Goal: Task Accomplishment & Management: Use online tool/utility

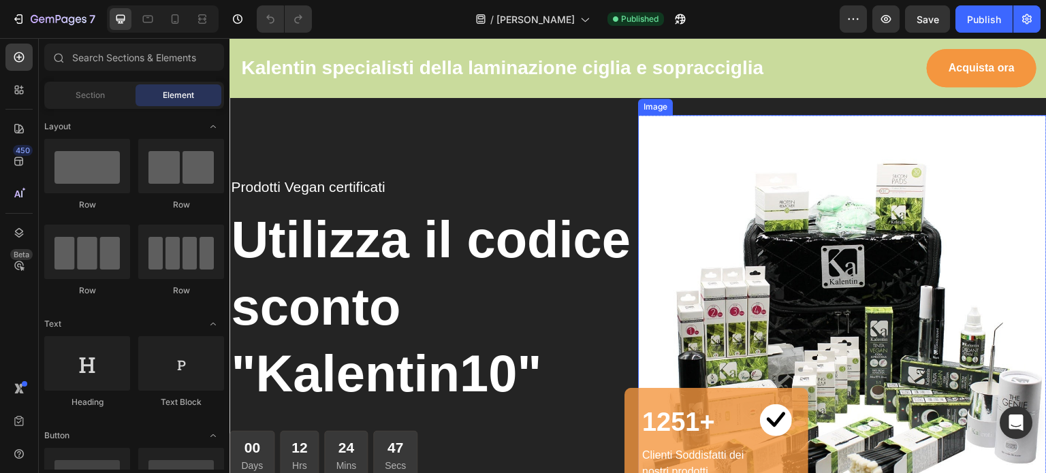
click at [865, 273] on img at bounding box center [842, 359] width 409 height 489
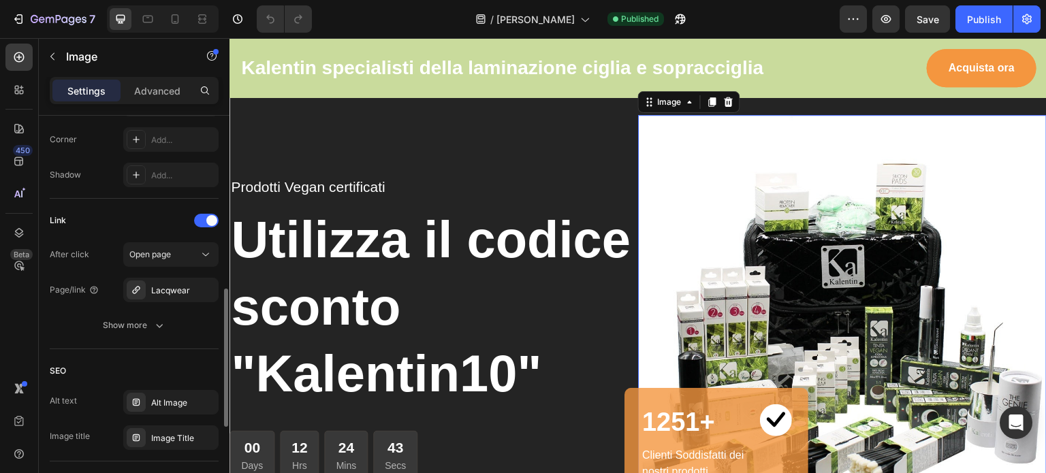
scroll to position [552, 0]
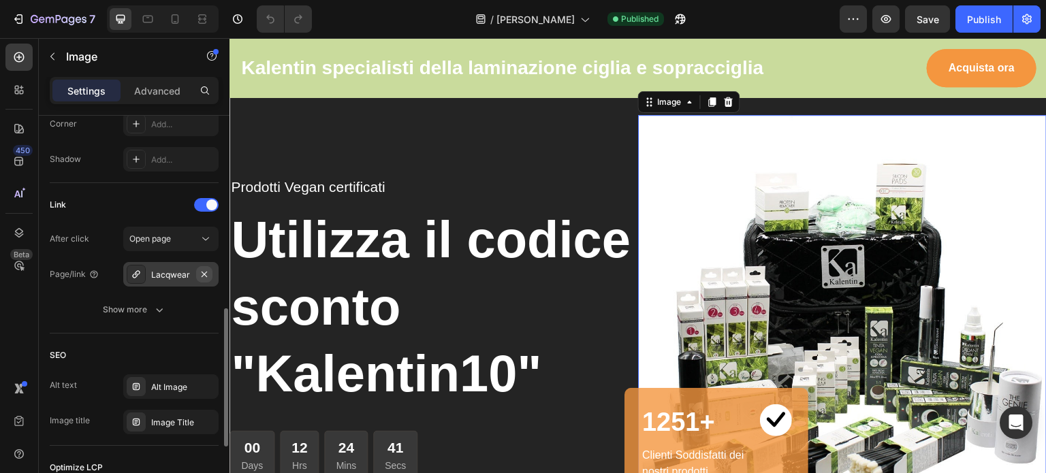
click at [201, 276] on icon "button" at bounding box center [204, 274] width 11 height 11
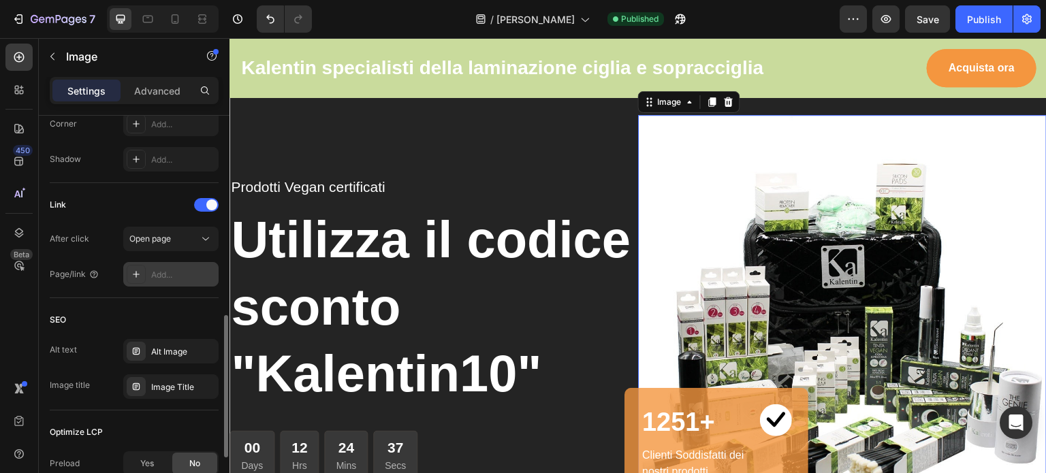
click at [170, 273] on div "Add..." at bounding box center [183, 275] width 64 height 12
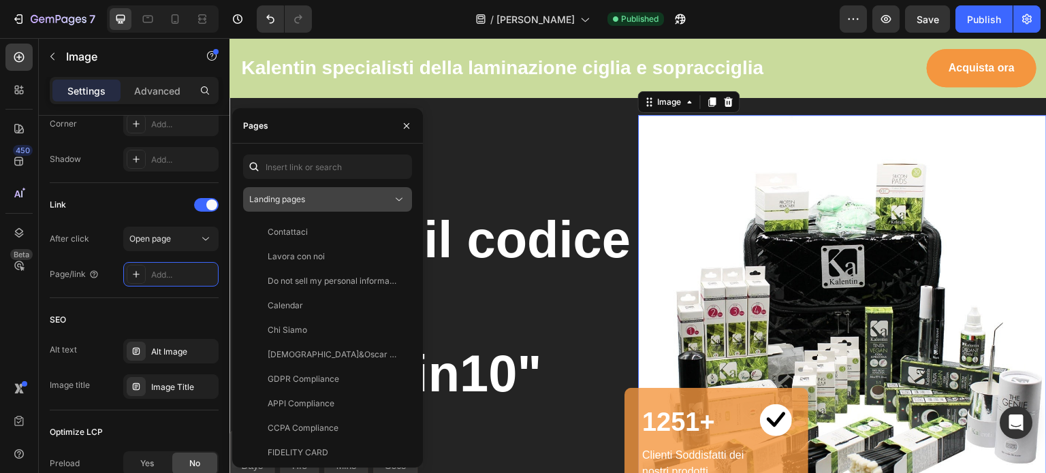
click at [339, 205] on div "Landing pages" at bounding box center [320, 199] width 143 height 12
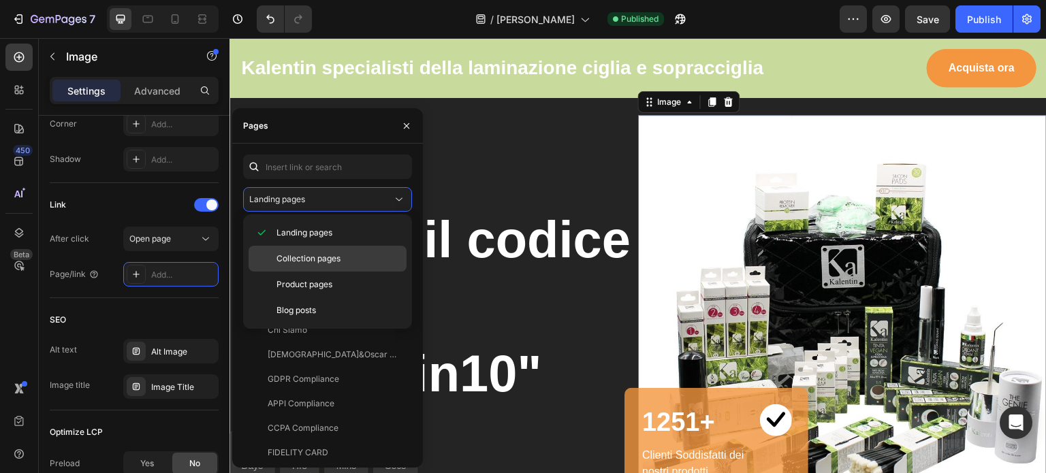
click at [333, 253] on span "Collection pages" at bounding box center [308, 259] width 64 height 12
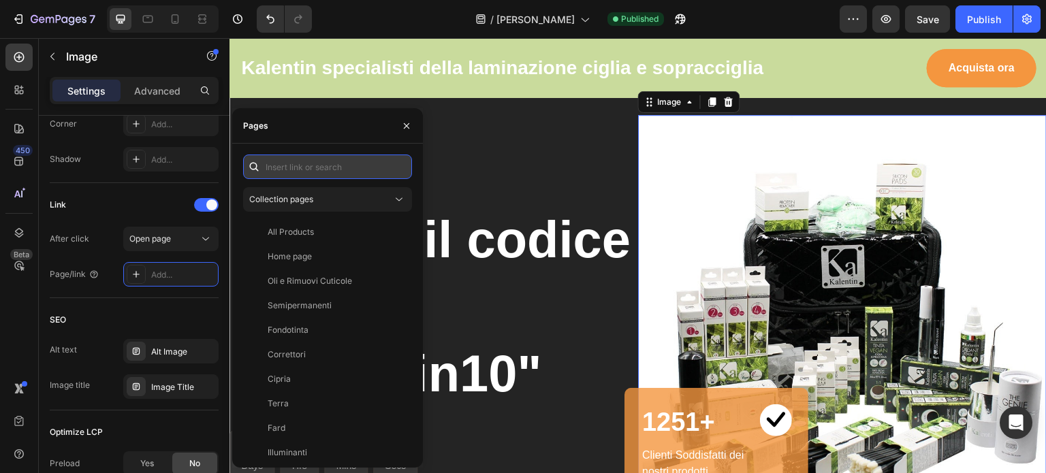
click at [328, 163] on input "text" at bounding box center [327, 167] width 169 height 25
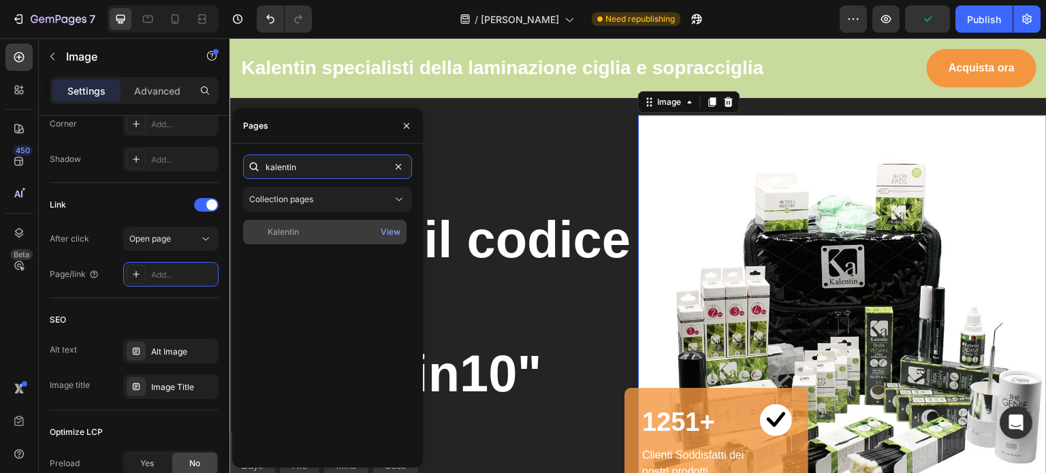
type input "kalentin"
click at [321, 231] on div "Kalentin" at bounding box center [325, 232] width 153 height 12
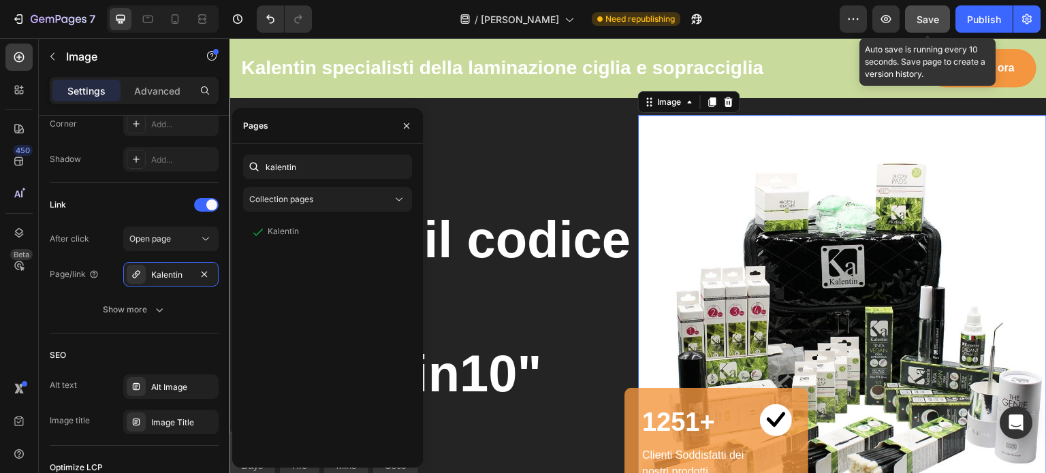
click at [932, 14] on span "Save" at bounding box center [927, 20] width 22 height 12
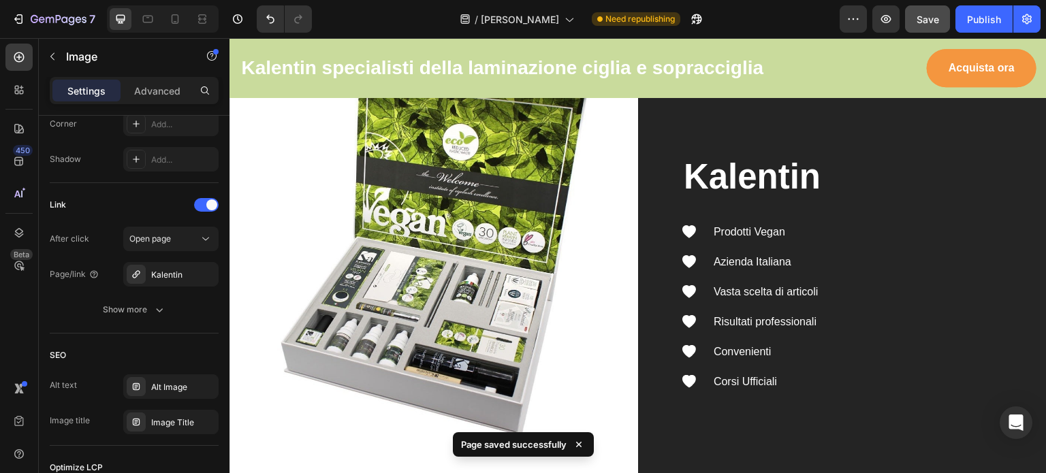
scroll to position [1475, 0]
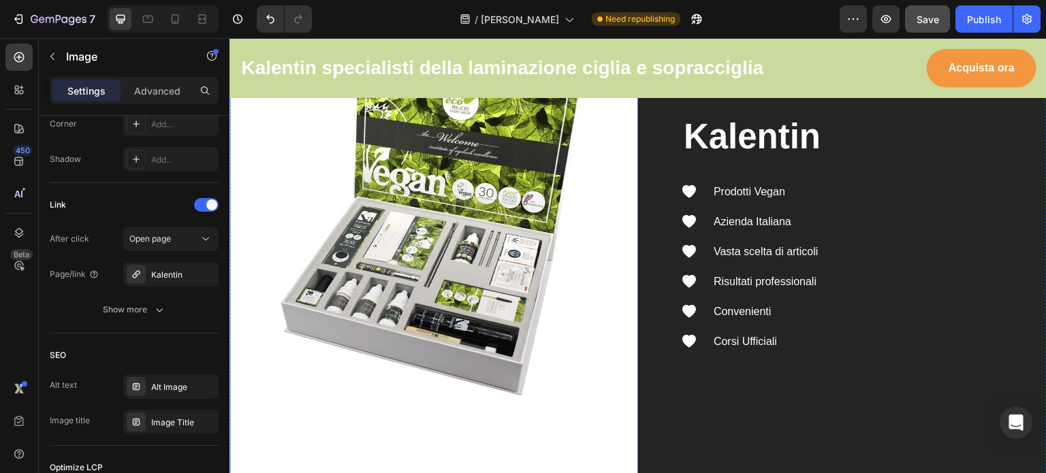
click at [486, 276] on img at bounding box center [433, 232] width 409 height 487
click at [202, 272] on icon "button" at bounding box center [204, 274] width 11 height 11
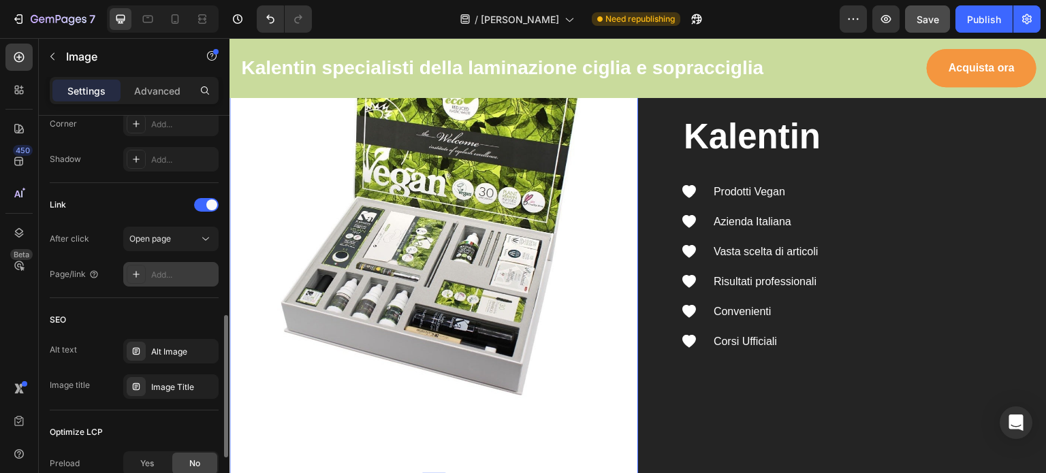
click at [136, 269] on icon at bounding box center [136, 274] width 11 height 11
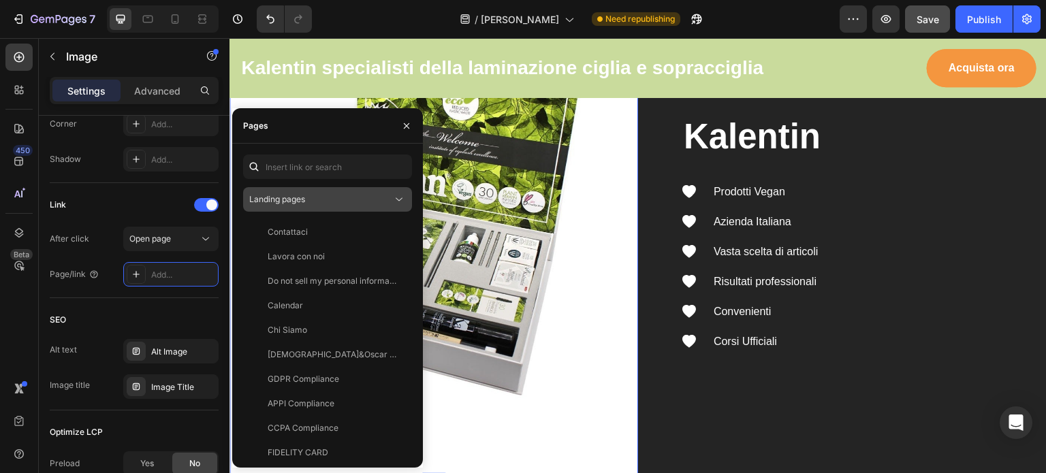
click at [307, 201] on div "Landing pages" at bounding box center [320, 199] width 143 height 12
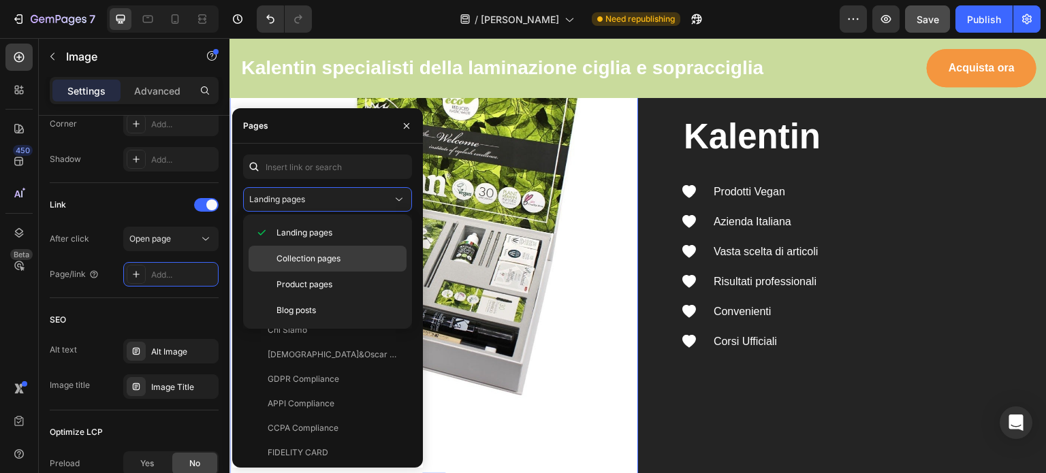
click at [310, 255] on span "Collection pages" at bounding box center [308, 259] width 64 height 12
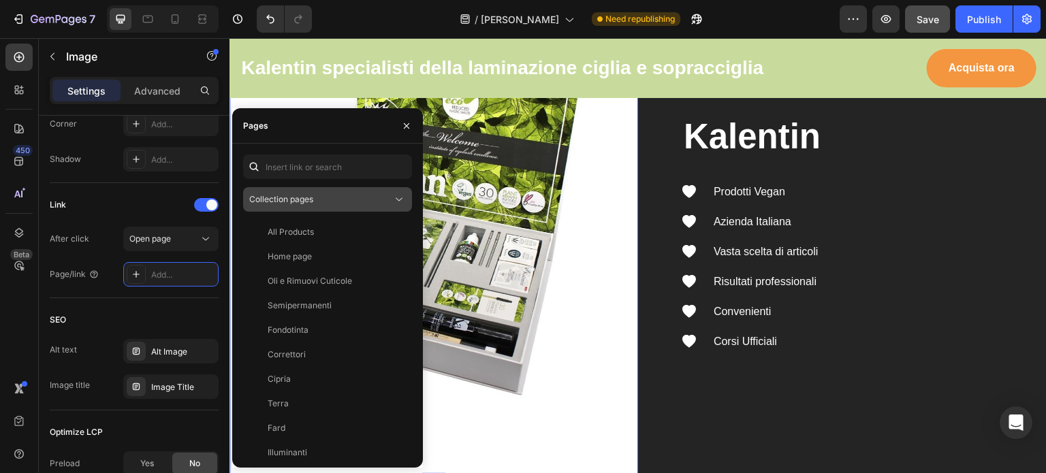
click at [310, 190] on button "Collection pages" at bounding box center [327, 199] width 169 height 25
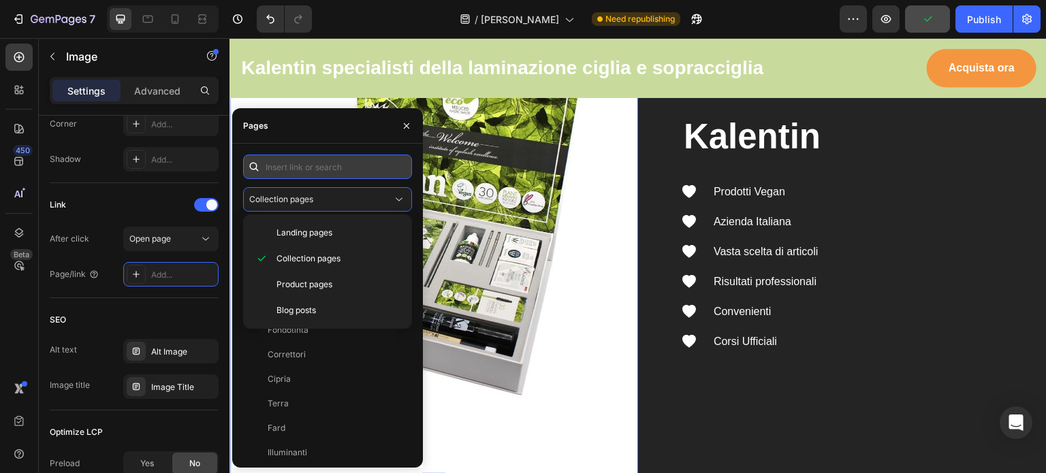
click at [312, 165] on input "text" at bounding box center [327, 167] width 169 height 25
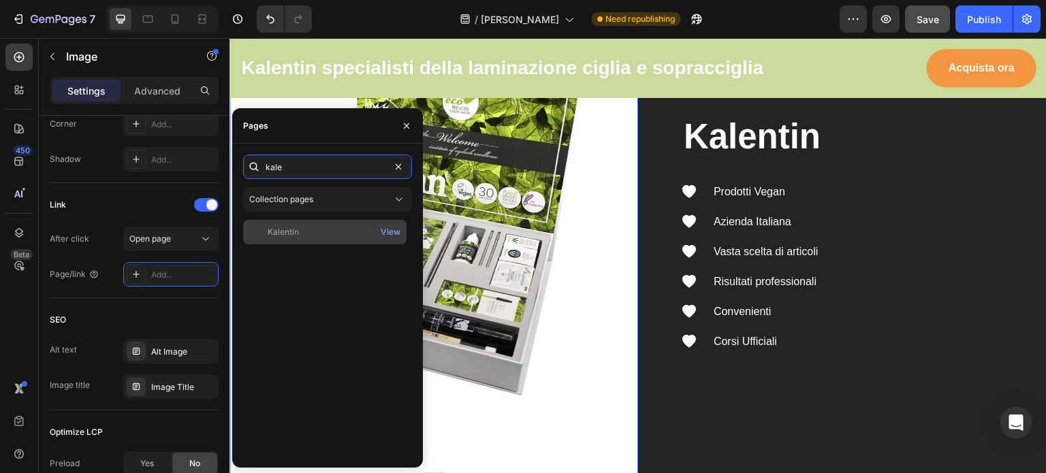
type input "kale"
click at [292, 229] on div "Kalentin" at bounding box center [283, 232] width 31 height 12
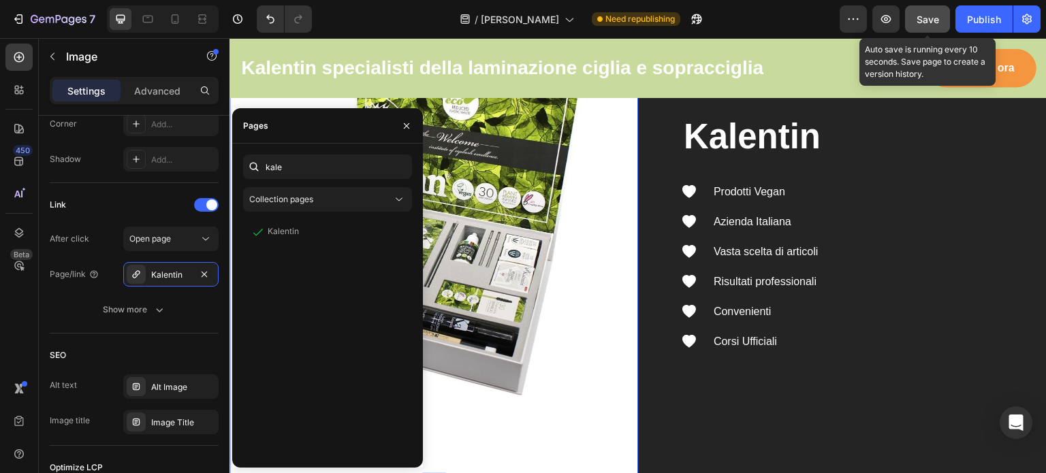
click at [931, 21] on span "Save" at bounding box center [927, 20] width 22 height 12
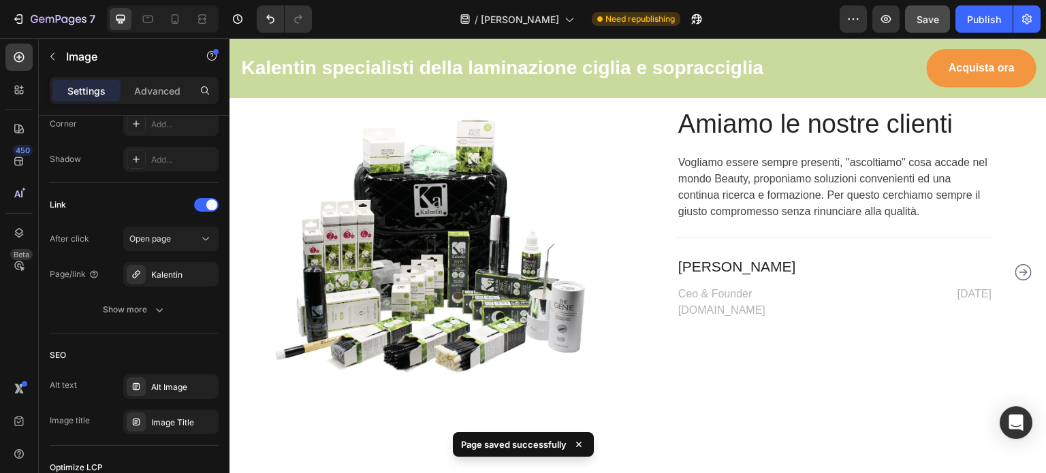
scroll to position [4117, 0]
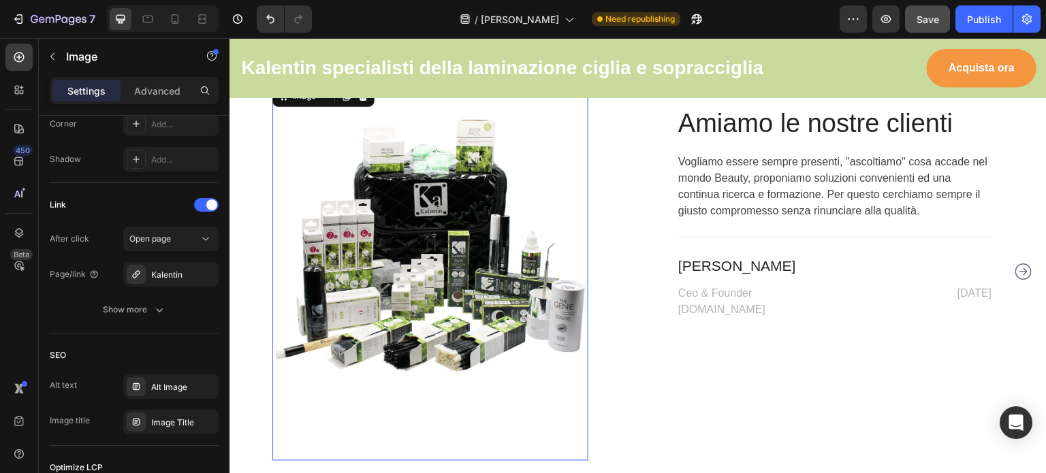
click at [406, 285] on img at bounding box center [430, 271] width 316 height 379
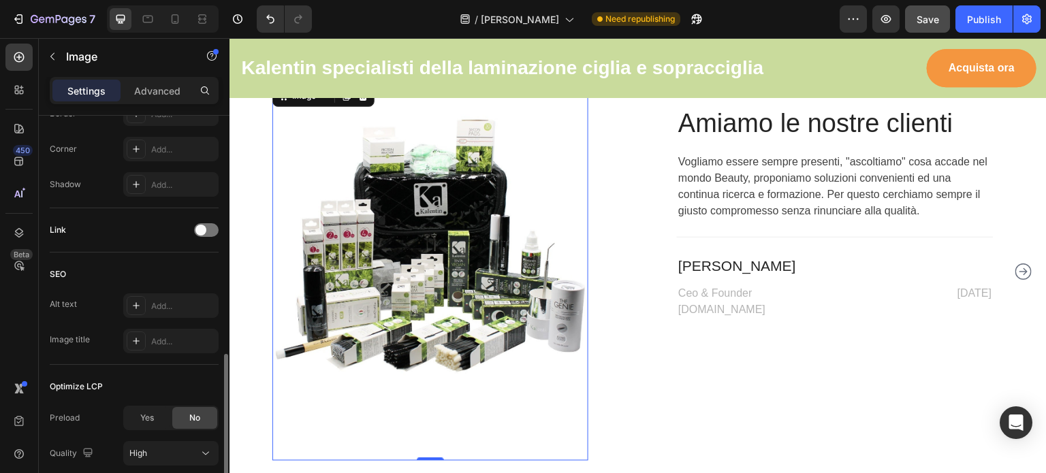
scroll to position [556, 0]
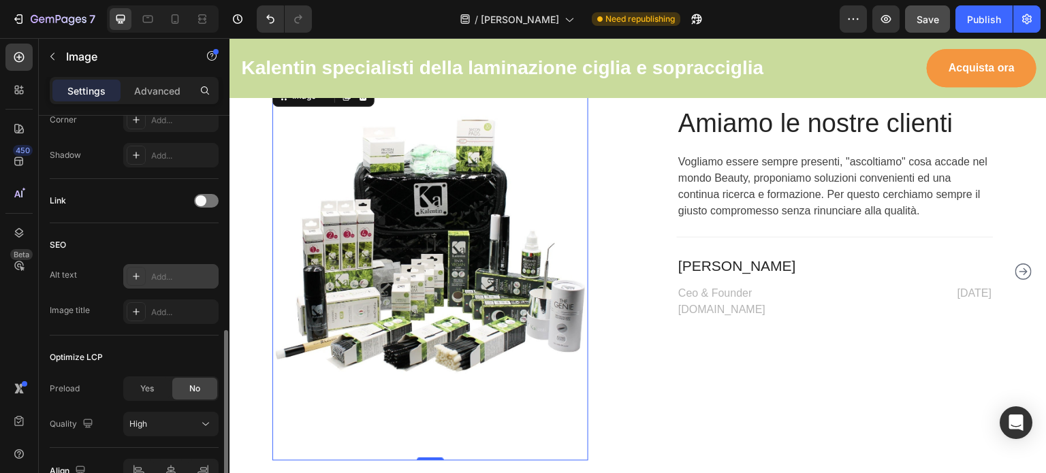
click at [167, 277] on div "Add..." at bounding box center [183, 277] width 64 height 12
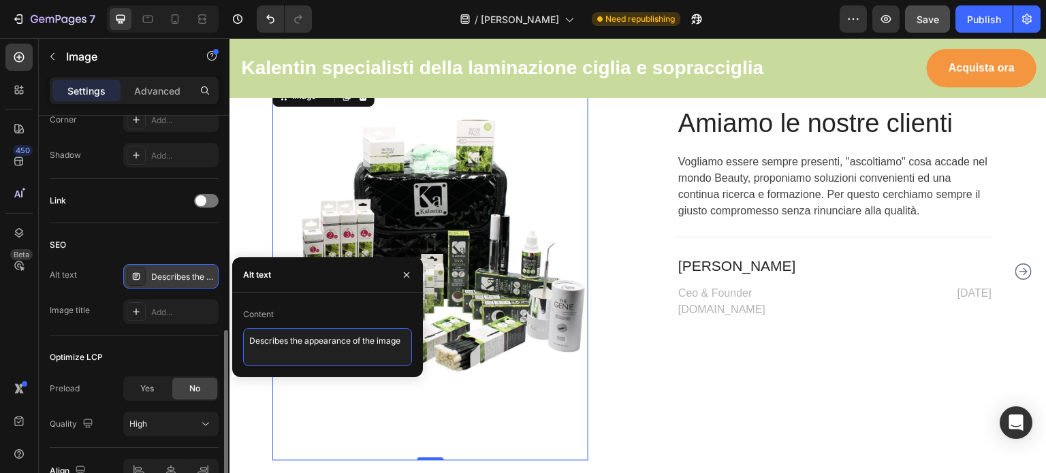
drag, startPoint x: 477, startPoint y: 378, endPoint x: 454, endPoint y: 345, distance: 40.2
type textarea "Prodotti Kalentin"
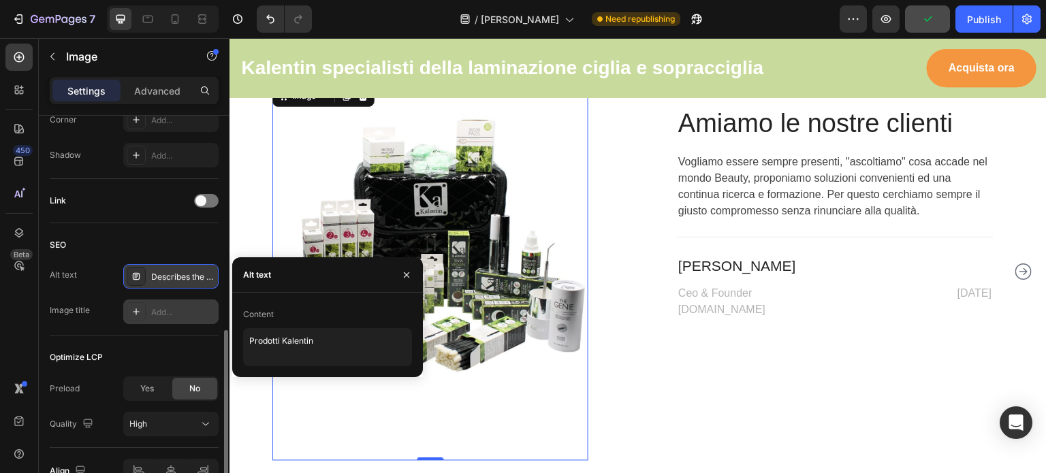
click at [189, 315] on div "Add..." at bounding box center [183, 312] width 64 height 12
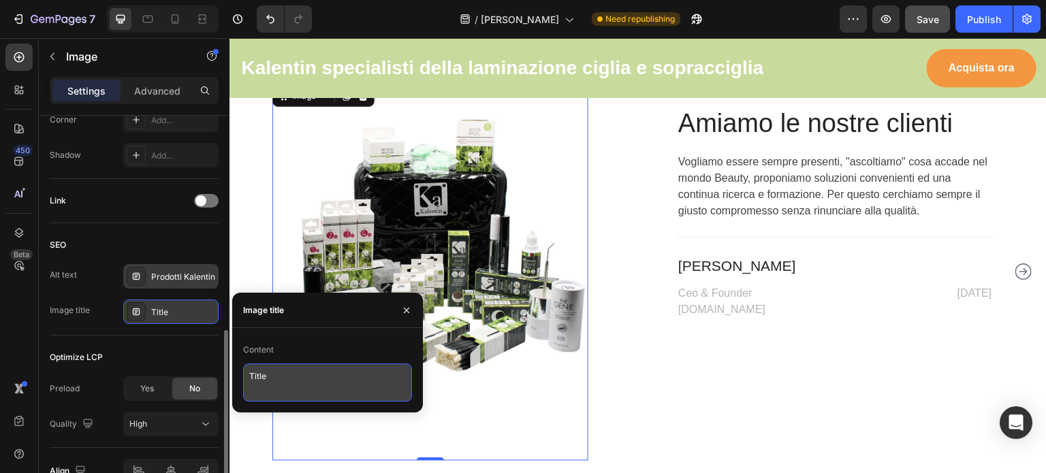
click at [275, 371] on textarea "Title" at bounding box center [327, 383] width 169 height 38
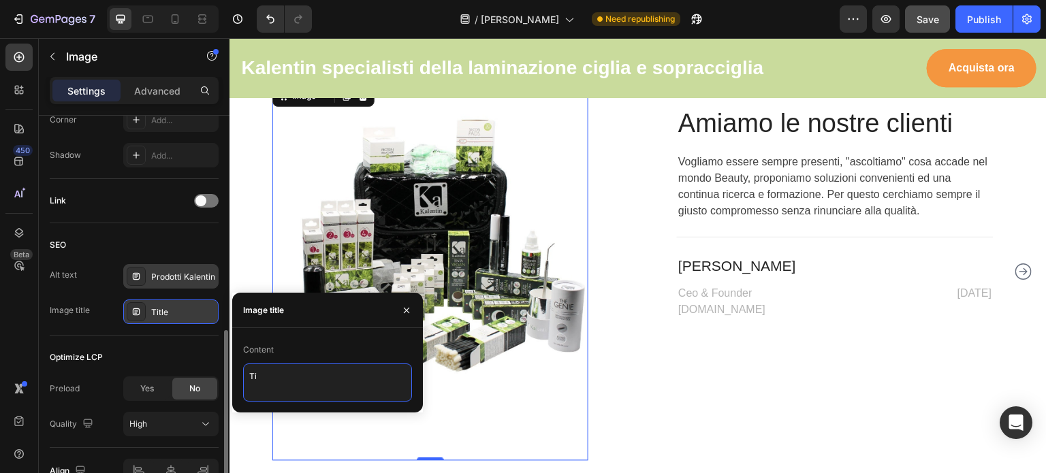
type textarea "T"
type textarea "Prodotti Kalentin"
click at [176, 242] on div "SEO" at bounding box center [134, 245] width 169 height 22
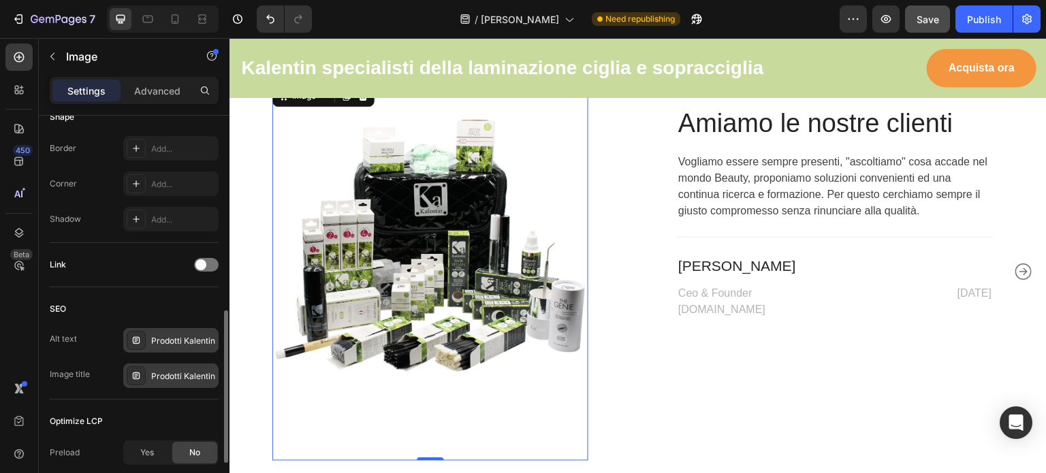
scroll to position [490, 0]
click at [210, 263] on div at bounding box center [206, 267] width 25 height 14
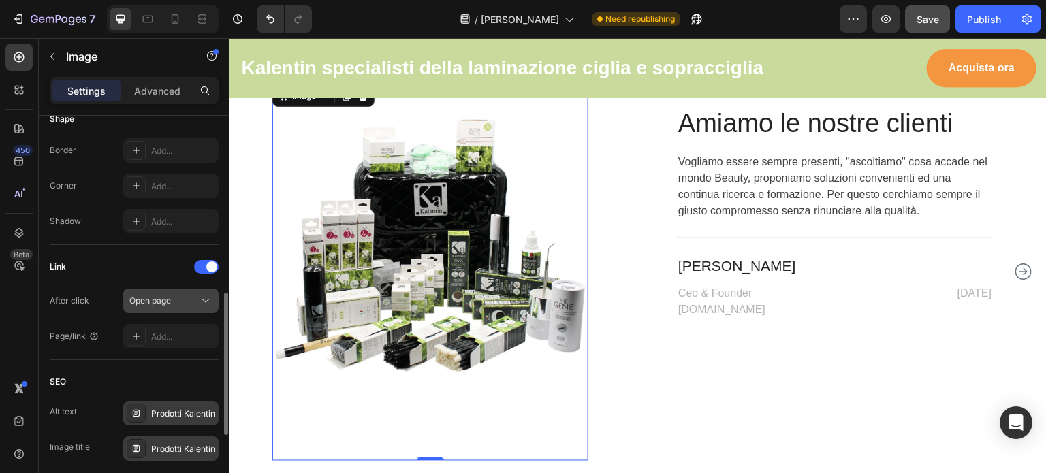
click at [189, 296] on div "Open page" at bounding box center [163, 301] width 69 height 12
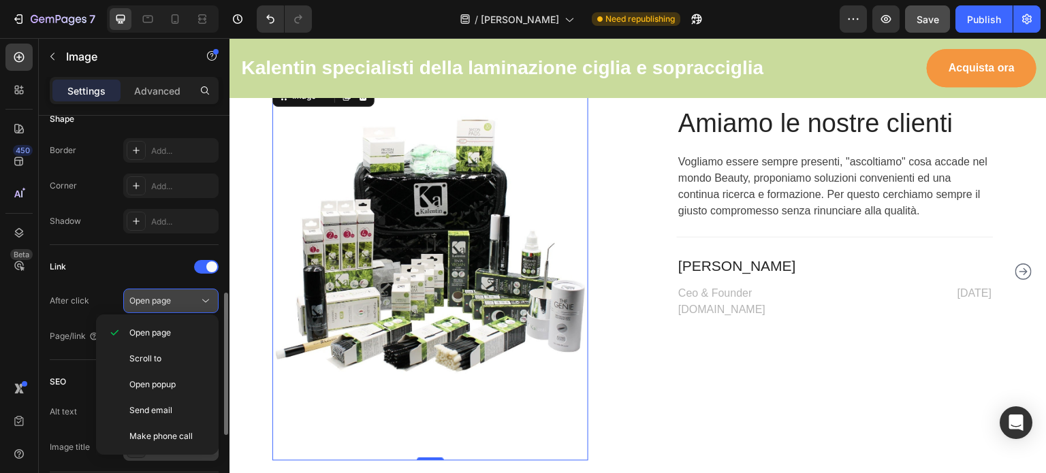
click at [189, 296] on div "Open page" at bounding box center [163, 301] width 69 height 12
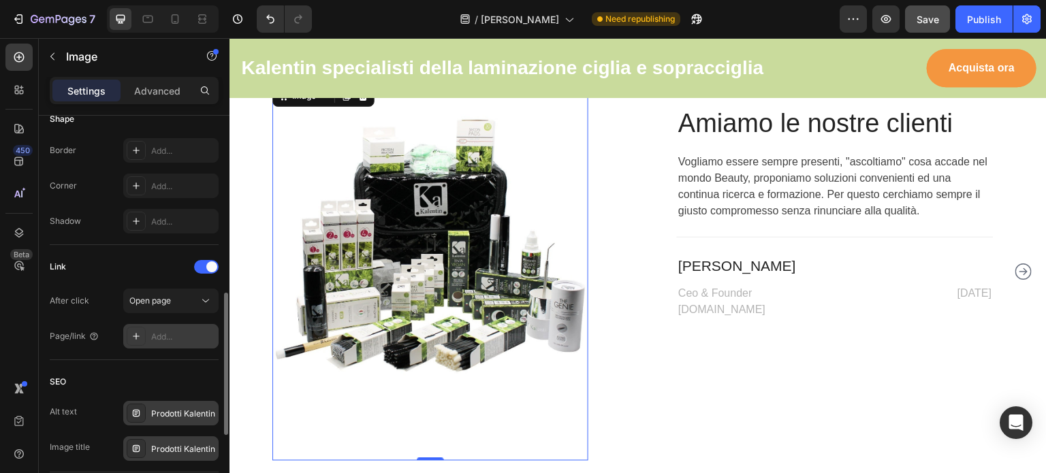
click at [172, 337] on div "Add..." at bounding box center [183, 337] width 64 height 12
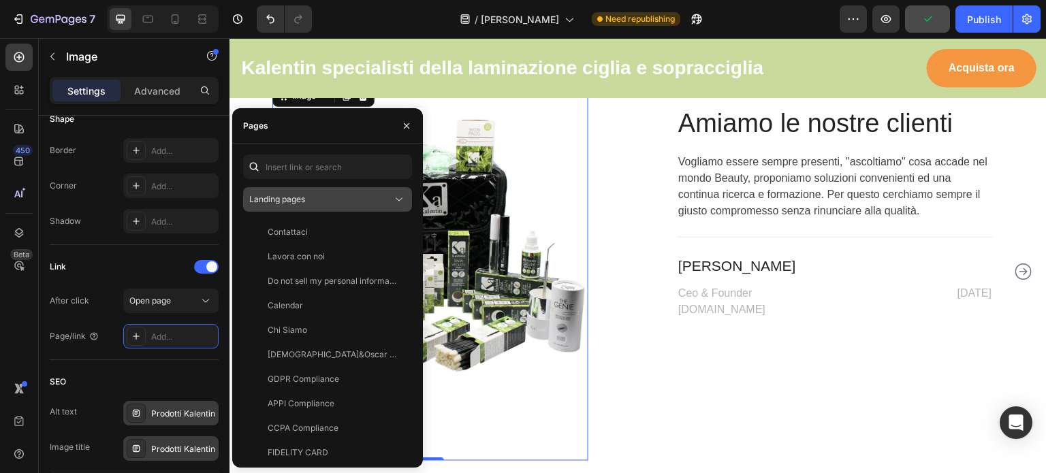
click at [315, 197] on div "Landing pages" at bounding box center [320, 199] width 143 height 12
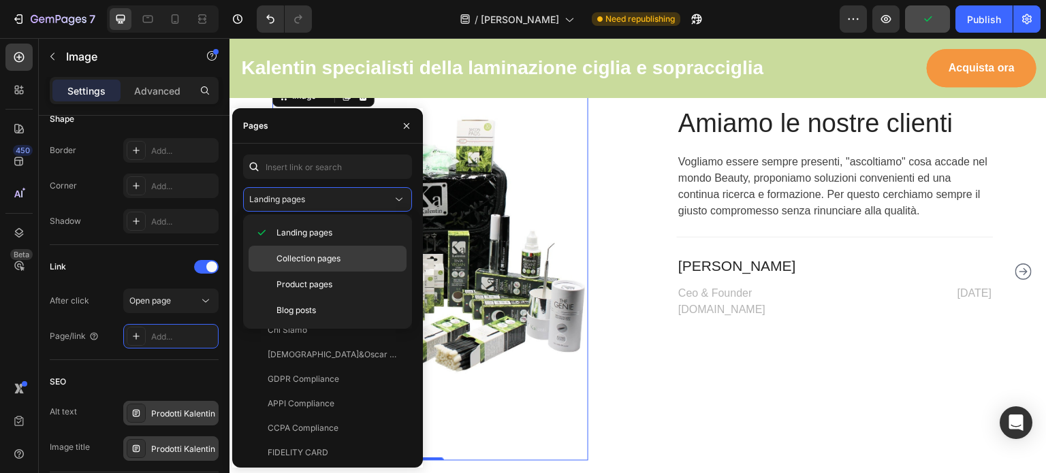
click at [310, 257] on span "Collection pages" at bounding box center [308, 259] width 64 height 12
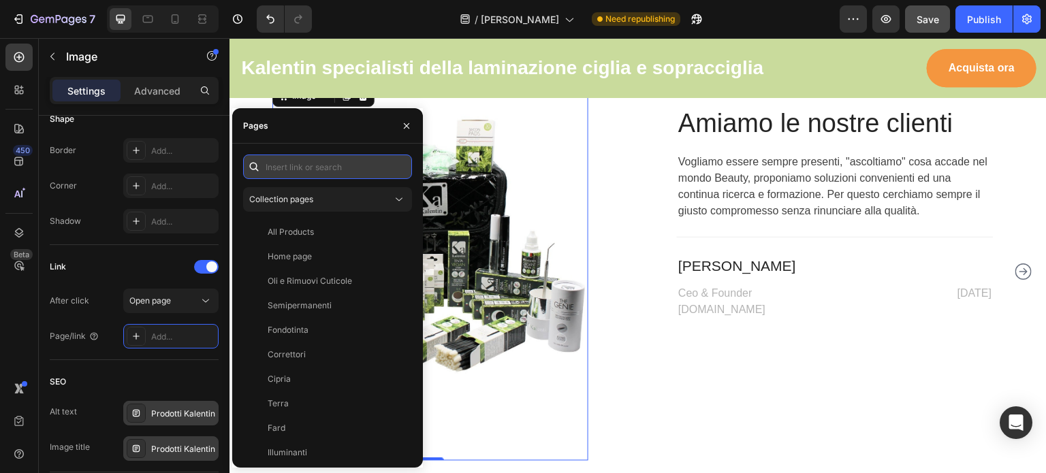
click at [309, 163] on input "text" at bounding box center [327, 167] width 169 height 25
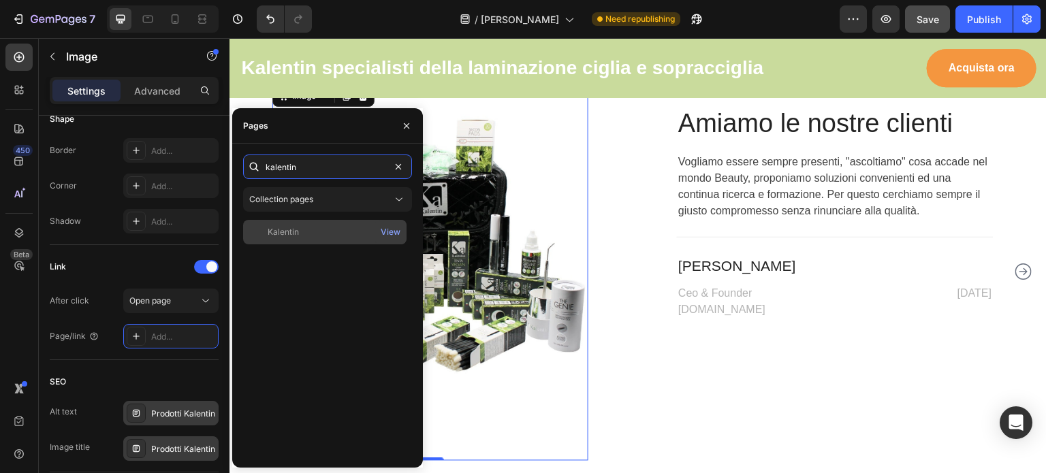
type input "kalentin"
click at [304, 229] on div "Kalentin" at bounding box center [325, 232] width 153 height 12
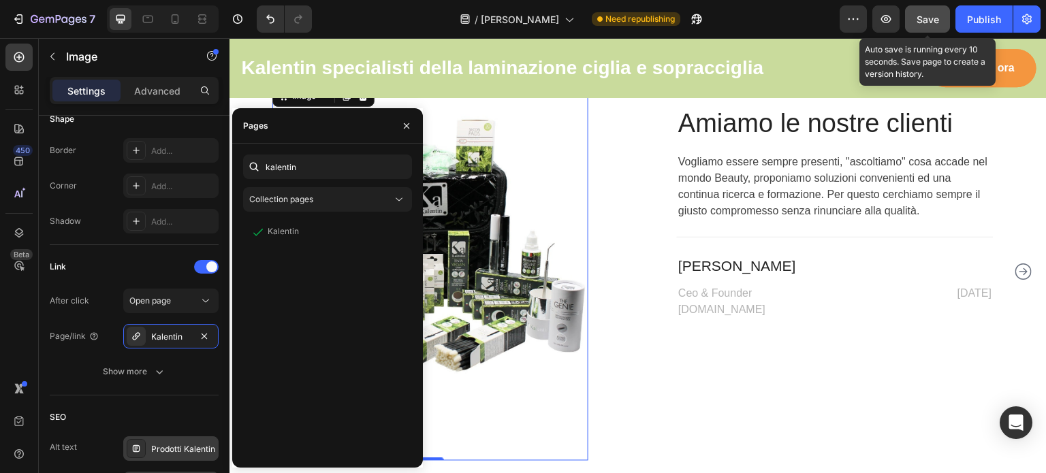
click at [931, 12] on div "Save" at bounding box center [927, 19] width 22 height 14
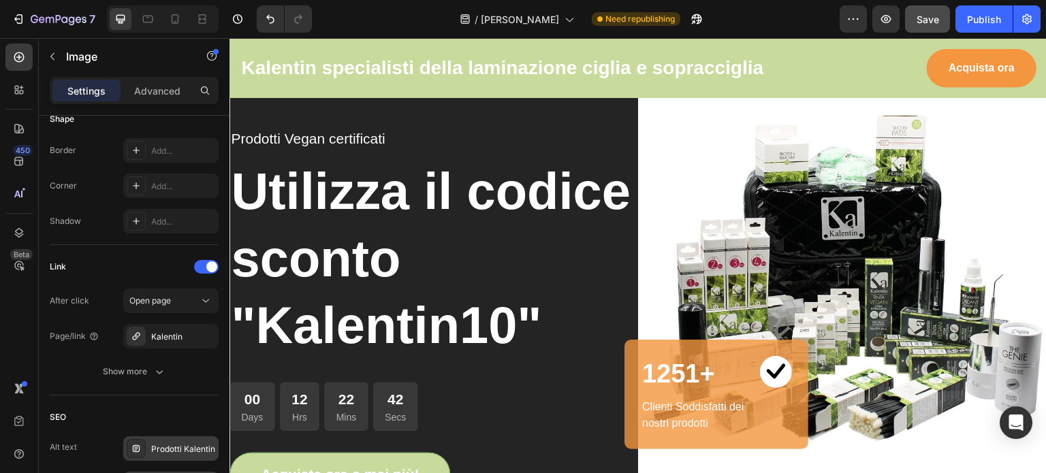
scroll to position [0, 0]
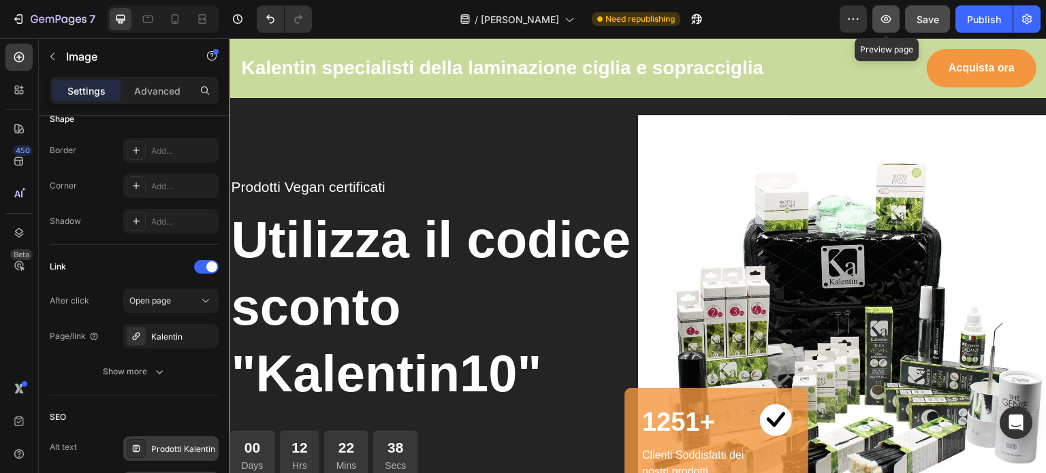
click at [882, 18] on icon "button" at bounding box center [886, 19] width 10 height 8
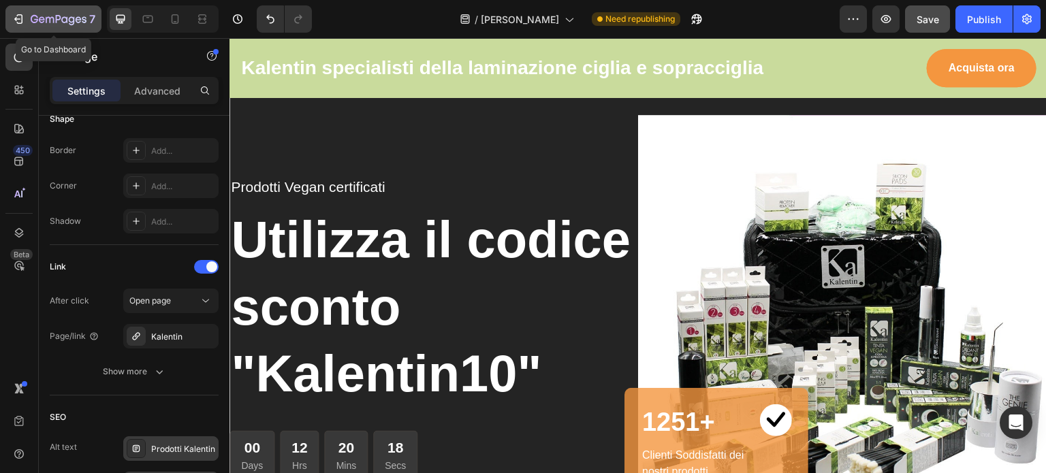
click at [18, 20] on icon "button" at bounding box center [19, 19] width 14 height 14
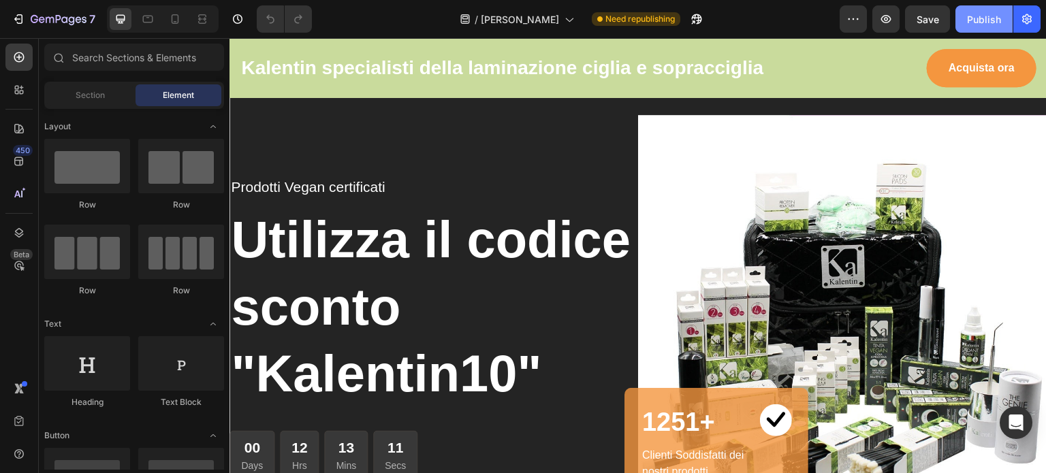
click at [989, 14] on div "Publish" at bounding box center [984, 19] width 34 height 14
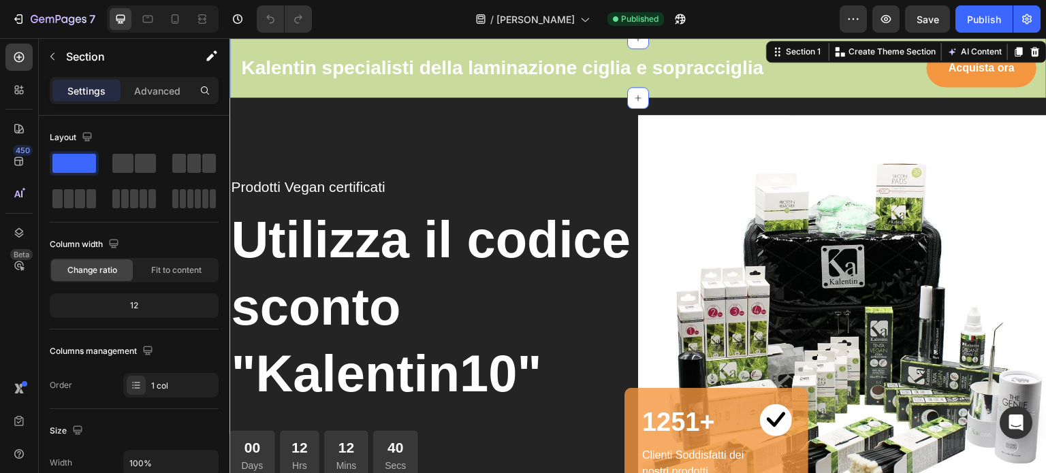
click at [785, 94] on div "Kalentin specialisti della laminazione ciglia e sopracciglia Text block Acquist…" at bounding box center [637, 68] width 817 height 60
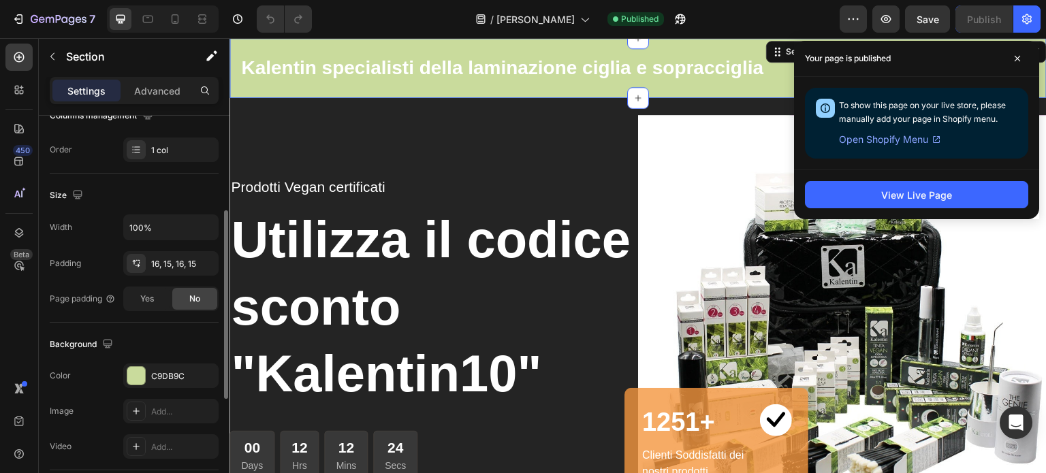
scroll to position [216, 0]
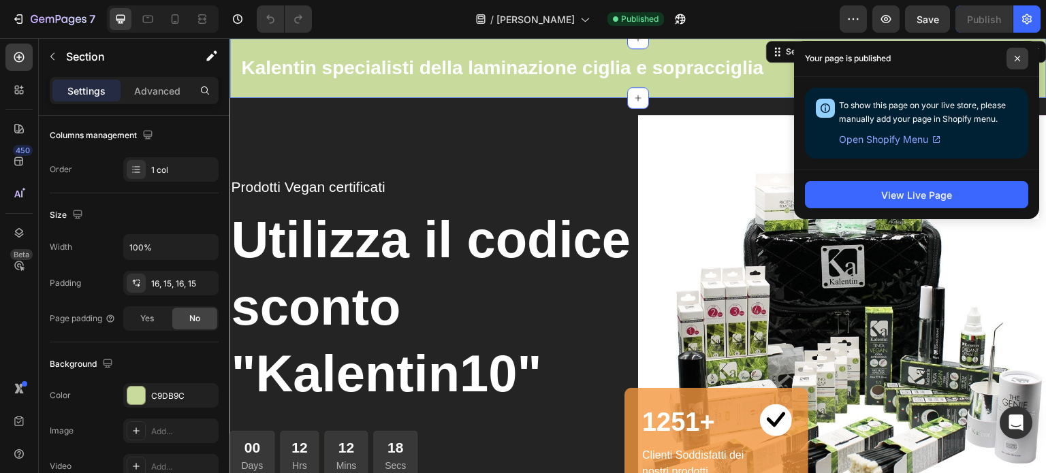
click at [1016, 61] on icon at bounding box center [1017, 58] width 7 height 7
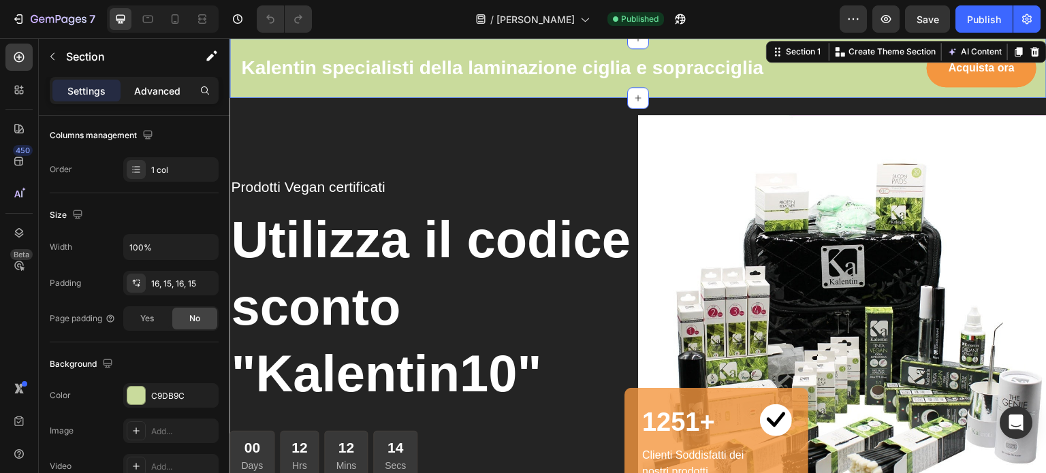
click at [153, 86] on p "Advanced" at bounding box center [157, 91] width 46 height 14
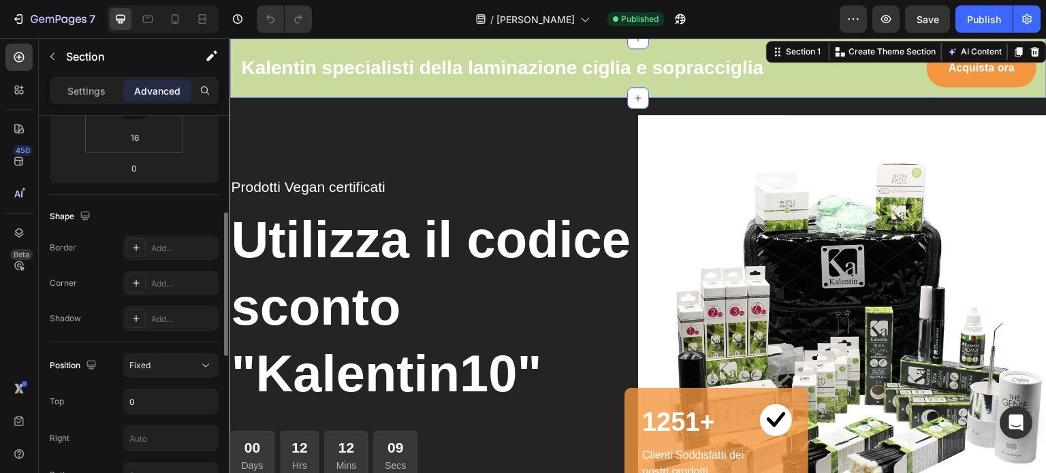
scroll to position [272, 0]
click at [133, 312] on icon at bounding box center [136, 317] width 11 height 11
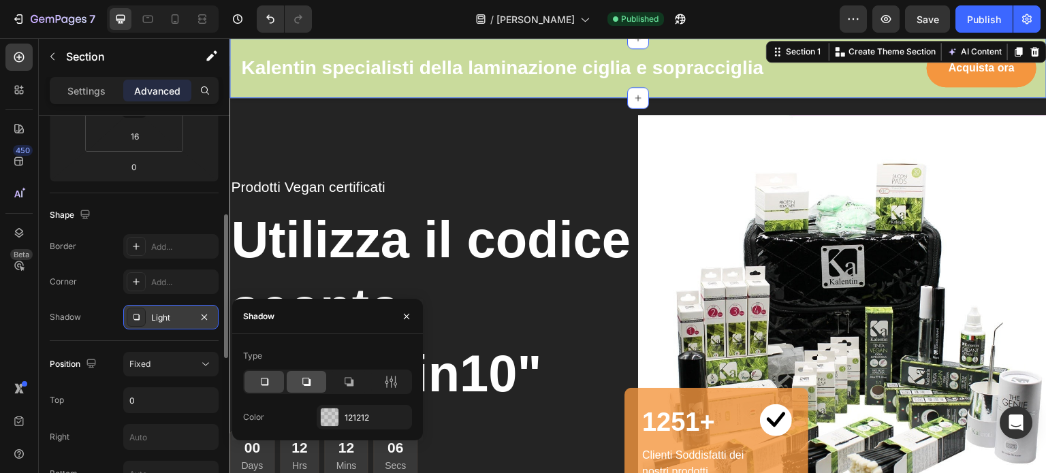
click at [305, 383] on icon at bounding box center [307, 382] width 14 height 14
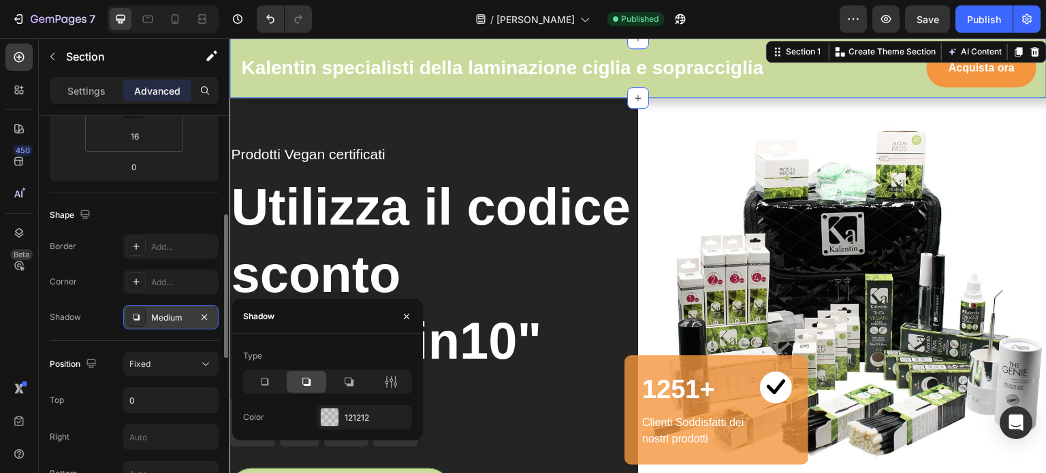
scroll to position [54, 0]
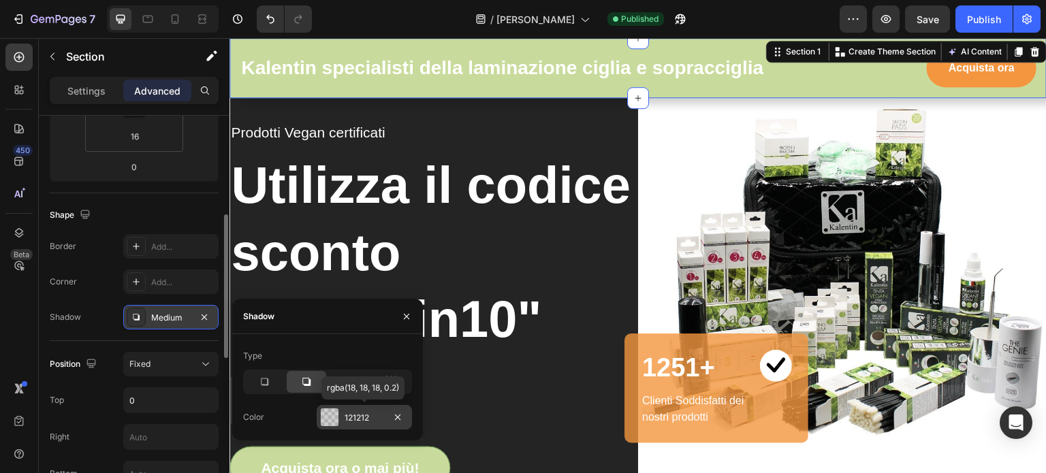
click at [330, 418] on div at bounding box center [330, 418] width 18 height 18
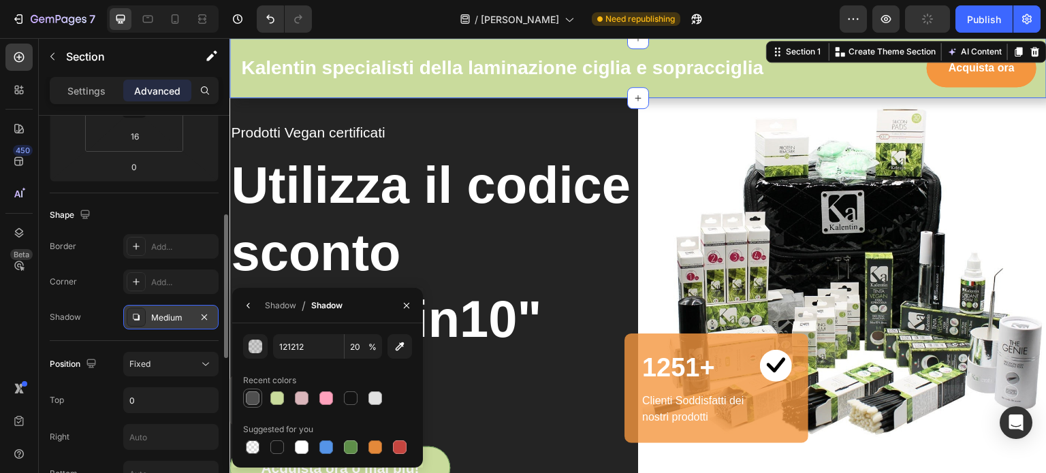
click at [253, 398] on div at bounding box center [253, 399] width 14 height 14
type input "4F4F4F"
type input "100"
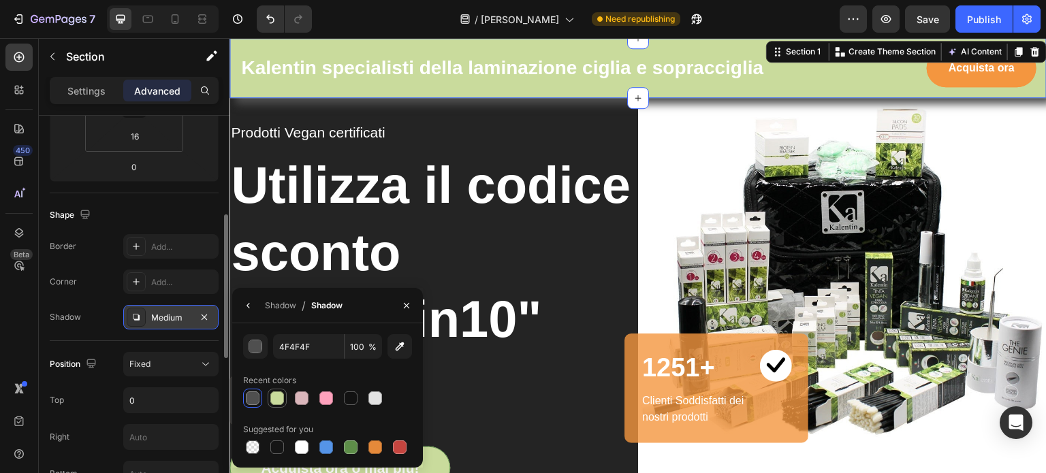
click at [275, 402] on div at bounding box center [277, 399] width 14 height 14
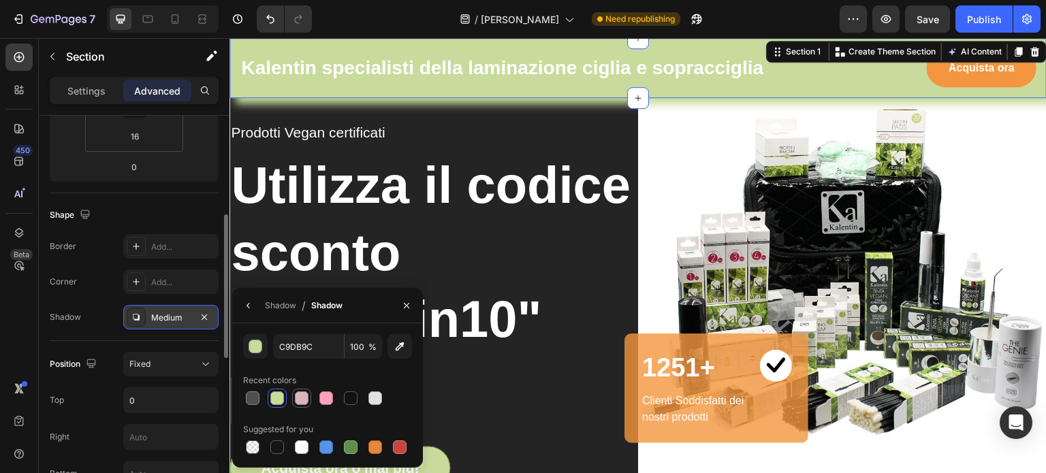
click at [300, 396] on div at bounding box center [302, 399] width 14 height 14
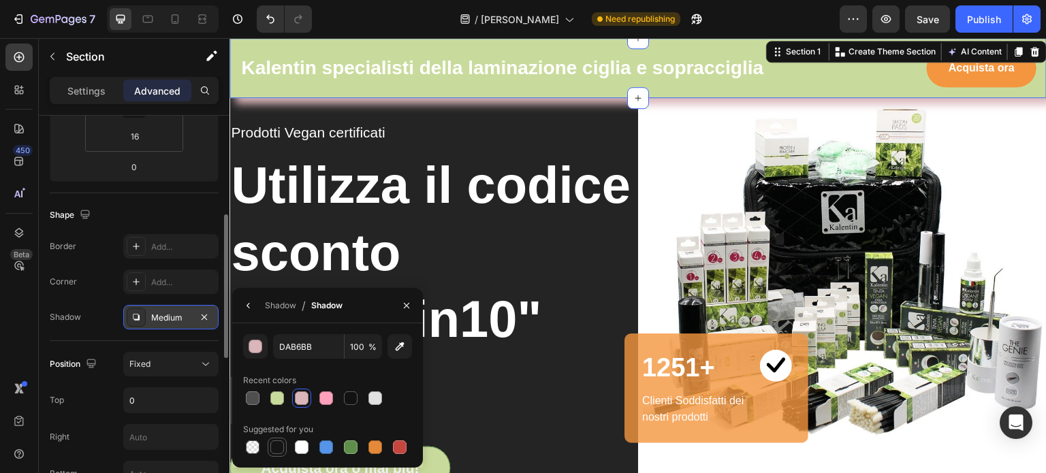
click at [275, 446] on div at bounding box center [277, 448] width 14 height 14
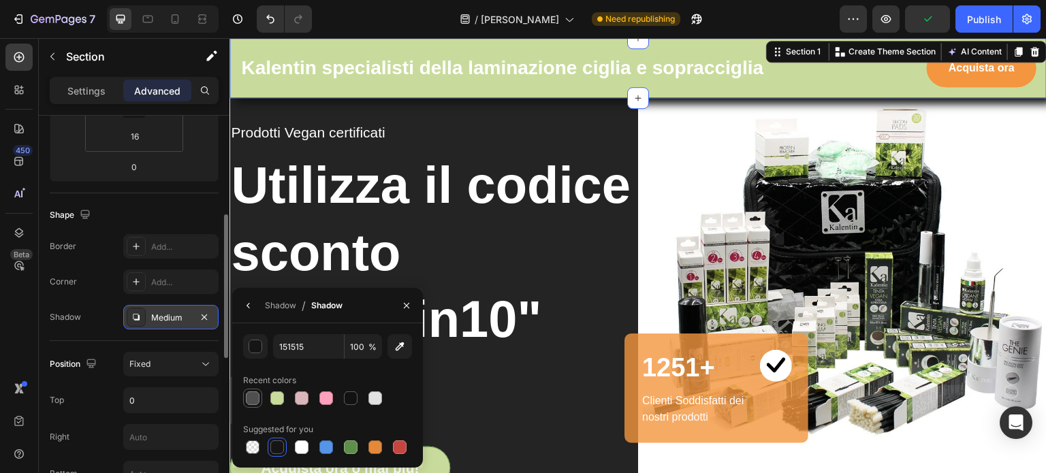
click at [251, 397] on div at bounding box center [253, 399] width 14 height 14
type input "4F4F4F"
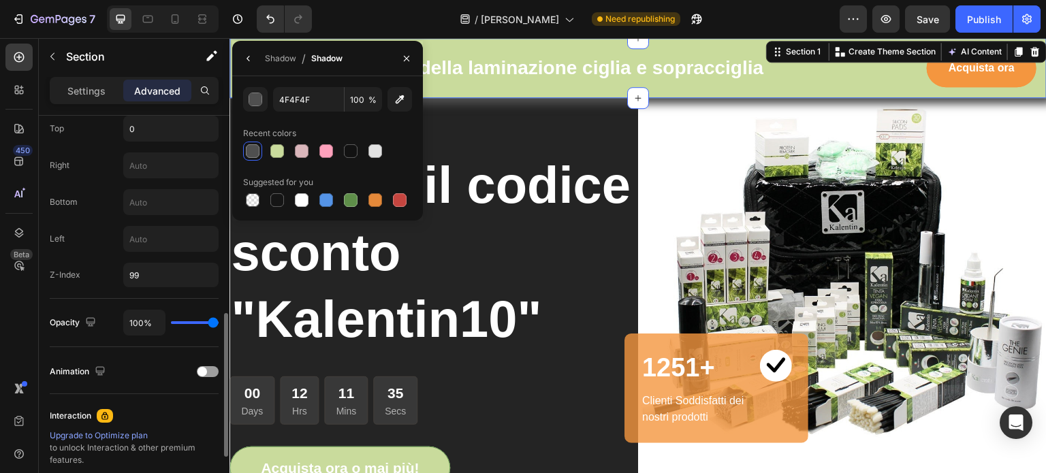
scroll to position [543, 0]
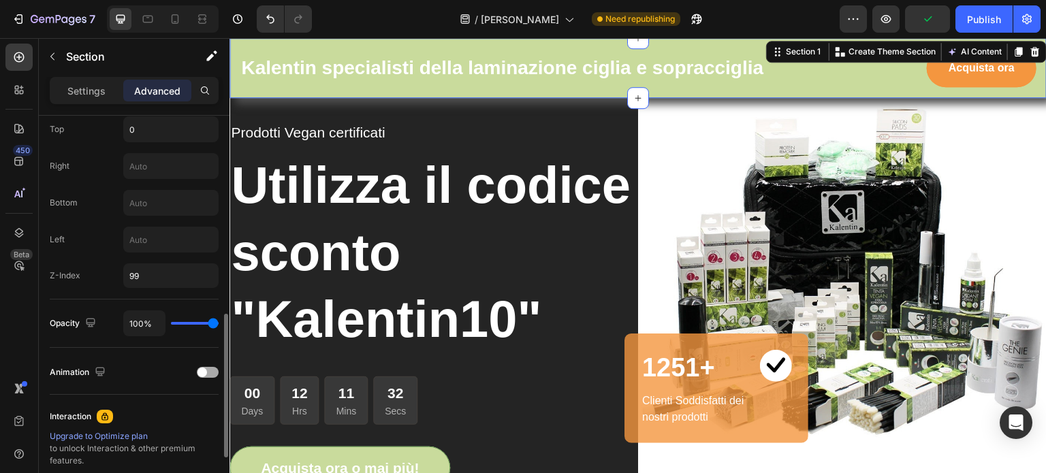
click at [210, 367] on div at bounding box center [208, 372] width 22 height 11
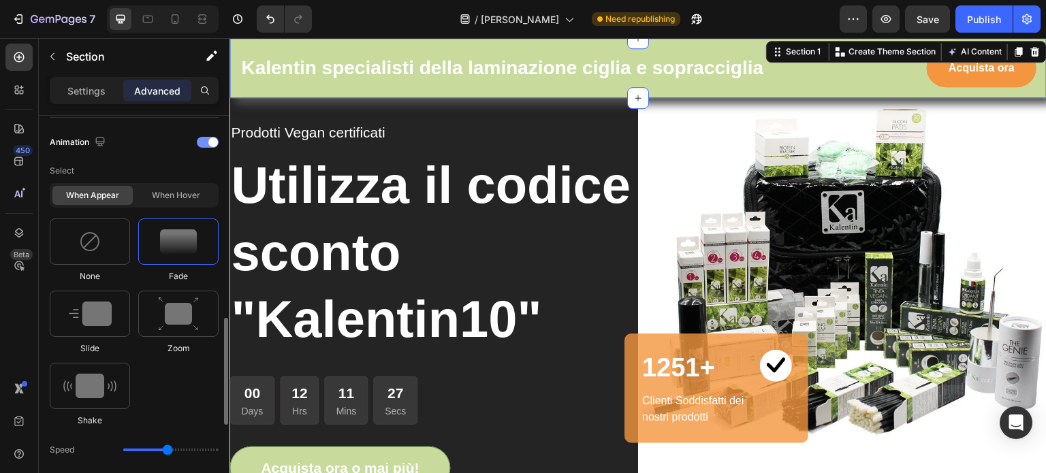
scroll to position [775, 0]
click at [94, 313] on img at bounding box center [90, 312] width 43 height 25
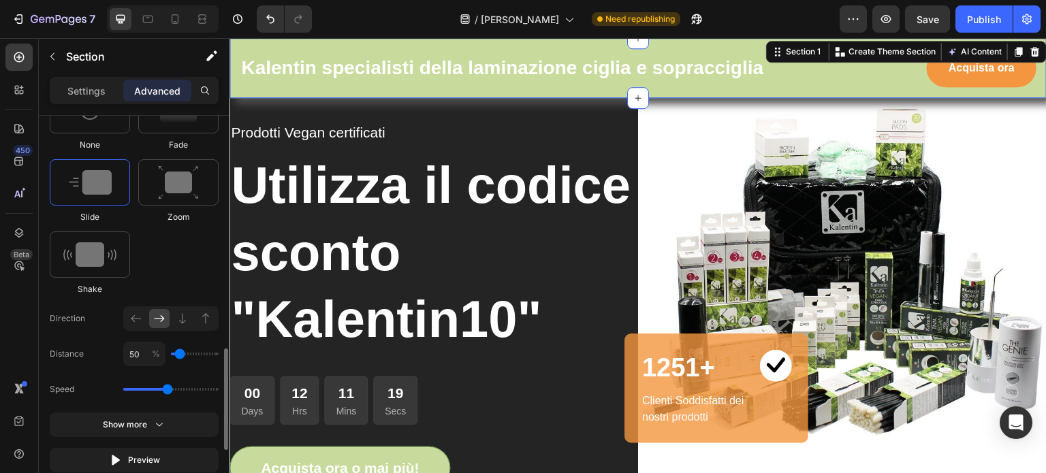
scroll to position [905, 0]
click at [135, 317] on icon at bounding box center [136, 319] width 14 height 14
click at [161, 313] on icon at bounding box center [160, 319] width 14 height 14
click at [115, 420] on div "Show more" at bounding box center [134, 425] width 63 height 14
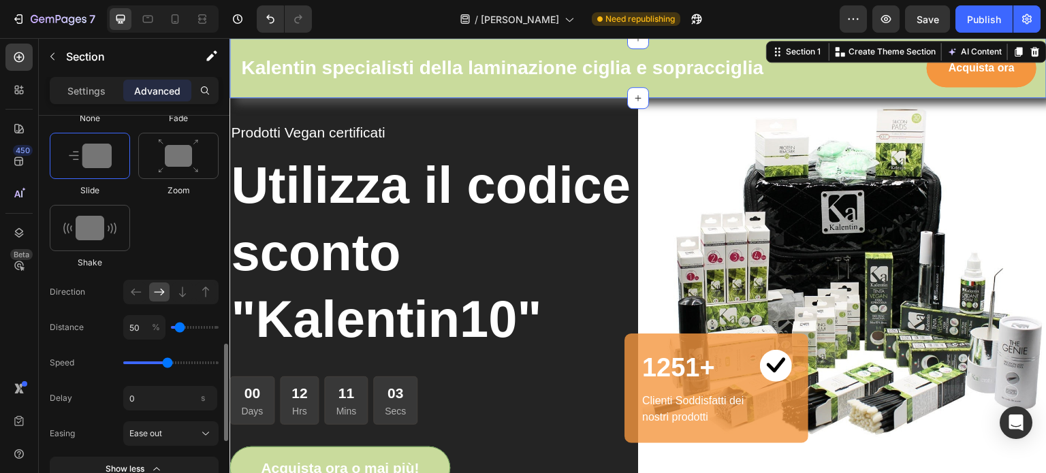
scroll to position [931, 0]
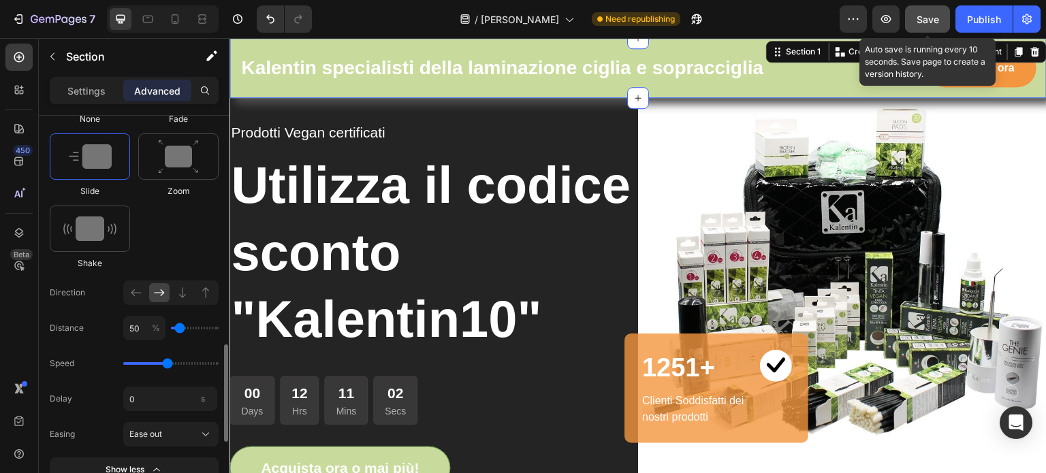
click at [929, 22] on span "Save" at bounding box center [927, 20] width 22 height 12
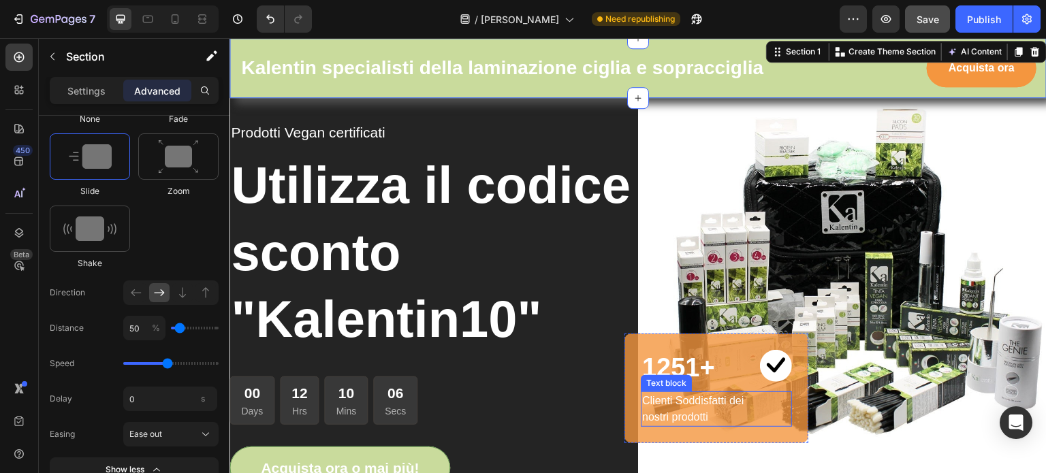
click at [770, 412] on div "Clienti Soddisfatti dei nostri prodotti Text block" at bounding box center [716, 409] width 151 height 35
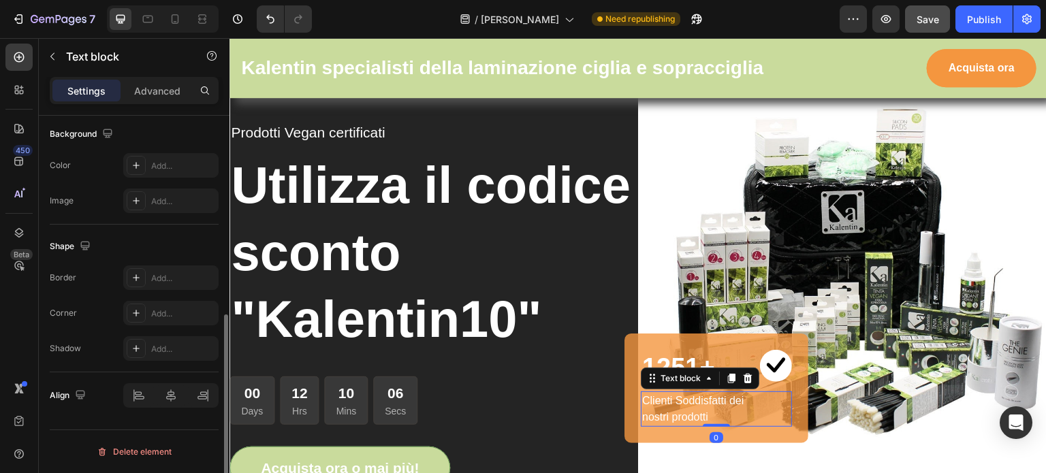
scroll to position [0, 0]
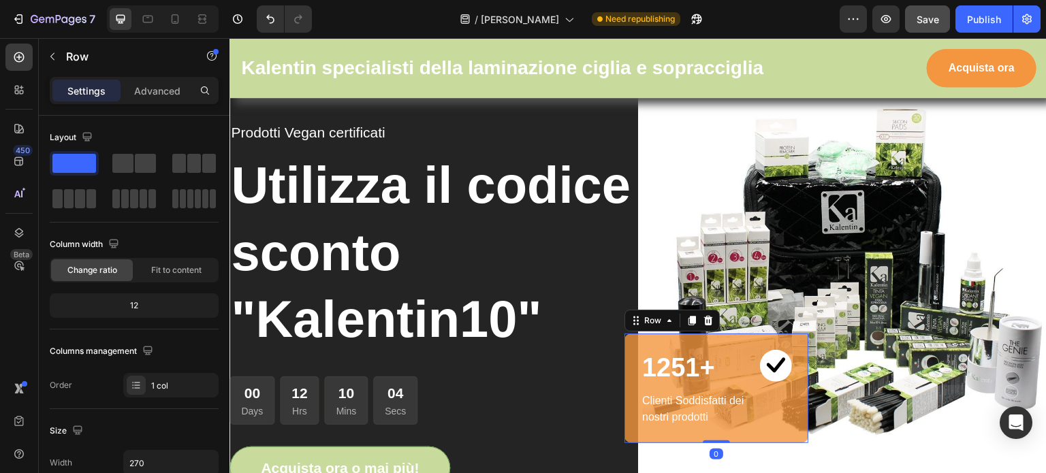
click at [795, 334] on div "1251+ Heading Image Row Clienti Soddisfatti dei nostri prodotti Text block Row 0" at bounding box center [716, 389] width 184 height 110
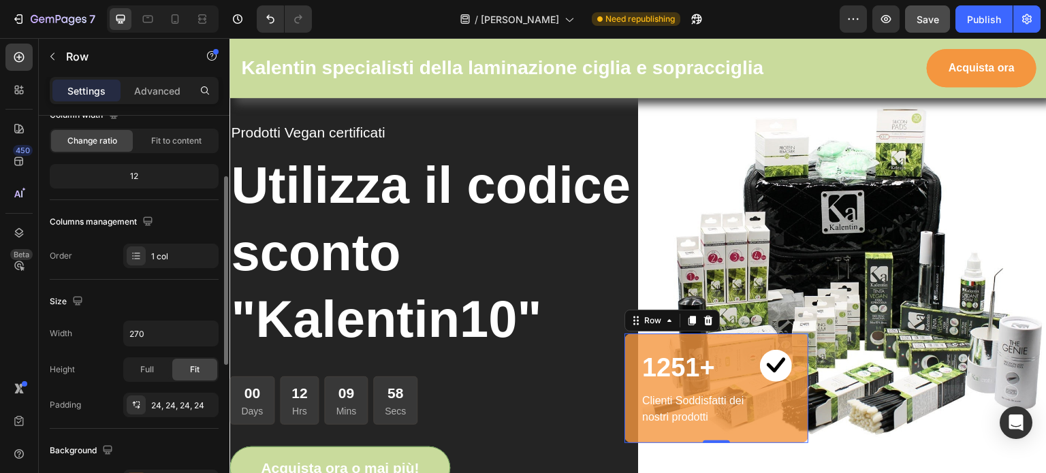
scroll to position [129, 0]
click at [164, 89] on p "Advanced" at bounding box center [157, 91] width 46 height 14
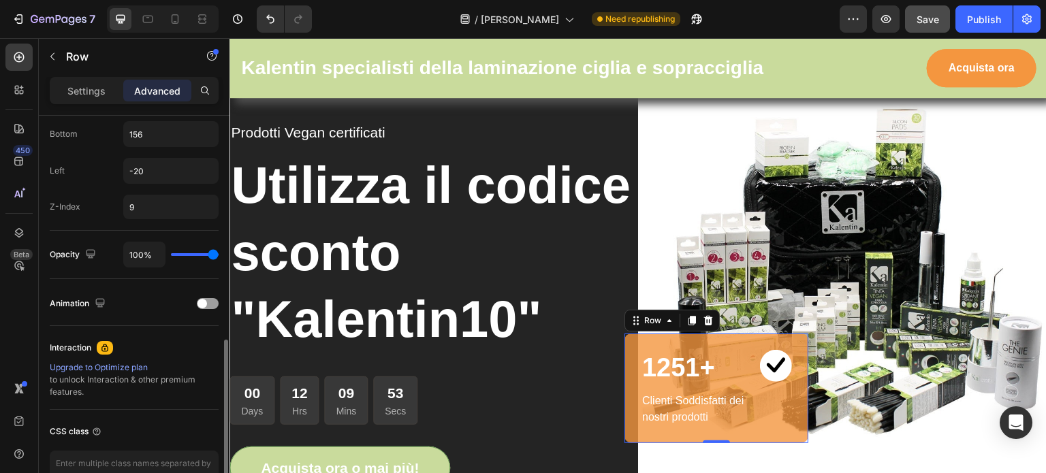
scroll to position [613, 0]
click at [211, 298] on div at bounding box center [208, 303] width 22 height 11
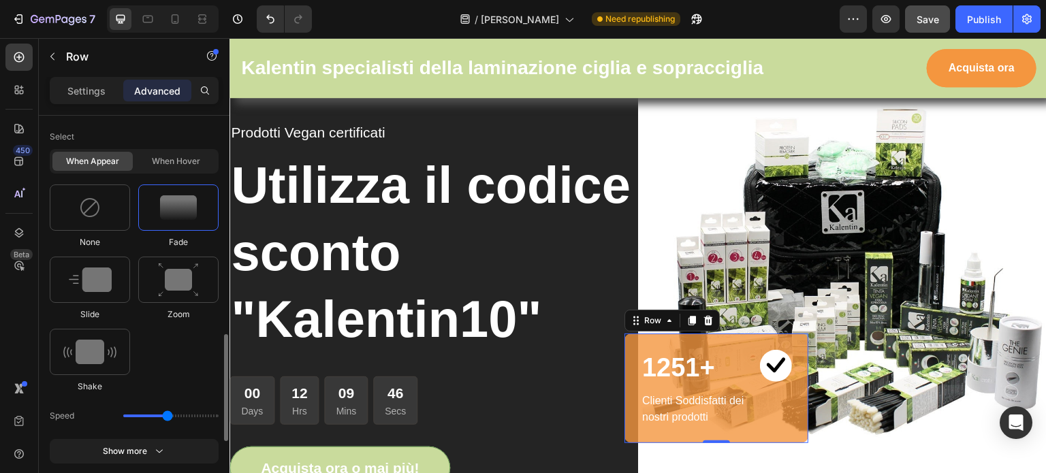
scroll to position [809, 0]
click at [169, 285] on img at bounding box center [178, 278] width 41 height 35
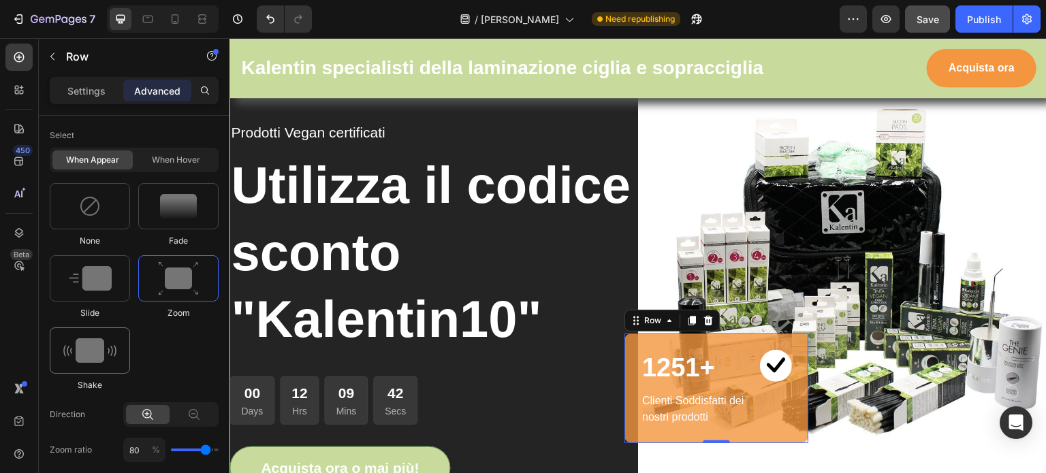
click at [91, 345] on img at bounding box center [89, 350] width 53 height 25
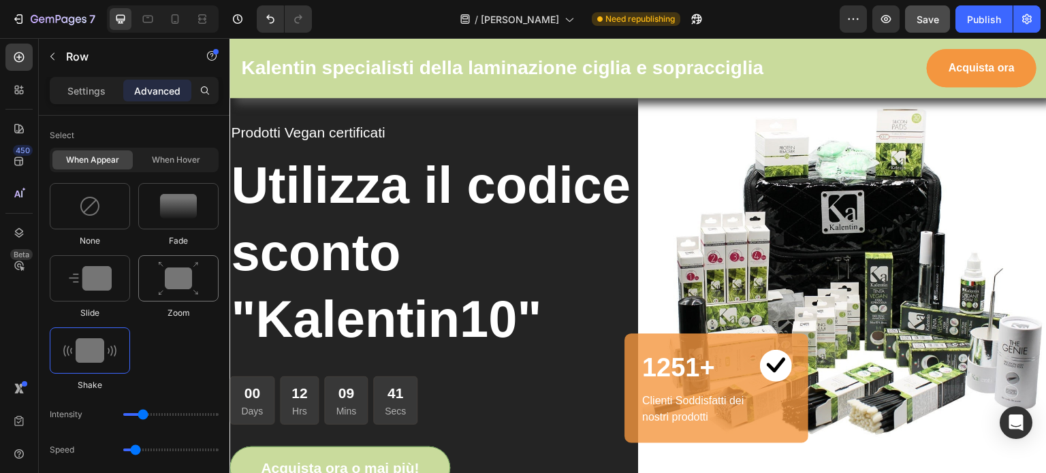
click at [172, 280] on img at bounding box center [178, 278] width 41 height 35
type input "1.7"
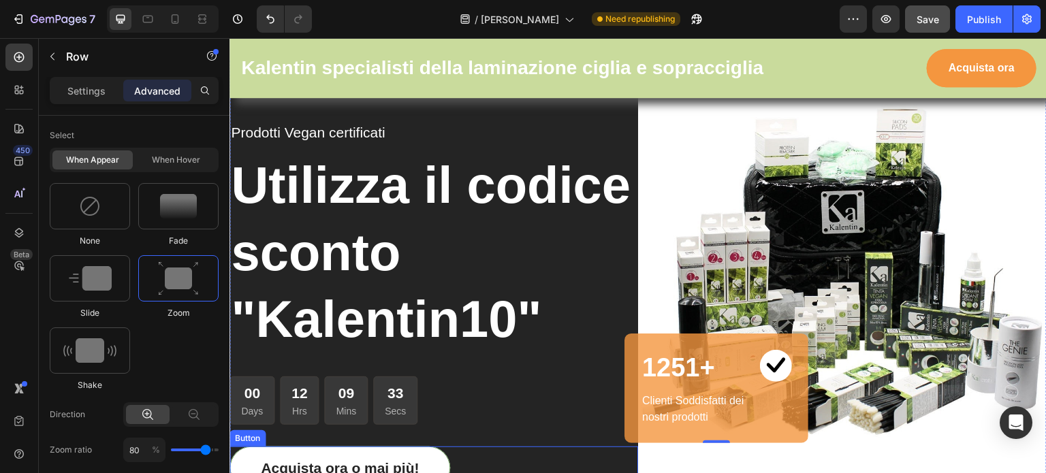
click at [430, 452] on link "Acquista ora o mai più!" at bounding box center [339, 469] width 221 height 44
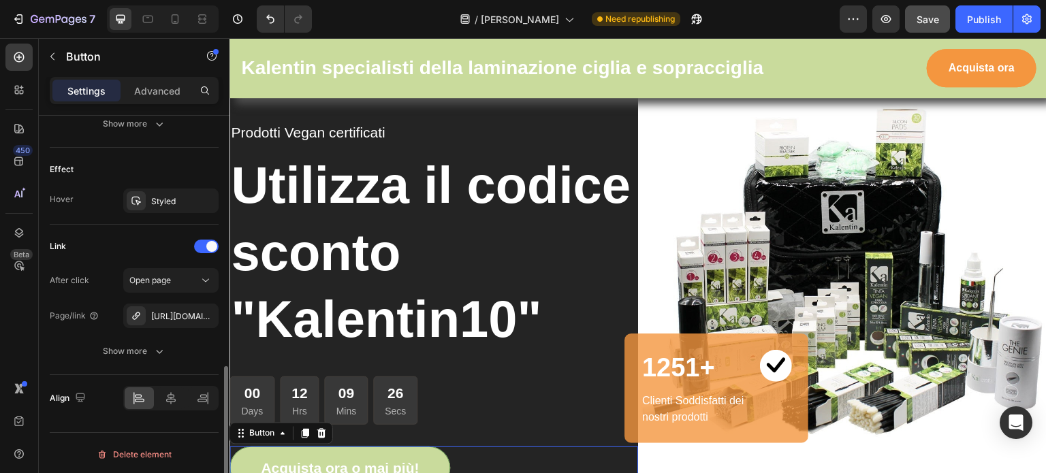
scroll to position [683, 0]
click at [173, 313] on div "[URL][DOMAIN_NAME]" at bounding box center [170, 317] width 39 height 12
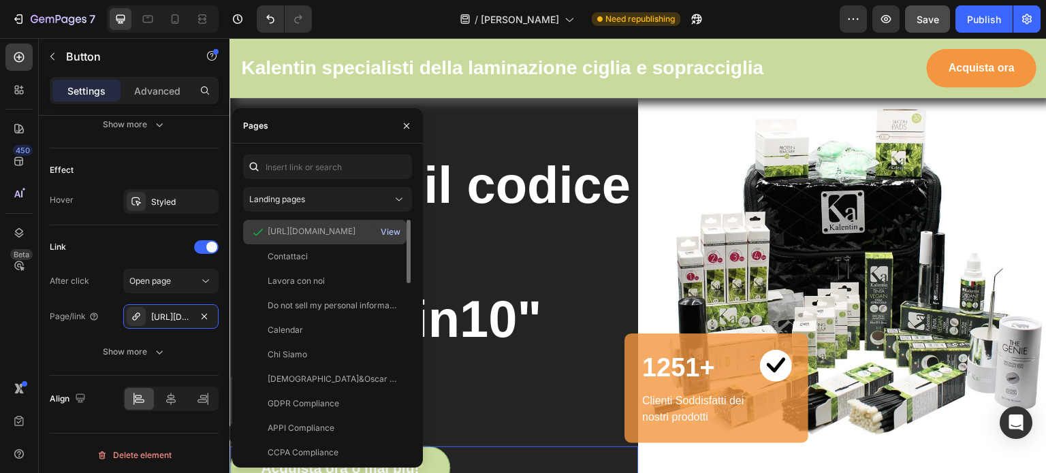
click at [392, 229] on div "View" at bounding box center [391, 232] width 20 height 12
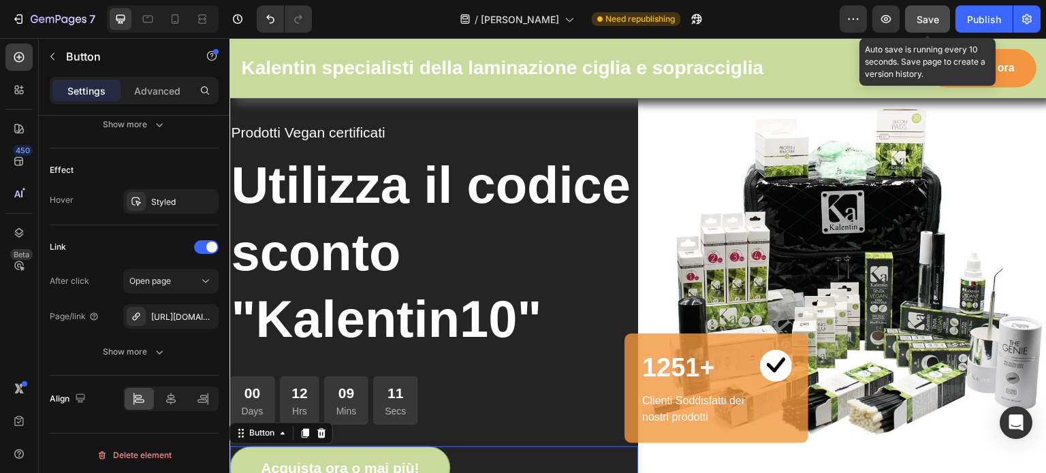
click at [920, 24] on span "Save" at bounding box center [927, 20] width 22 height 12
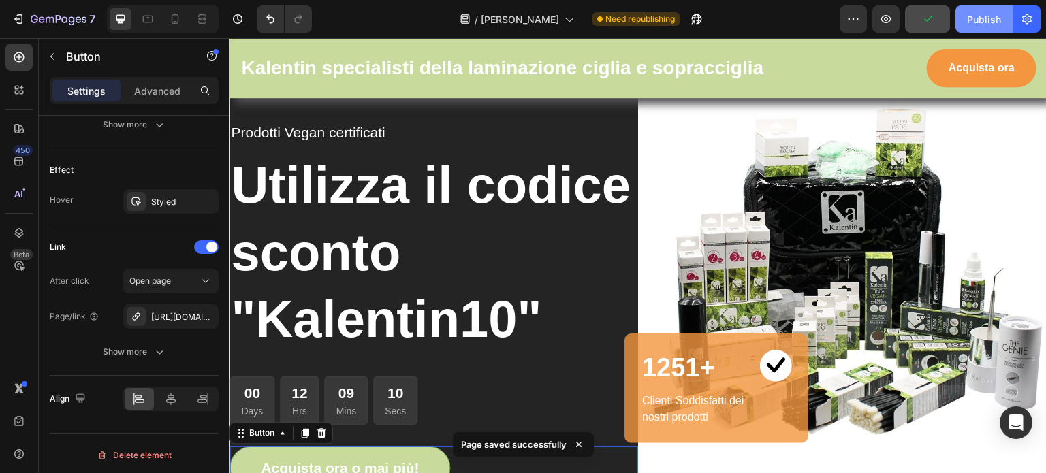
click at [986, 18] on div "Publish" at bounding box center [984, 19] width 34 height 14
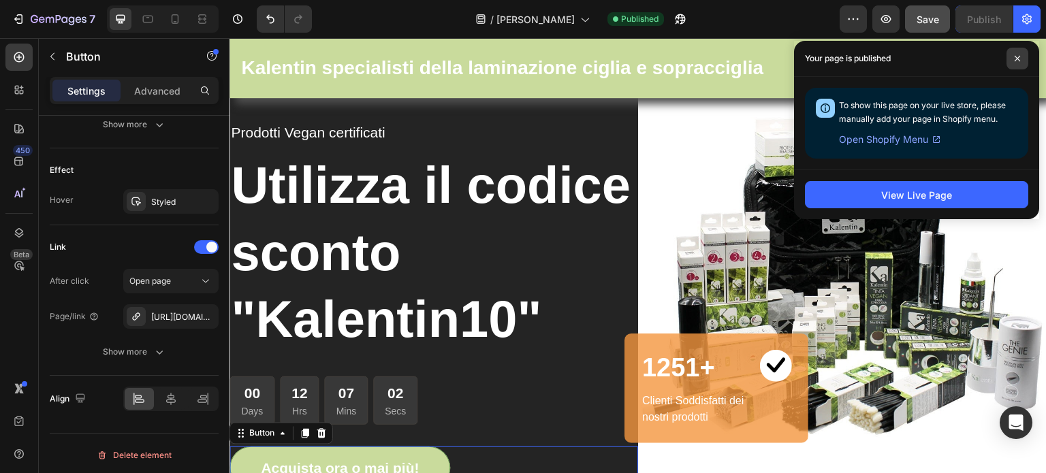
click at [1017, 55] on icon at bounding box center [1017, 58] width 7 height 7
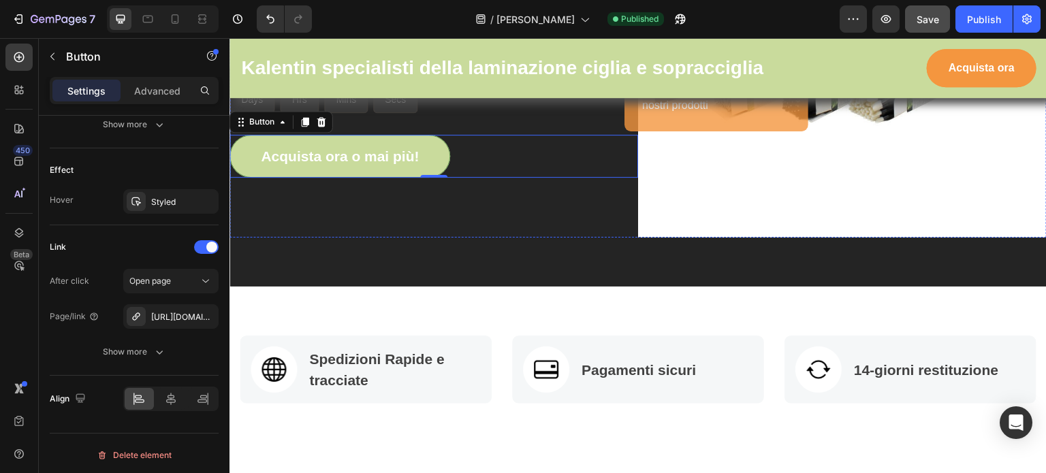
scroll to position [318, 0]
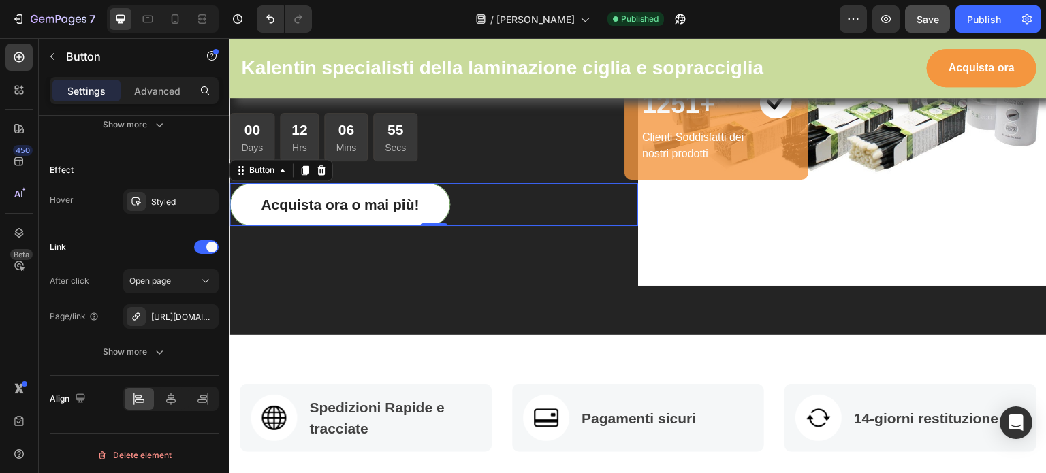
click at [440, 197] on link "Acquista ora o mai più!" at bounding box center [339, 205] width 221 height 44
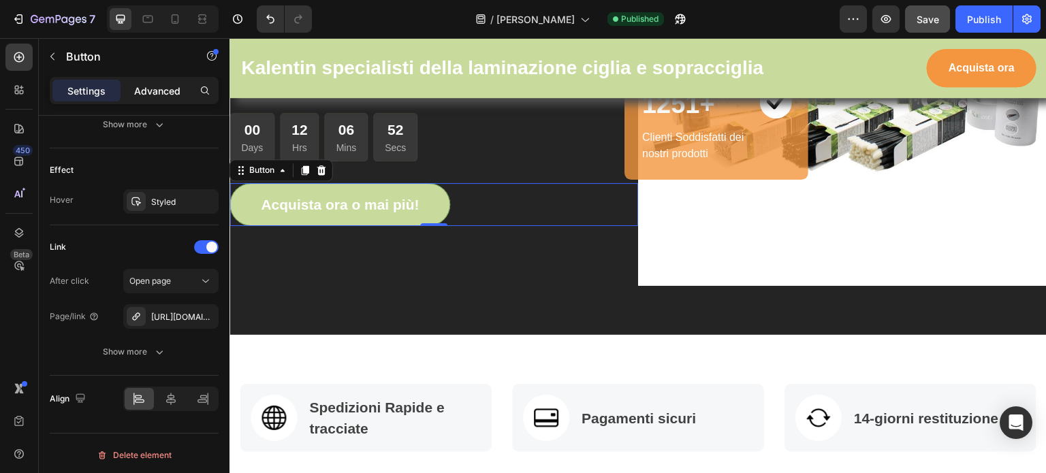
click at [157, 89] on p "Advanced" at bounding box center [157, 91] width 46 height 14
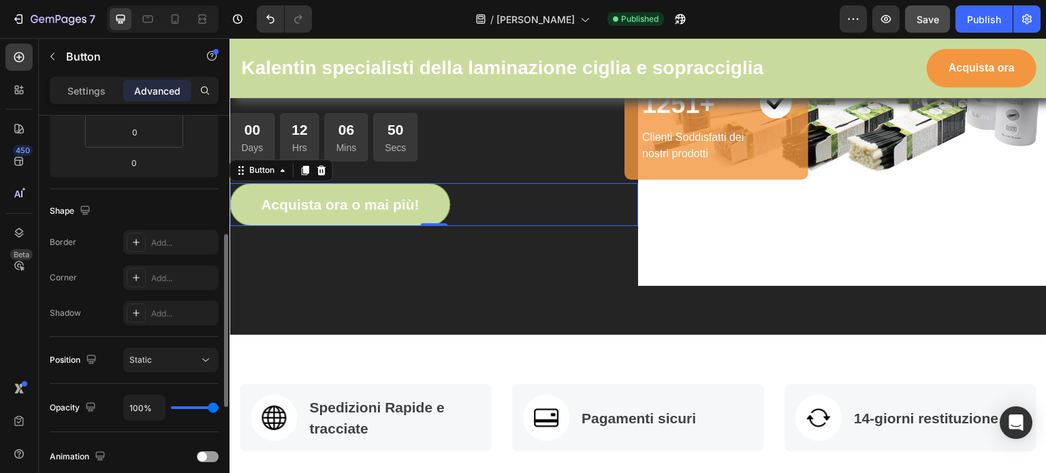
scroll to position [272, 0]
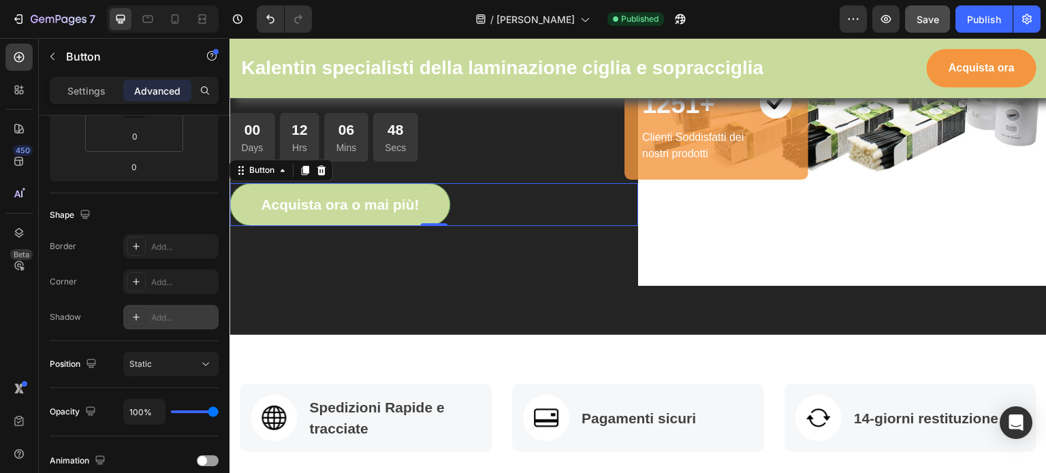
click at [204, 319] on div "Add..." at bounding box center [183, 318] width 64 height 12
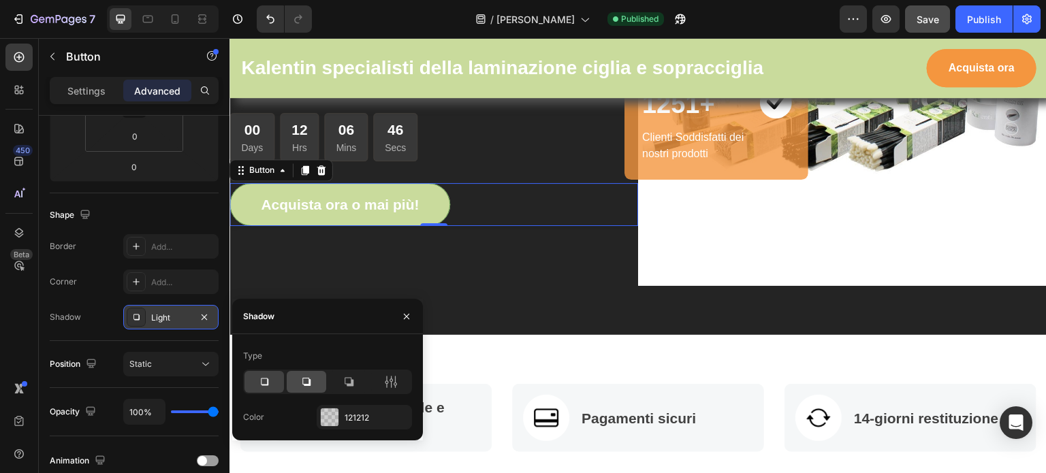
click at [308, 379] on icon at bounding box center [306, 382] width 8 height 8
click at [349, 421] on div "121212" at bounding box center [364, 418] width 39 height 12
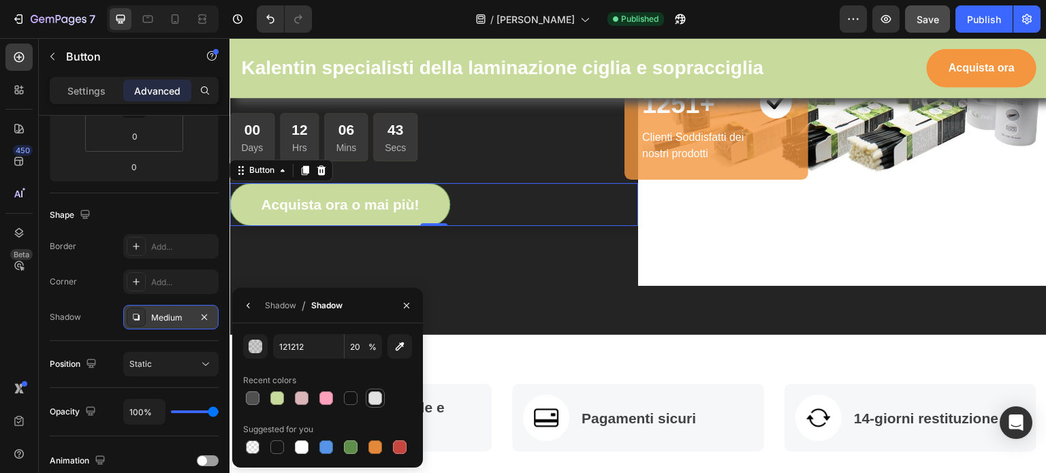
click at [377, 400] on div at bounding box center [375, 399] width 14 height 14
type input "E2E2E2"
type input "100"
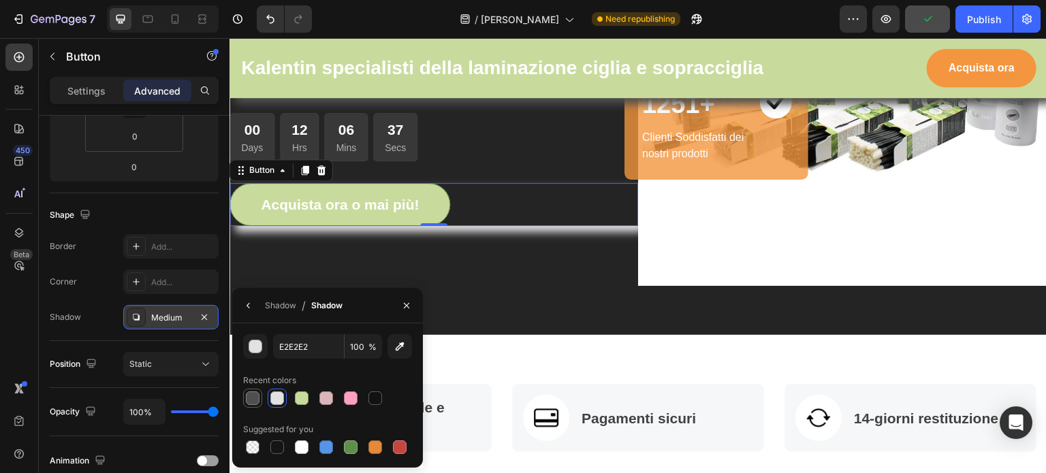
click at [251, 398] on div at bounding box center [253, 399] width 14 height 14
type input "4F4F4F"
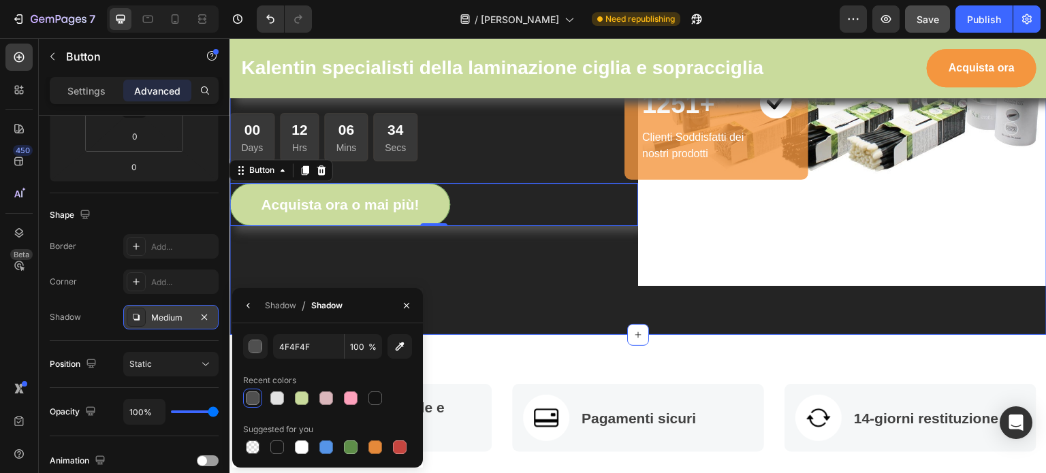
click at [524, 291] on div "Prodotti Vegan certificati Text block Utilizza il codice sconto "Kalentin10" He…" at bounding box center [637, 41] width 817 height 587
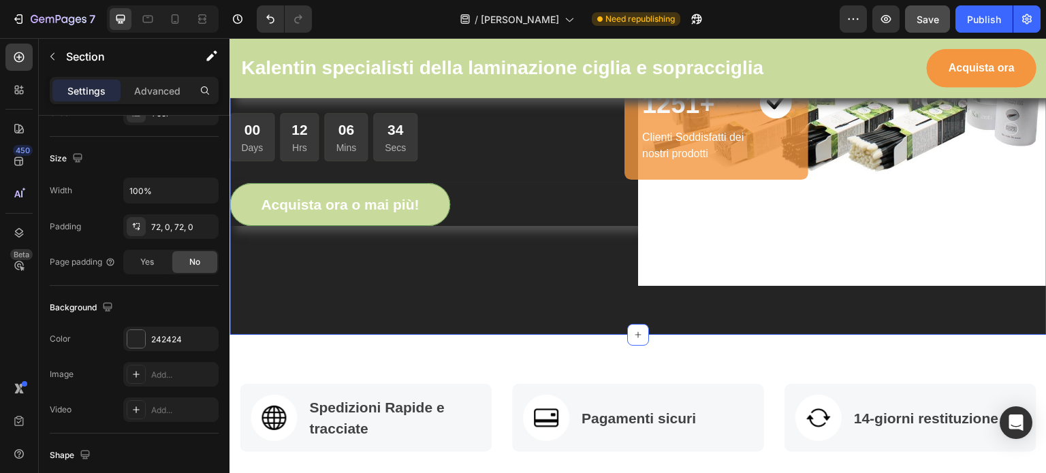
scroll to position [0, 0]
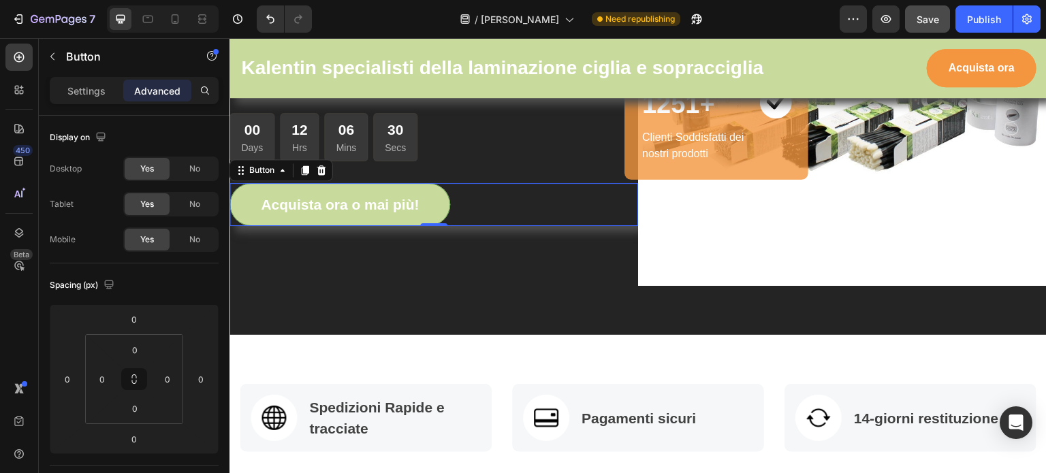
click at [472, 208] on div "Acquista ora o mai più! Button 0" at bounding box center [433, 205] width 409 height 44
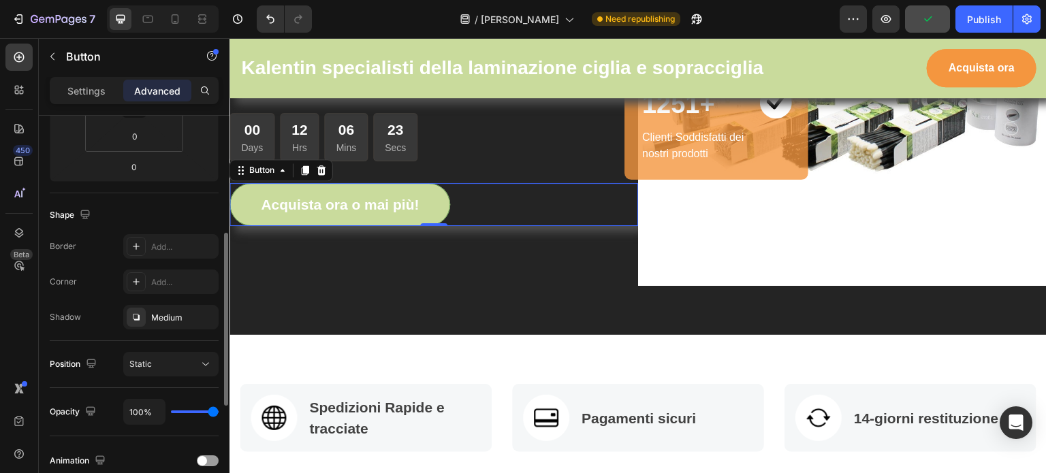
scroll to position [271, 0]
click at [202, 315] on icon "button" at bounding box center [204, 317] width 5 height 5
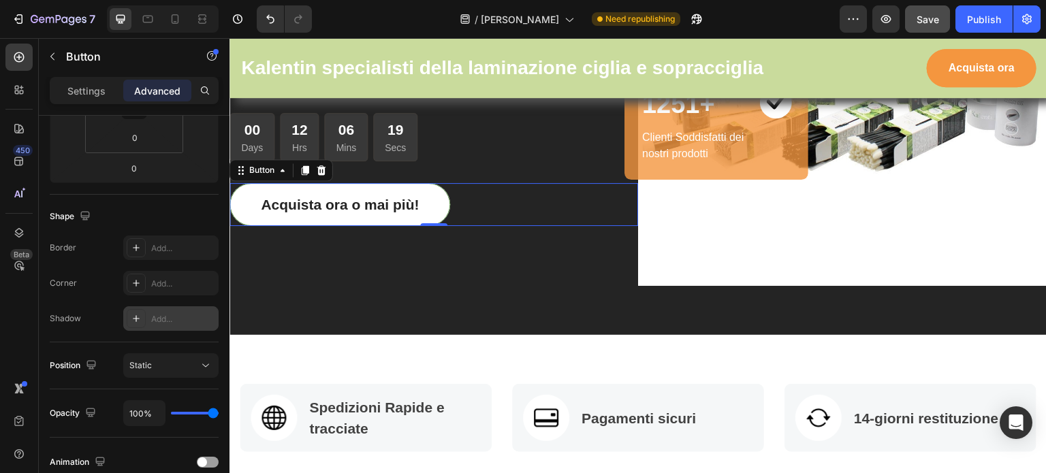
click at [439, 195] on link "Acquista ora o mai più!" at bounding box center [339, 205] width 221 height 44
click at [389, 214] on link "Acquista ora o mai più!" at bounding box center [339, 205] width 221 height 44
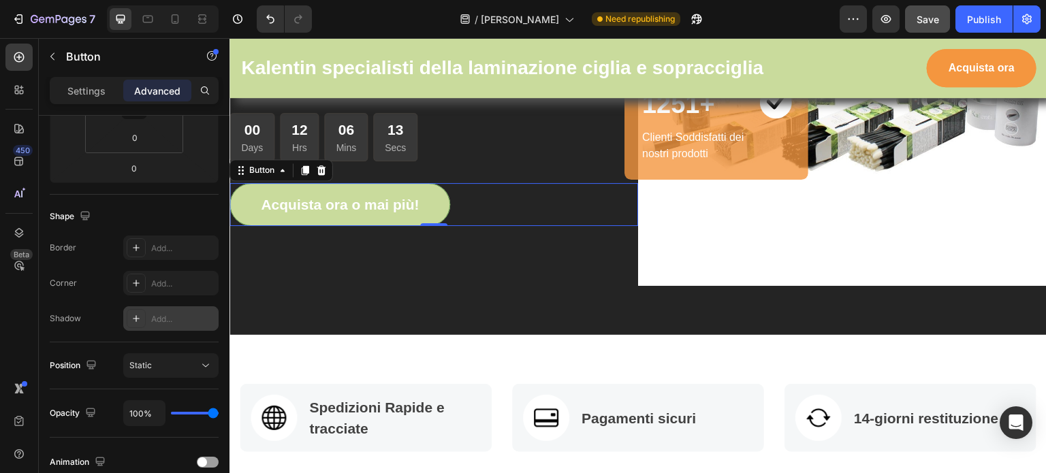
click at [196, 316] on div "Add..." at bounding box center [183, 319] width 64 height 12
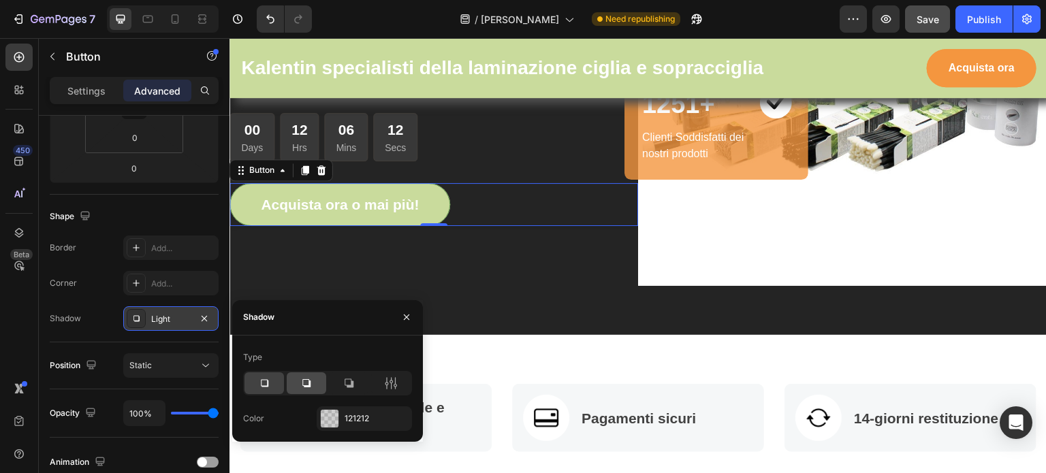
click at [309, 381] on icon at bounding box center [306, 383] width 8 height 8
click at [355, 416] on div "121212" at bounding box center [364, 419] width 39 height 12
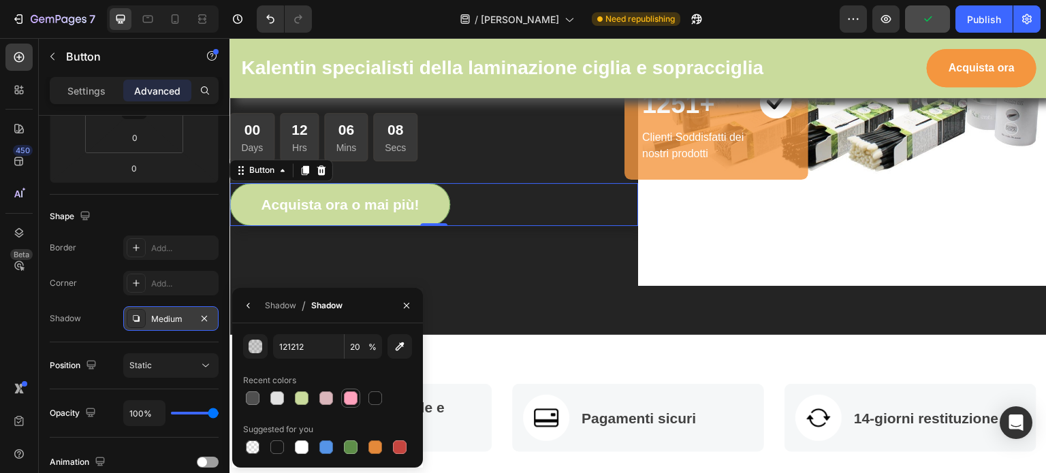
click at [349, 396] on div at bounding box center [351, 399] width 14 height 14
type input "FEA1BC"
type input "100"
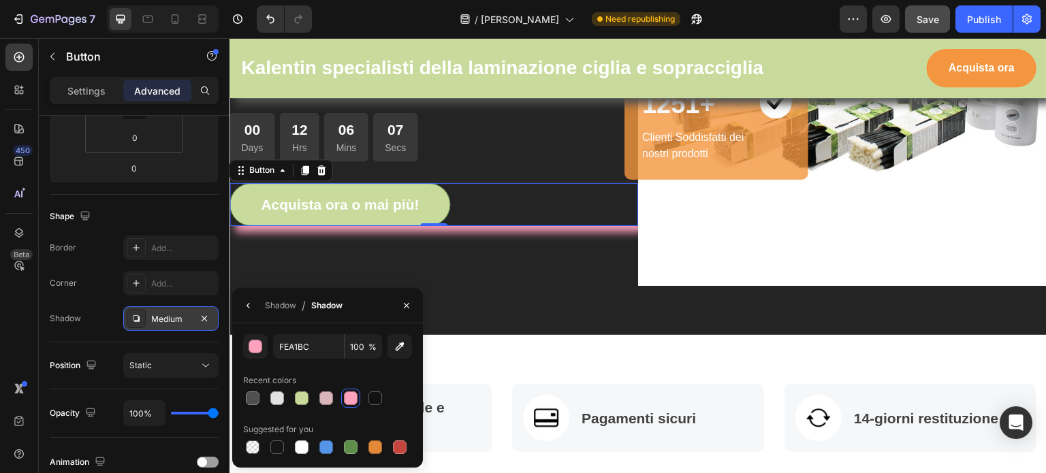
click at [349, 396] on div at bounding box center [351, 399] width 14 height 14
click at [204, 319] on icon "button" at bounding box center [204, 318] width 11 height 11
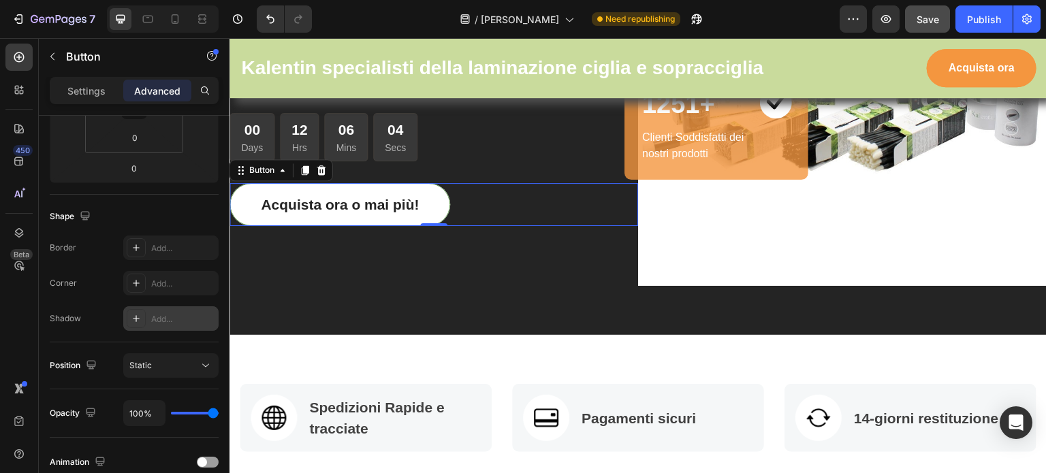
click at [242, 195] on link "Acquista ora o mai più!" at bounding box center [339, 205] width 221 height 44
click at [285, 185] on link "Acquista ora o mai più!" at bounding box center [339, 205] width 221 height 44
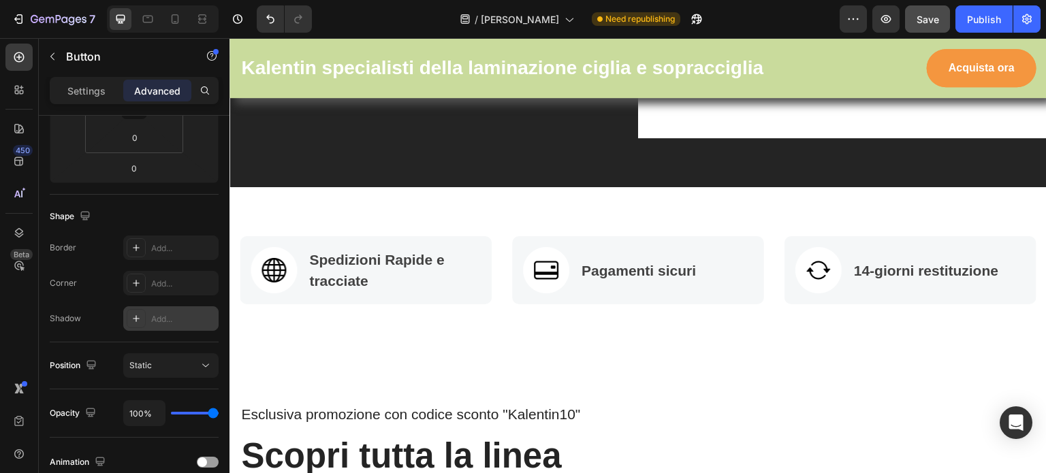
scroll to position [463, 0]
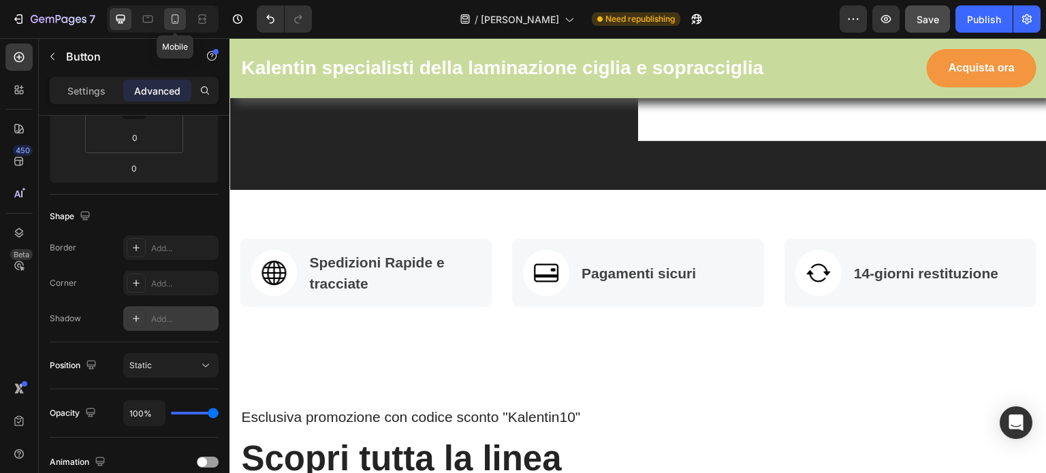
click at [180, 16] on icon at bounding box center [175, 19] width 14 height 14
type input "64"
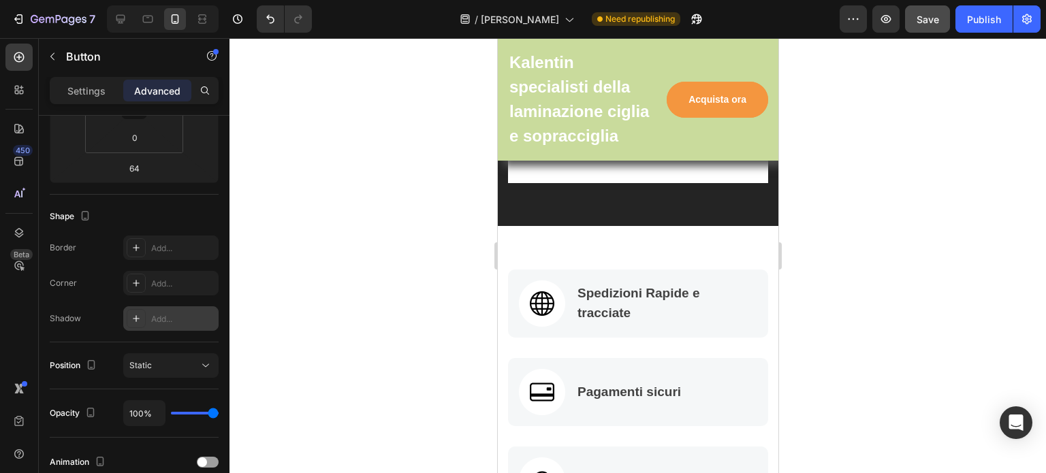
scroll to position [578, 0]
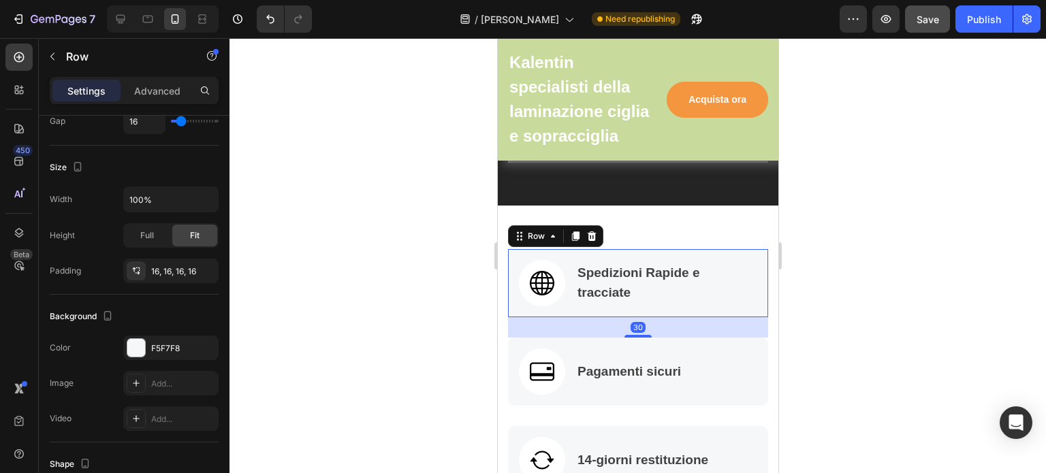
click at [707, 291] on div "Spedizioni Rapide e tracciate Text block" at bounding box center [665, 283] width 181 height 46
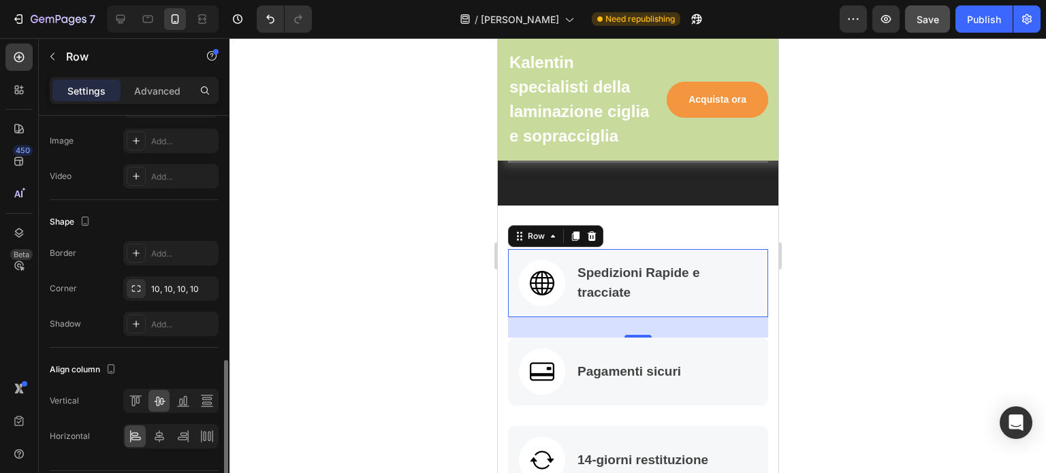
scroll to position [552, 0]
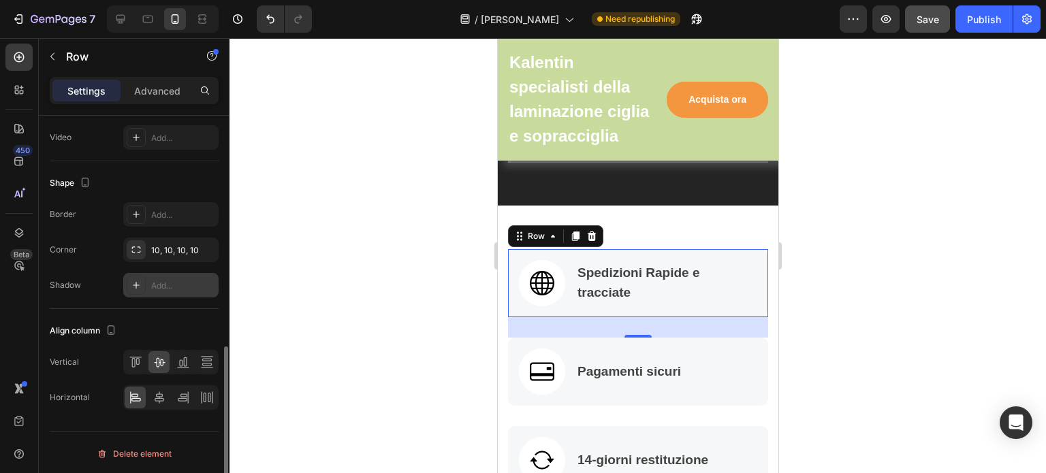
click at [185, 282] on div "Add..." at bounding box center [183, 286] width 64 height 12
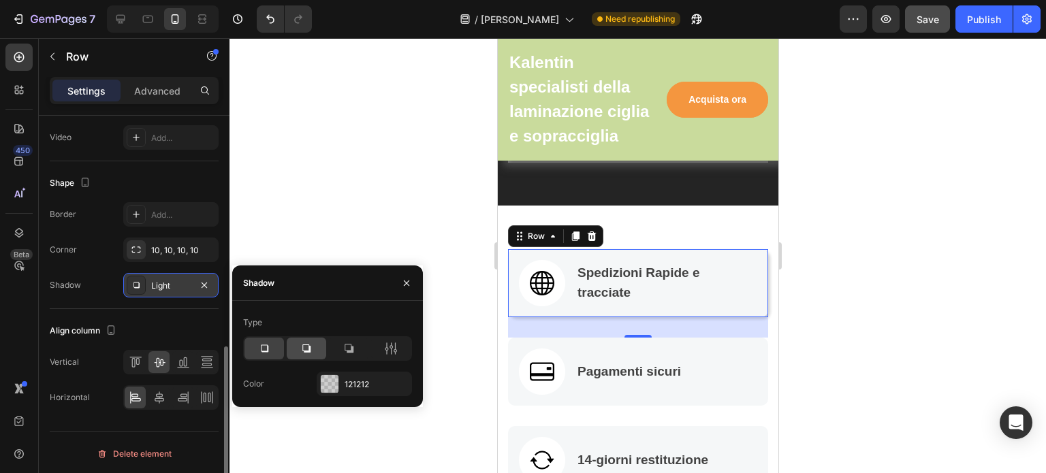
click at [310, 344] on icon at bounding box center [307, 349] width 14 height 14
click at [346, 353] on icon at bounding box center [349, 349] width 14 height 14
click at [304, 350] on icon at bounding box center [307, 349] width 14 height 14
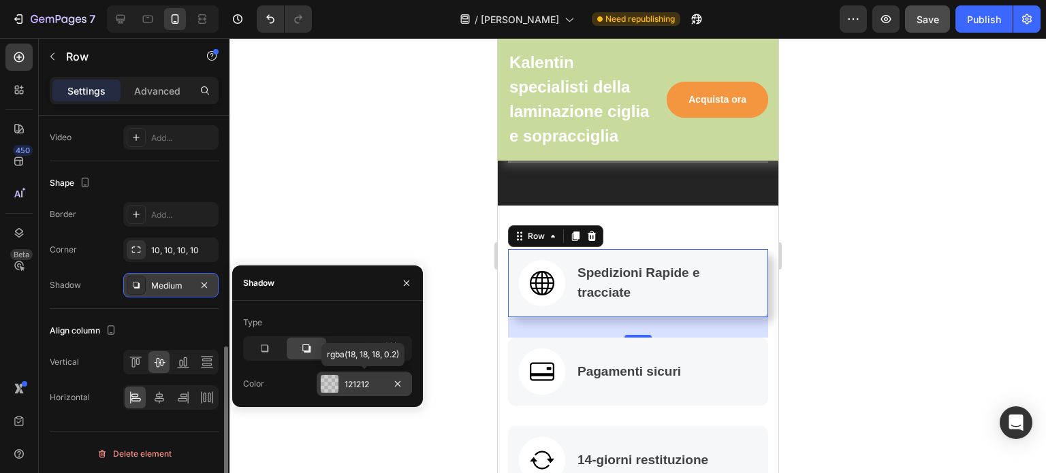
click at [368, 386] on div "121212" at bounding box center [364, 385] width 39 height 12
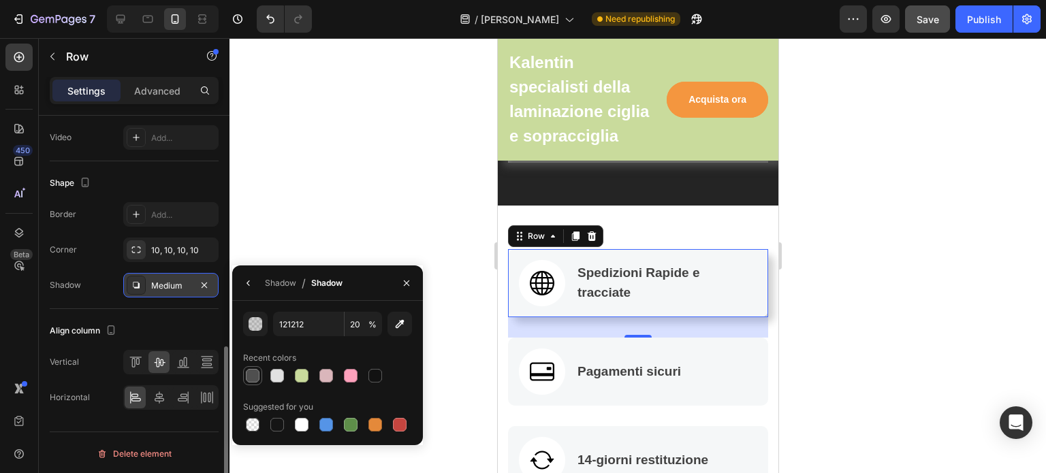
click at [251, 379] on div at bounding box center [253, 376] width 14 height 14
type input "4F4F4F"
type input "100"
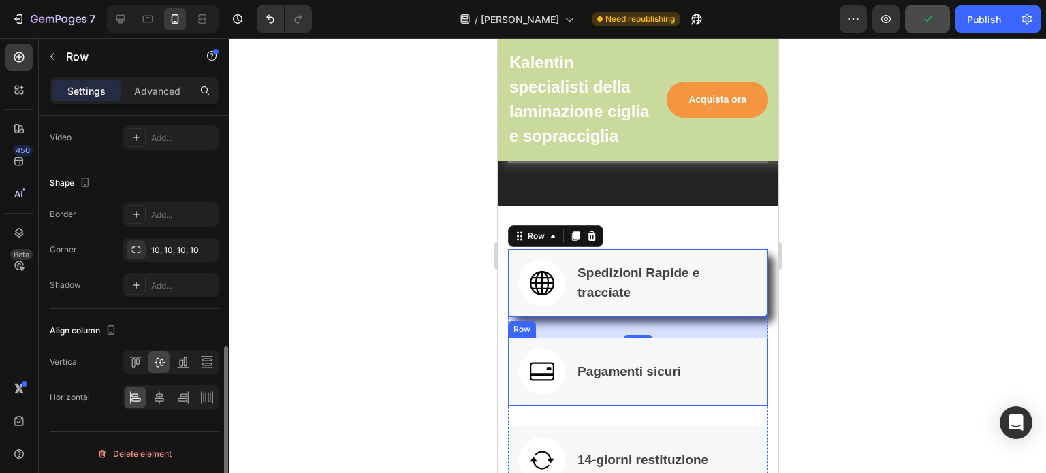
click at [603, 383] on div "Image Pagamenti sicuri Text block Row" at bounding box center [637, 372] width 260 height 68
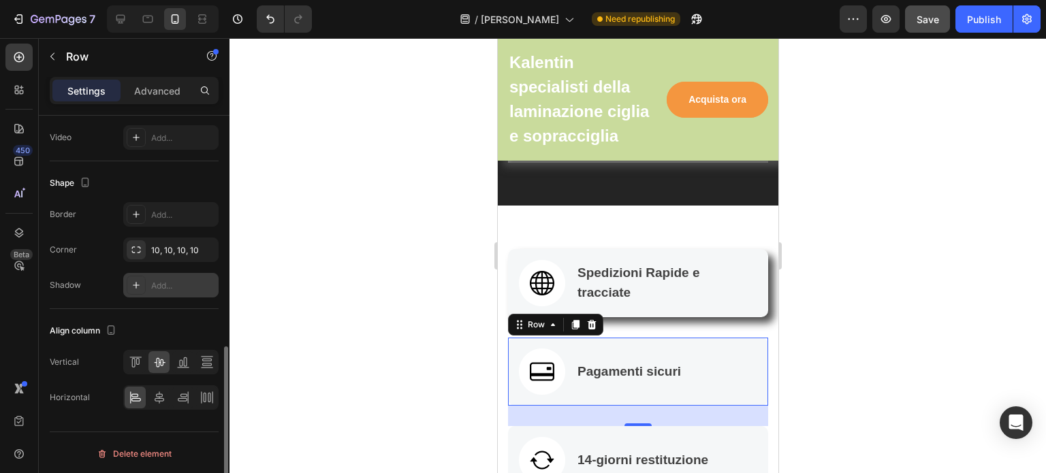
click at [185, 277] on div "Add..." at bounding box center [170, 285] width 95 height 25
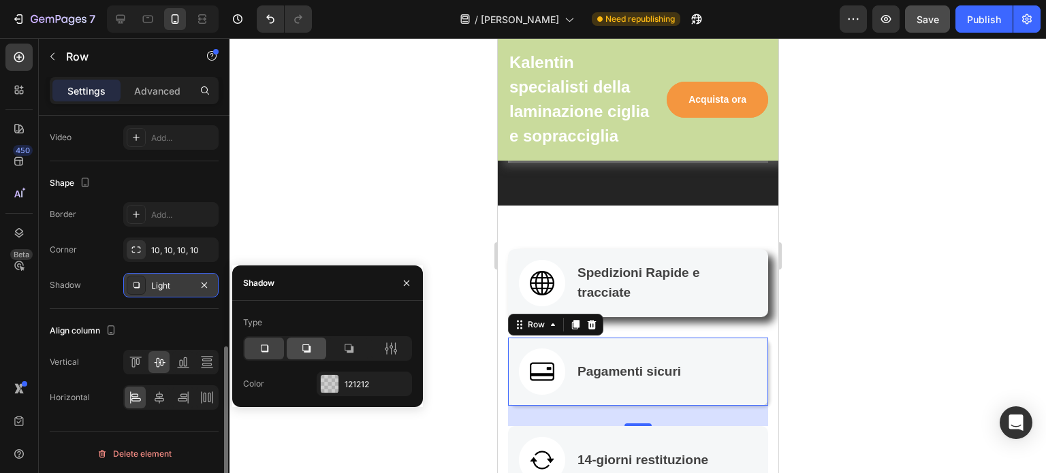
click at [304, 345] on icon at bounding box center [306, 349] width 8 height 8
click at [360, 385] on div "121212" at bounding box center [364, 385] width 39 height 12
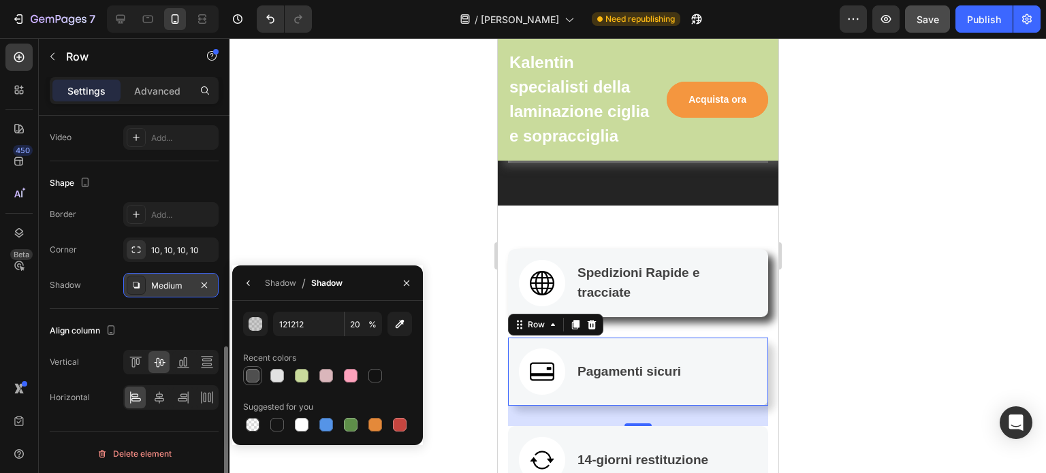
click at [254, 374] on div at bounding box center [253, 376] width 14 height 14
type input "4F4F4F"
type input "100"
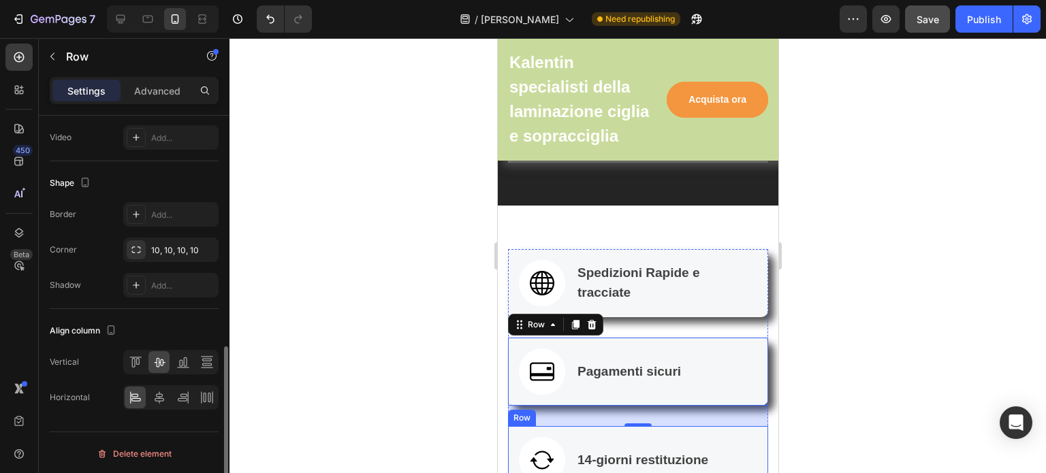
click at [581, 426] on div "Image 14-giorni restituzione Text block Row" at bounding box center [637, 460] width 260 height 68
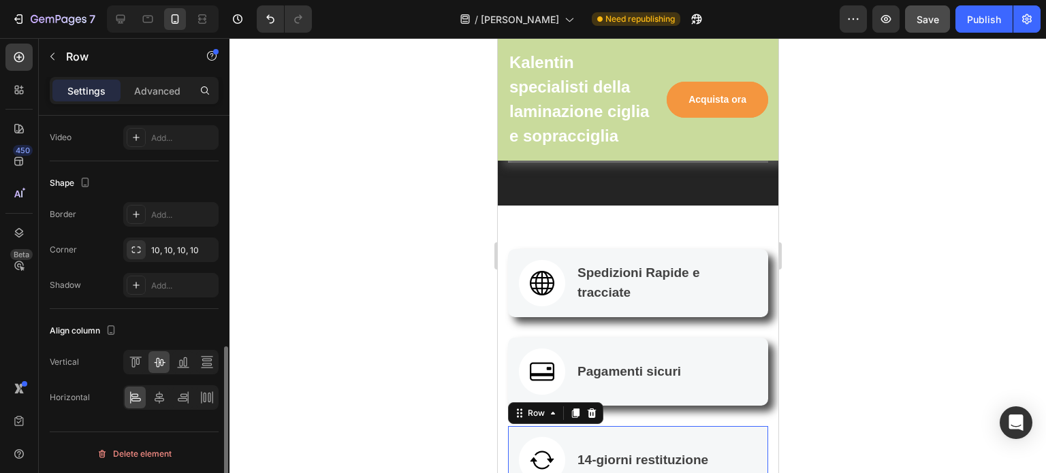
click at [650, 437] on div "14-giorni restituzione Text block" at bounding box center [641, 460] width 133 height 46
click at [158, 281] on div "Add..." at bounding box center [183, 286] width 64 height 12
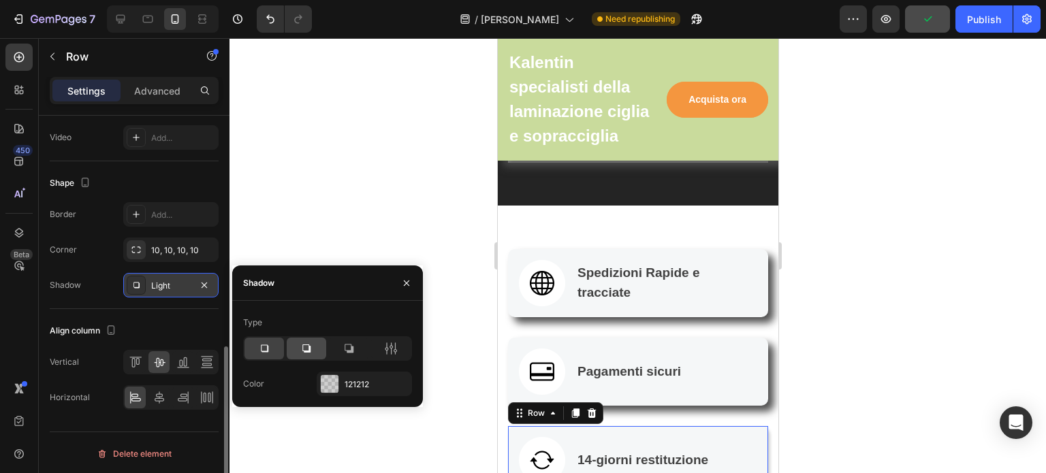
click at [304, 349] on icon at bounding box center [307, 349] width 14 height 14
click at [364, 379] on div "121212" at bounding box center [364, 385] width 39 height 12
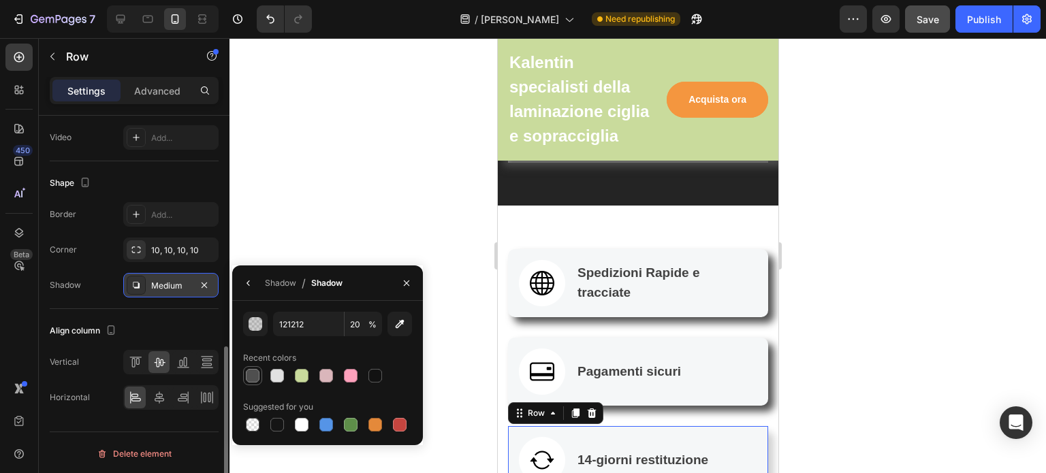
click at [255, 372] on div at bounding box center [253, 376] width 14 height 14
type input "4F4F4F"
type input "100"
click at [522, 299] on div "Image Spedizioni Rapide e tracciate Text block Row" at bounding box center [637, 283] width 260 height 68
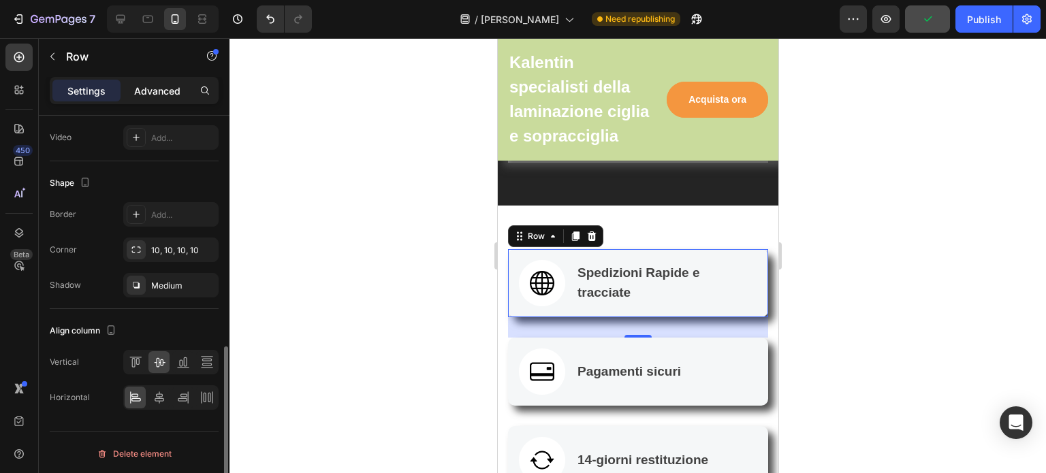
click at [147, 80] on div "Advanced" at bounding box center [157, 91] width 68 height 22
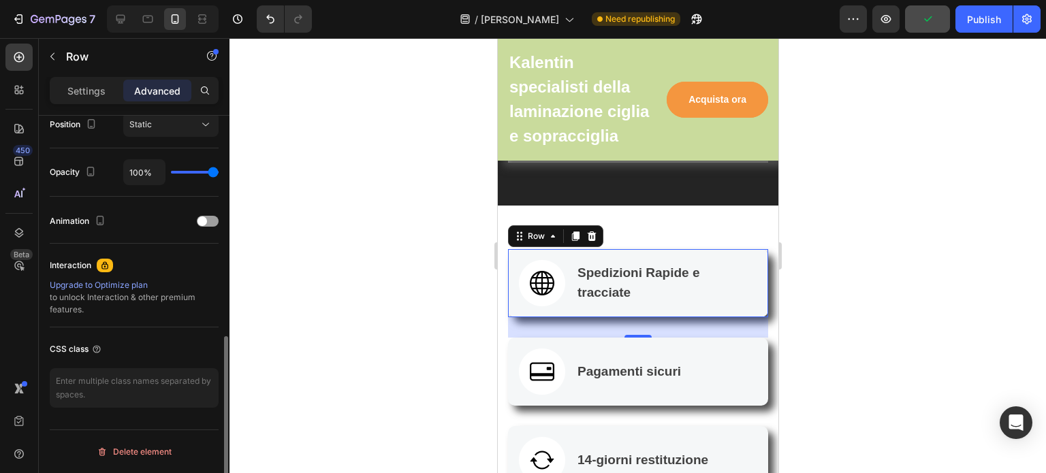
scroll to position [510, 0]
click at [217, 223] on div at bounding box center [208, 223] width 22 height 11
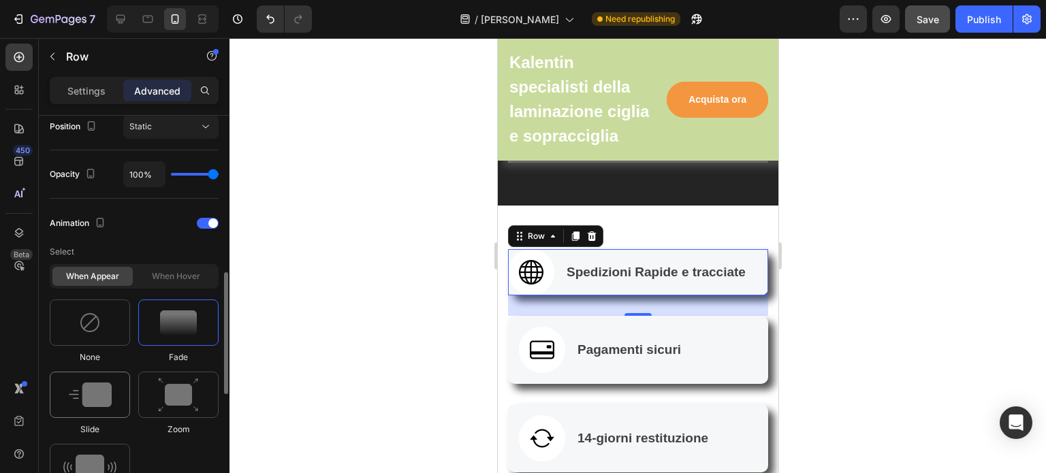
click at [103, 385] on img at bounding box center [90, 395] width 43 height 25
click at [658, 362] on div "Image Pagamenti sicuri Text block Row" at bounding box center [637, 350] width 260 height 68
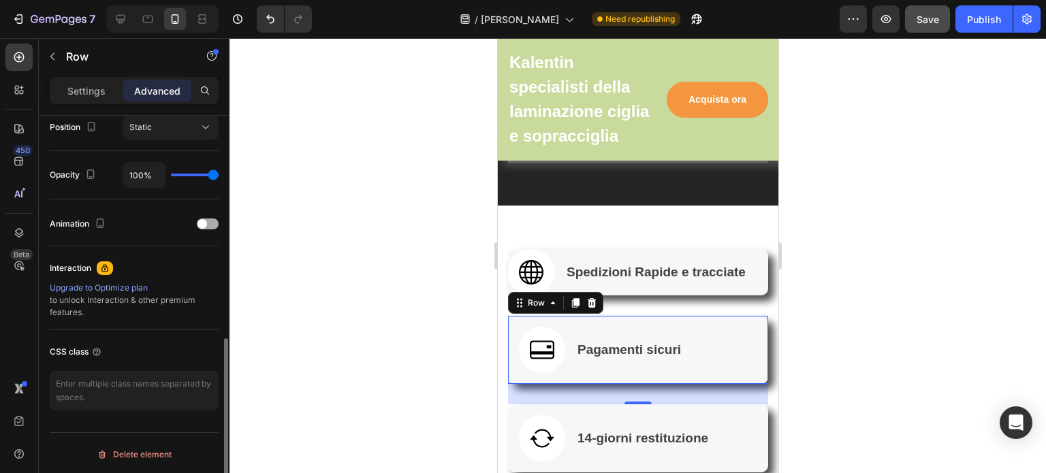
click at [210, 222] on div at bounding box center [208, 224] width 22 height 11
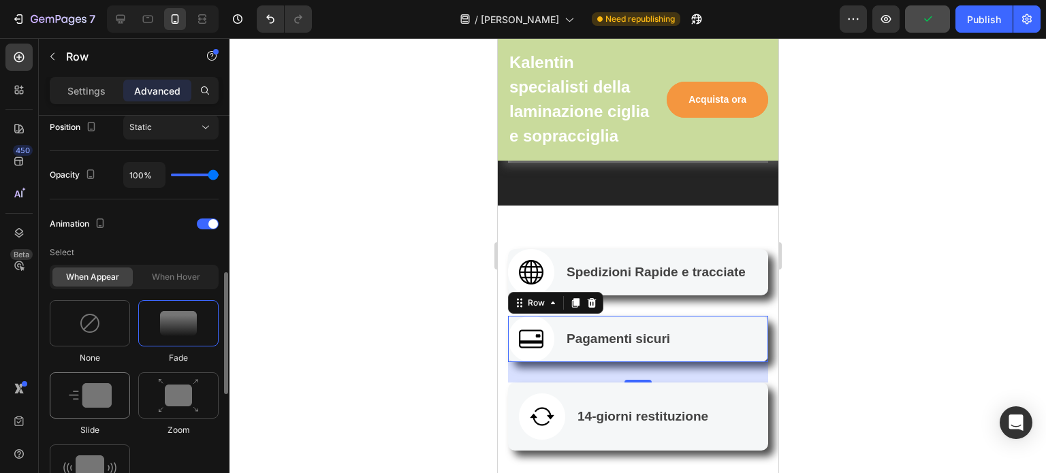
click at [96, 393] on img at bounding box center [90, 395] width 43 height 25
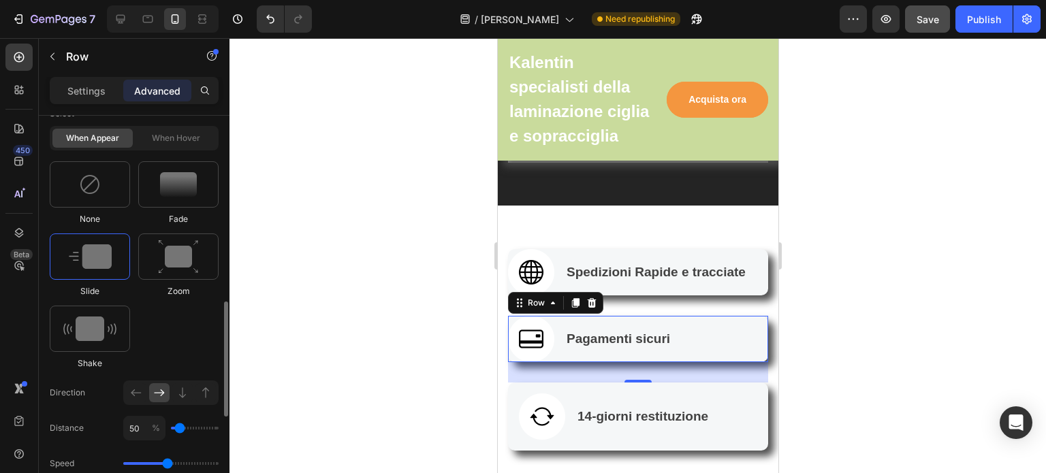
scroll to position [656, 0]
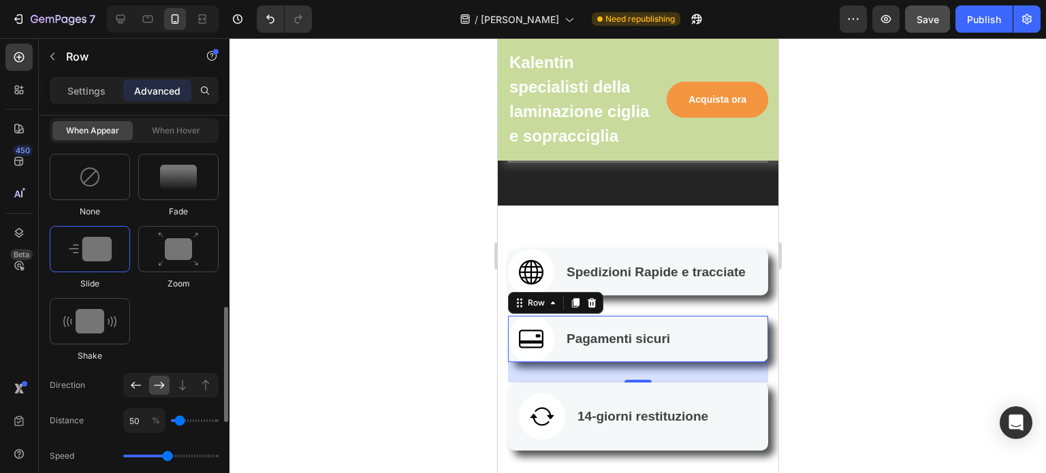
click at [136, 383] on icon at bounding box center [136, 385] width 10 height 7
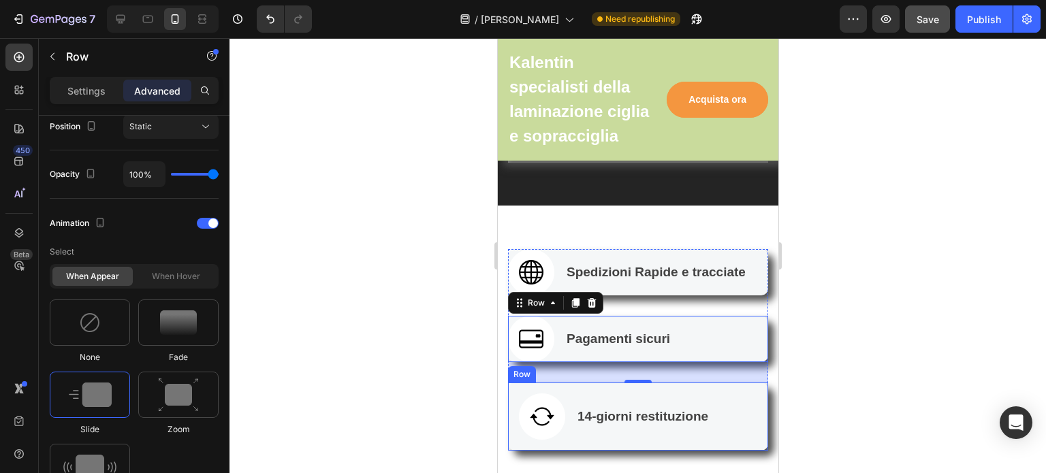
click at [572, 422] on div "Image 14-giorni restituzione Text block Row" at bounding box center [637, 417] width 260 height 68
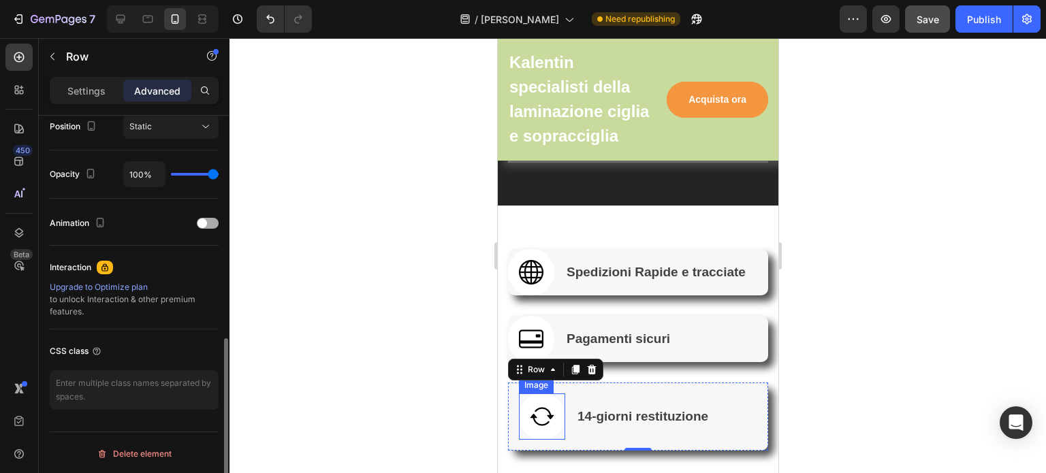
click at [211, 219] on div at bounding box center [208, 223] width 22 height 11
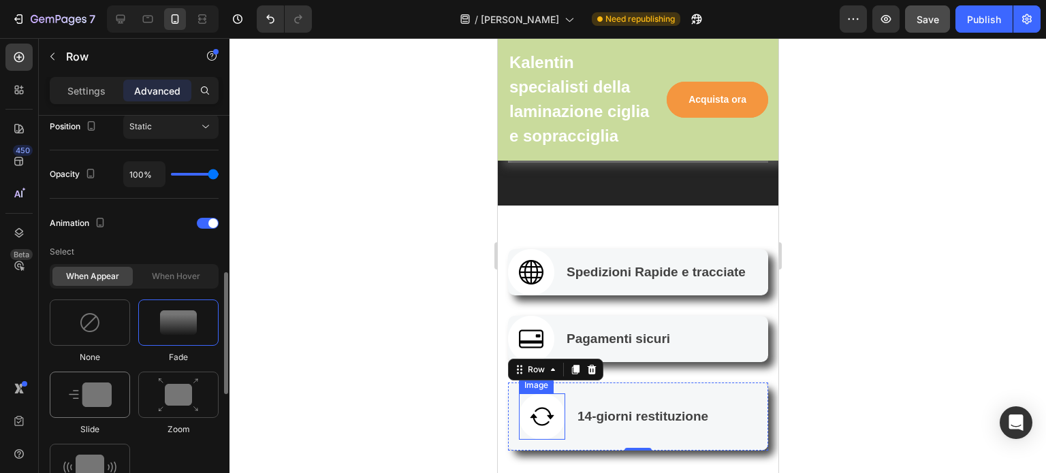
click at [101, 396] on img at bounding box center [90, 395] width 43 height 25
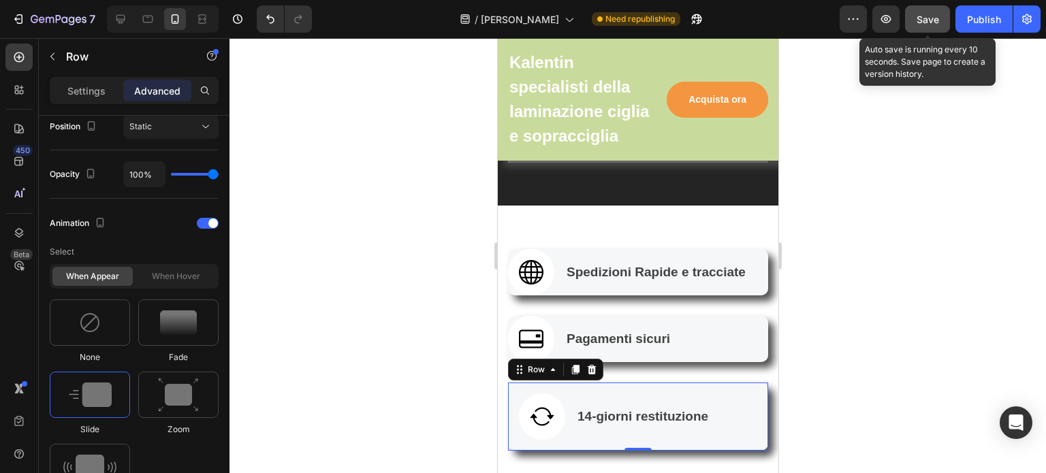
click at [942, 22] on button "Save" at bounding box center [927, 18] width 45 height 27
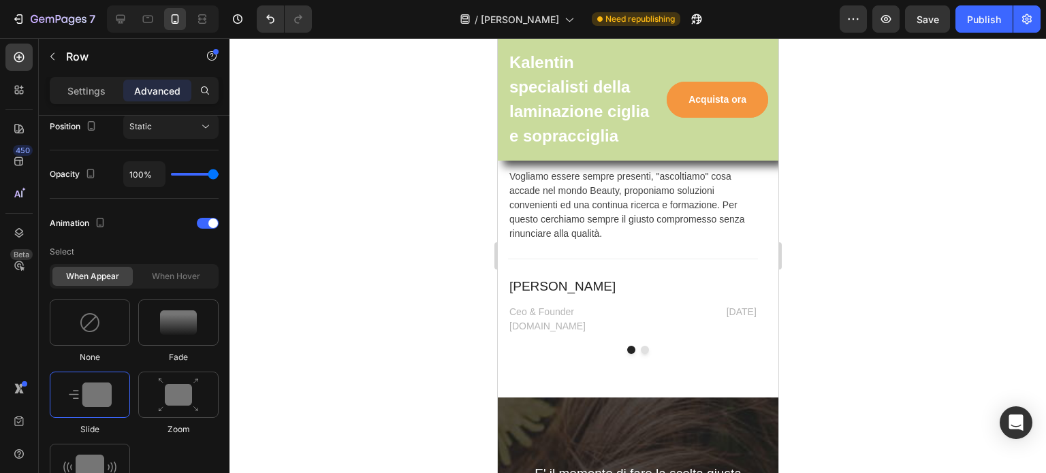
scroll to position [5427, 0]
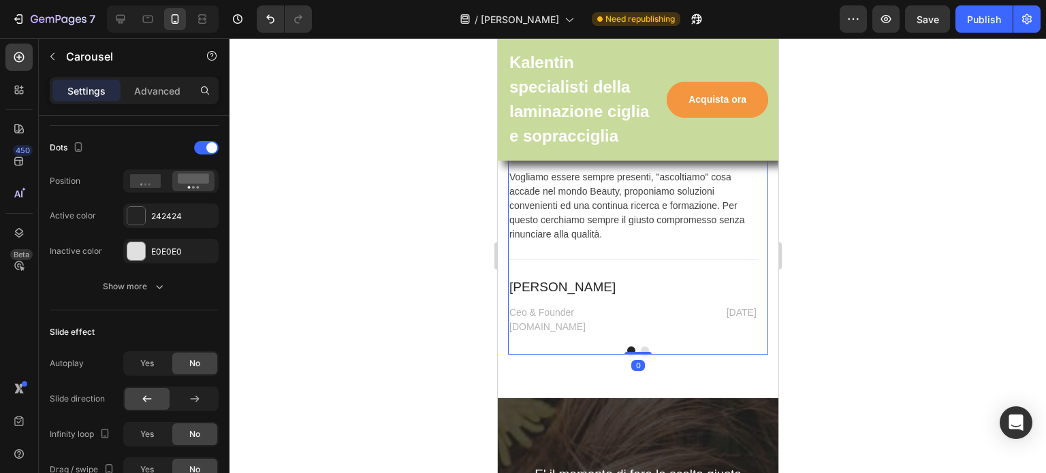
click at [640, 349] on button "Dot" at bounding box center [644, 351] width 8 height 8
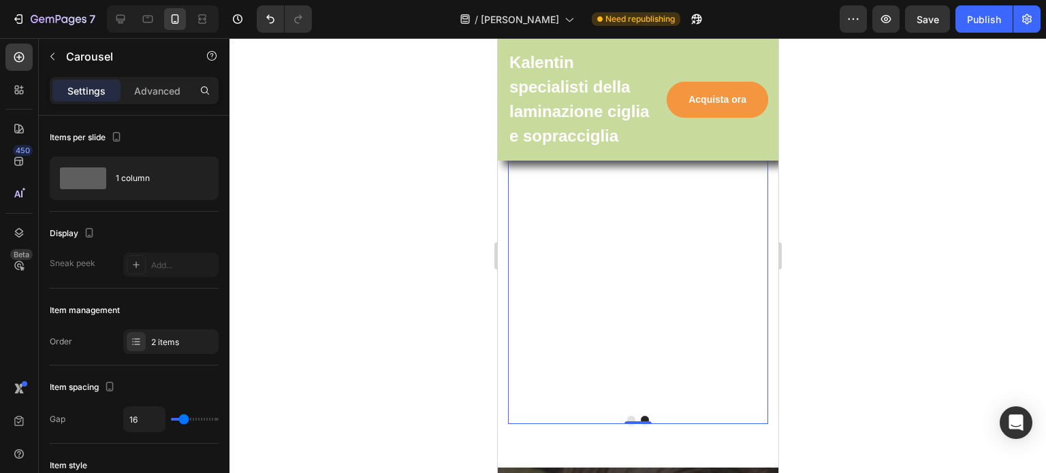
scroll to position [5361, 0]
click at [626, 413] on button "Dot" at bounding box center [630, 416] width 8 height 8
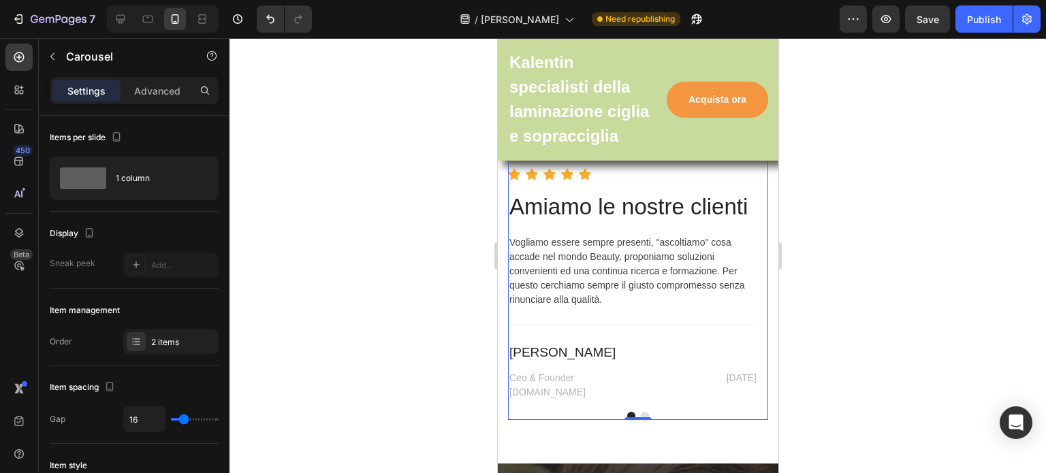
click at [640, 413] on button "Dot" at bounding box center [644, 416] width 8 height 8
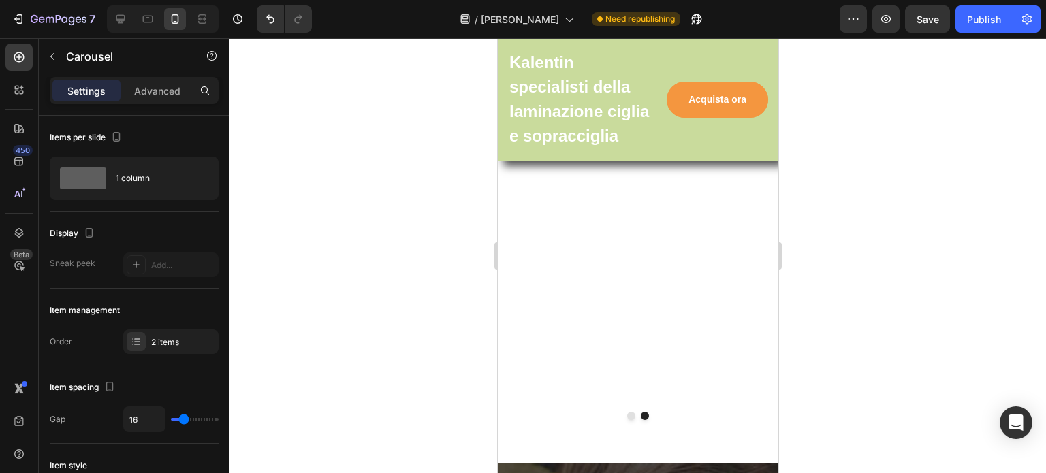
click at [629, 124] on div "Marketing Manager Text block [DATE] Text block Row 0" at bounding box center [632, 115] width 250 height 17
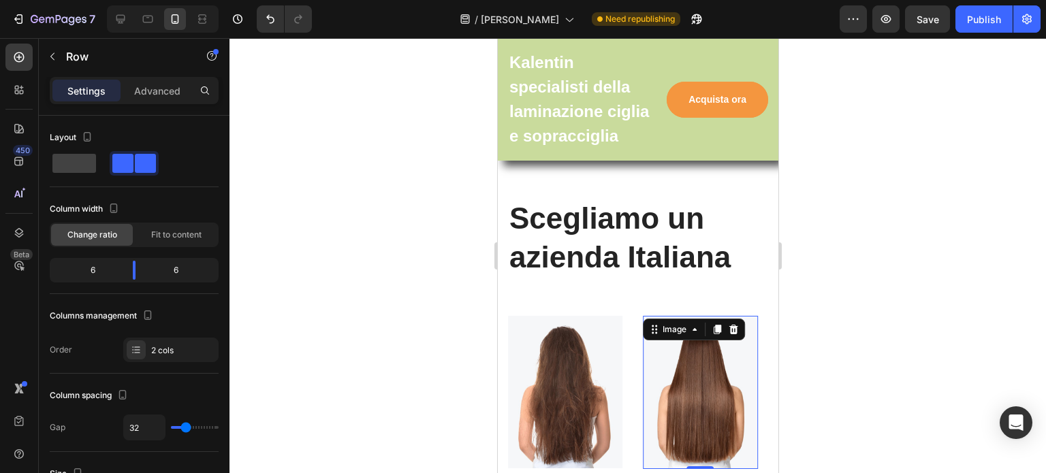
scroll to position [4957, 0]
click at [654, 358] on img at bounding box center [699, 392] width 114 height 153
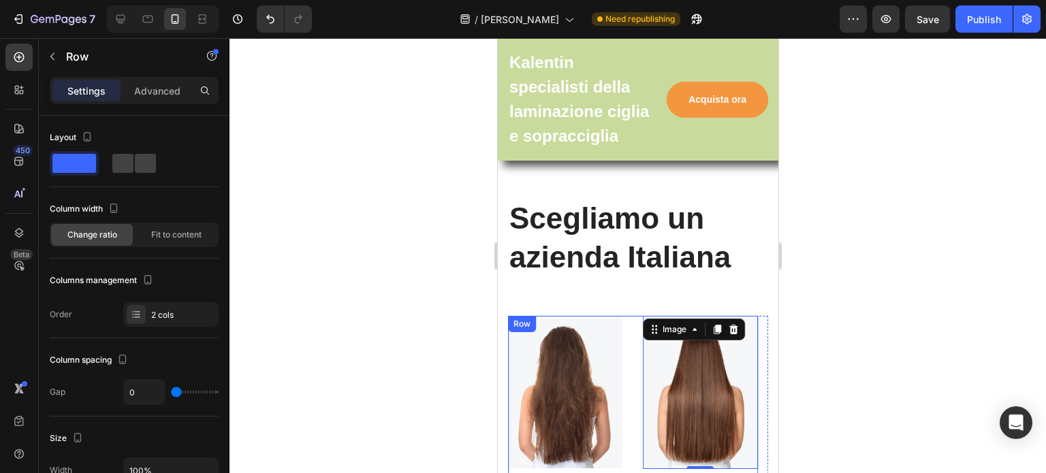
click at [648, 440] on div "Image Image 0 Row" at bounding box center [632, 403] width 250 height 175
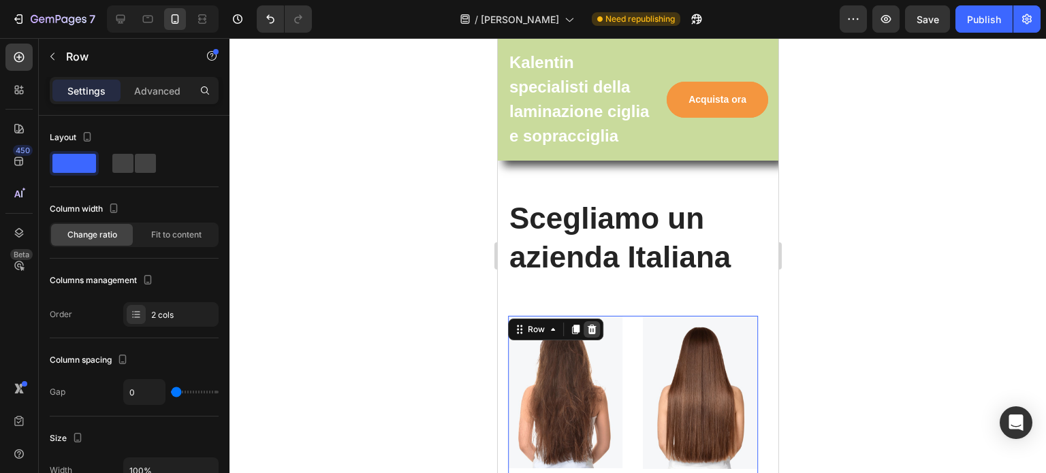
click at [591, 325] on icon at bounding box center [590, 330] width 9 height 10
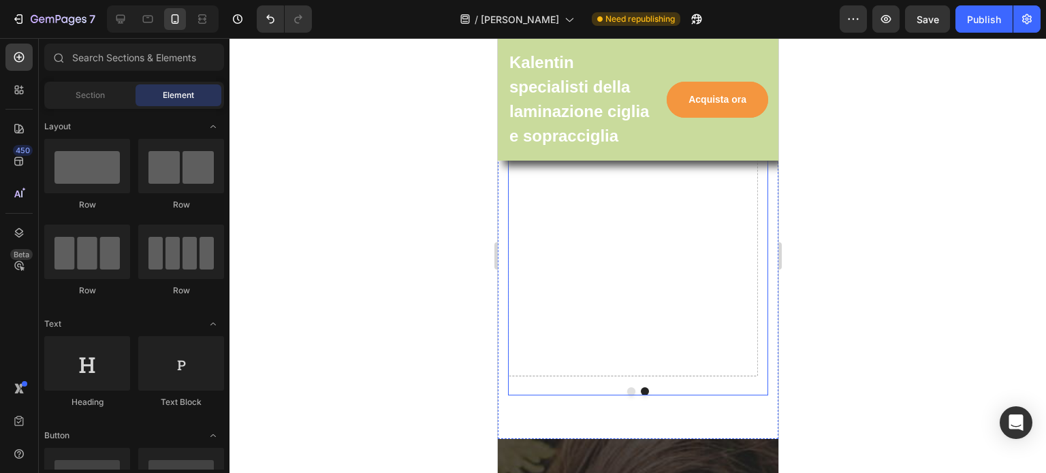
scroll to position [5386, 0]
click at [625, 391] on div "Image Icon Icon Icon Icon Icon Icon List Hoz Amiamo le nostre clienti Heading V…" at bounding box center [637, 119] width 260 height 551
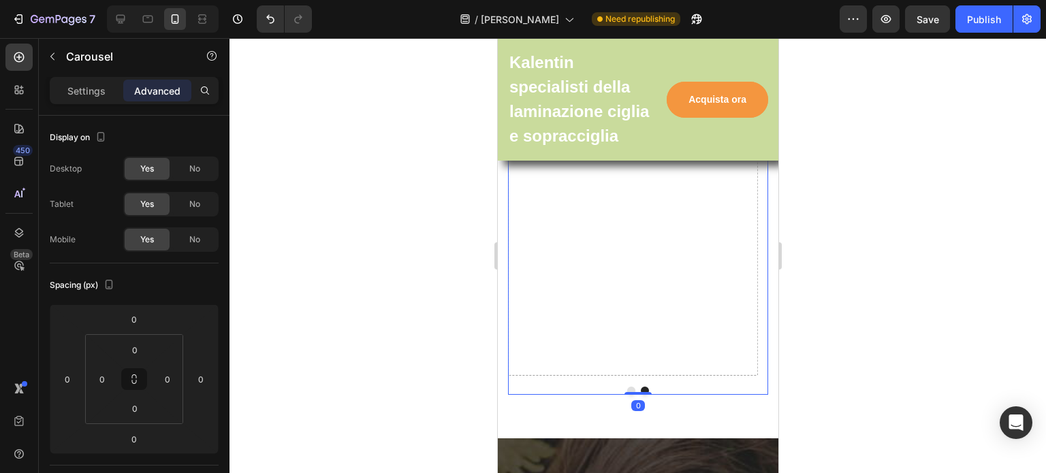
click at [626, 387] on button "Dot" at bounding box center [630, 391] width 8 height 8
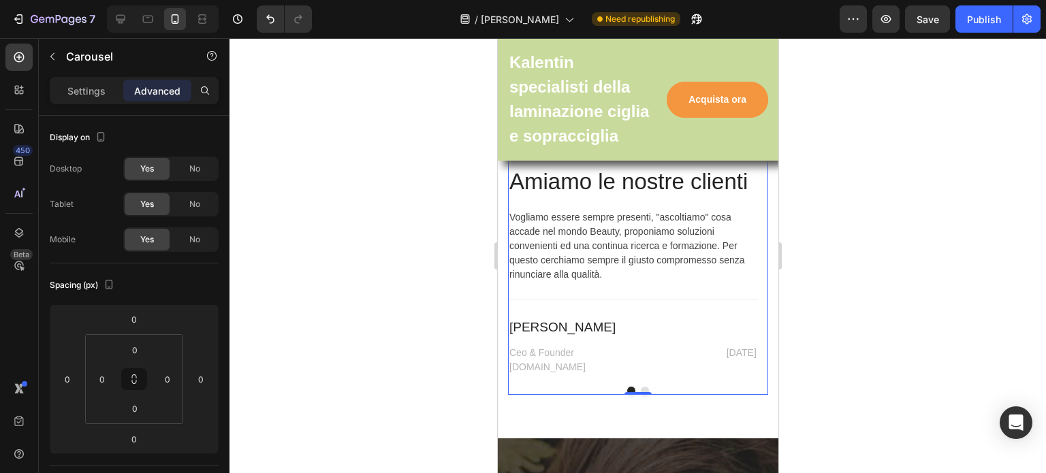
click at [641, 389] on button "Dot" at bounding box center [644, 391] width 8 height 8
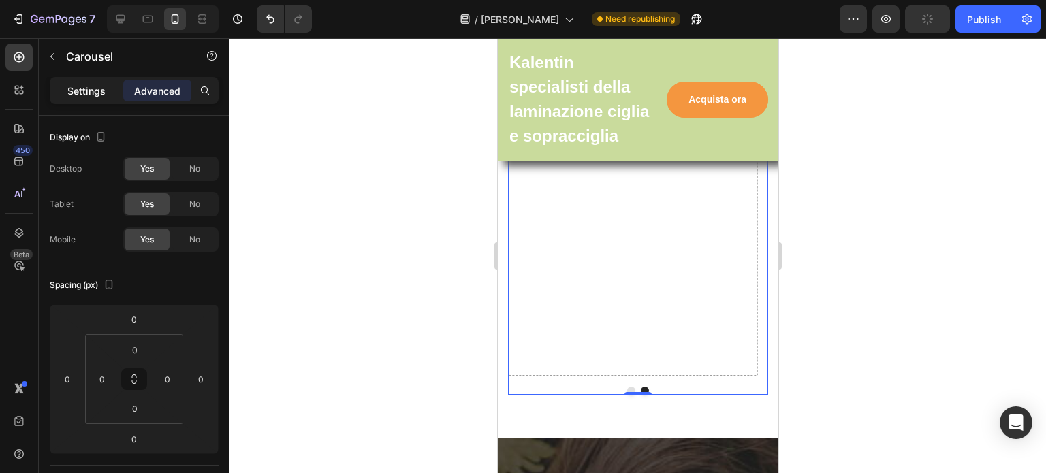
click at [76, 89] on p "Settings" at bounding box center [86, 91] width 38 height 14
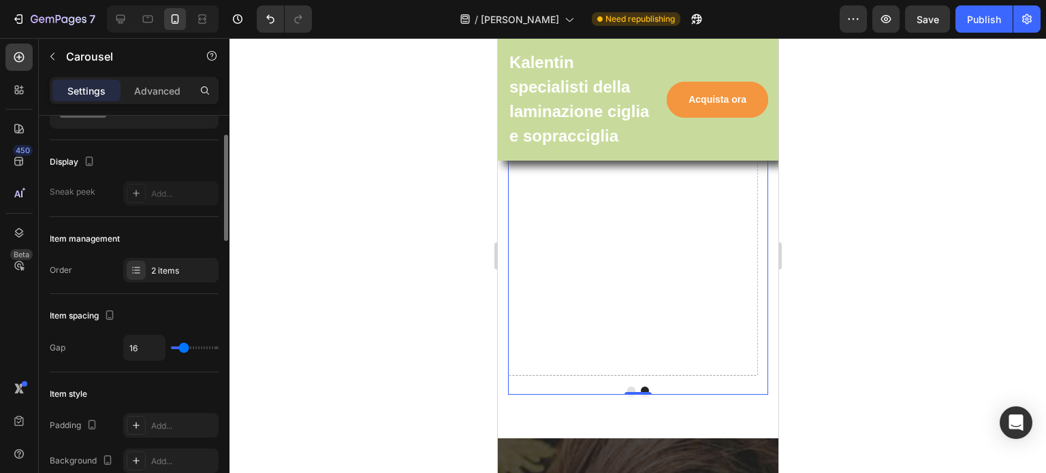
scroll to position [71, 0]
click at [140, 269] on icon at bounding box center [136, 271] width 11 height 11
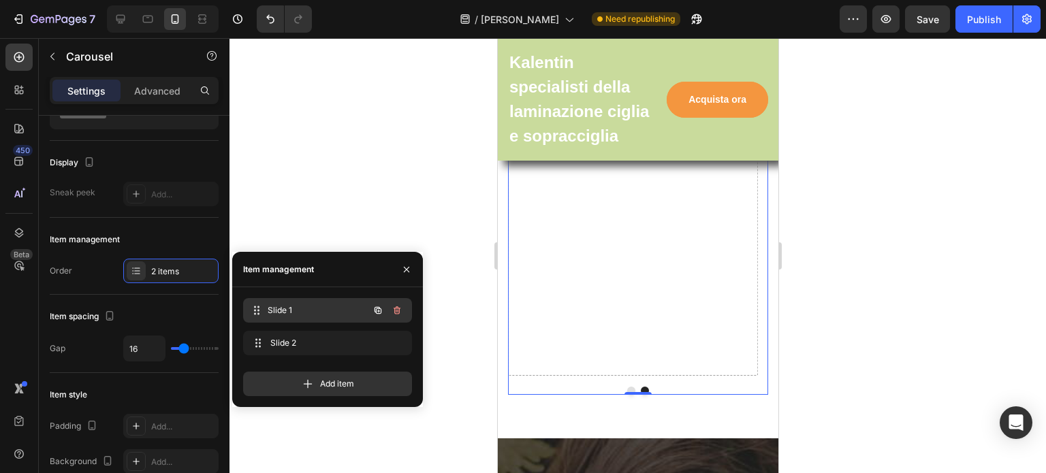
click at [280, 305] on span "Slide 1" at bounding box center [318, 310] width 101 height 12
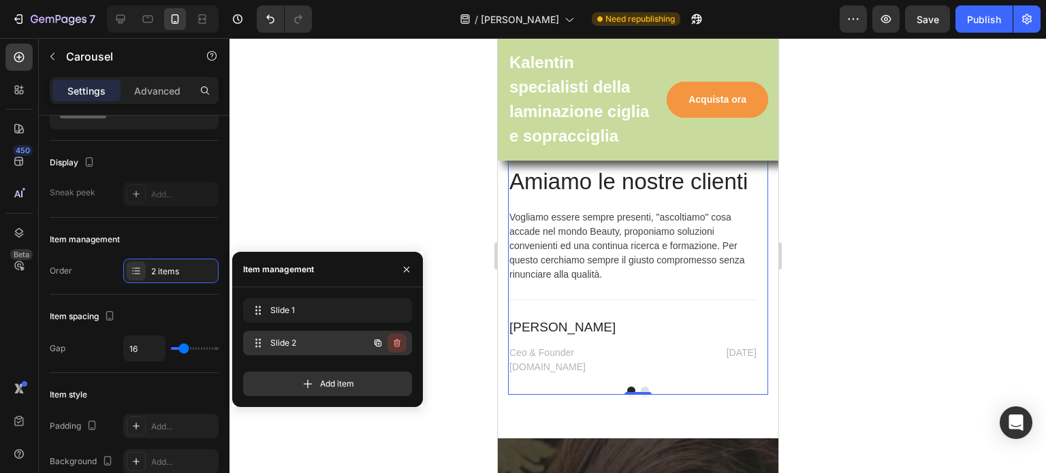
click at [397, 341] on icon "button" at bounding box center [397, 343] width 7 height 8
click at [397, 341] on div "Delete" at bounding box center [387, 343] width 25 height 12
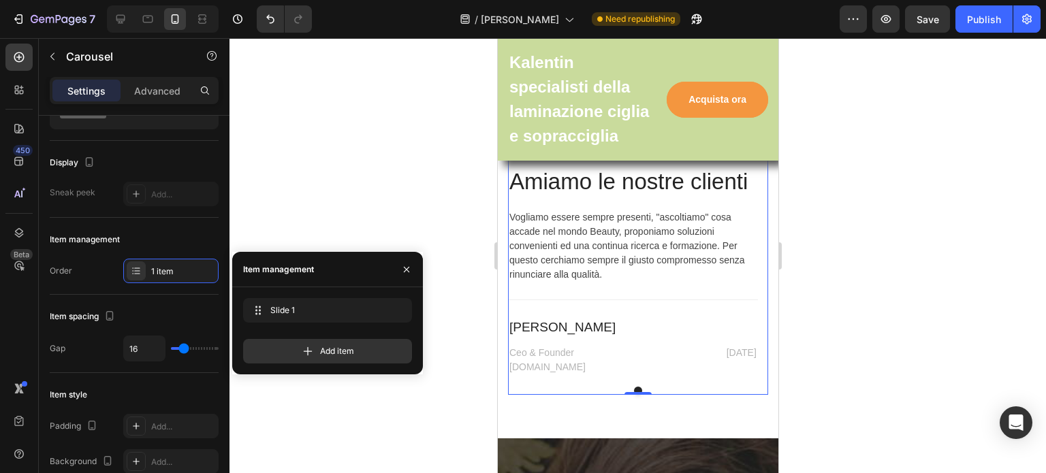
click at [399, 426] on div at bounding box center [637, 255] width 816 height 435
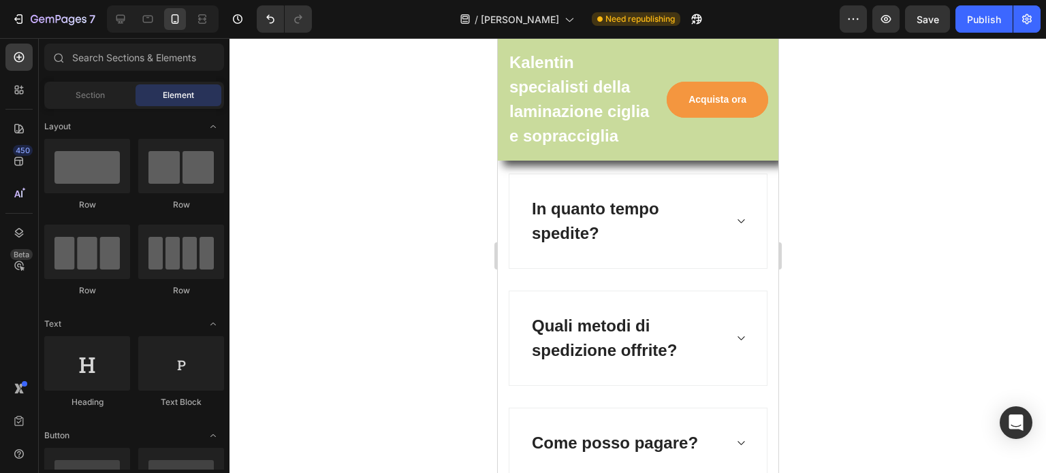
scroll to position [6351, 0]
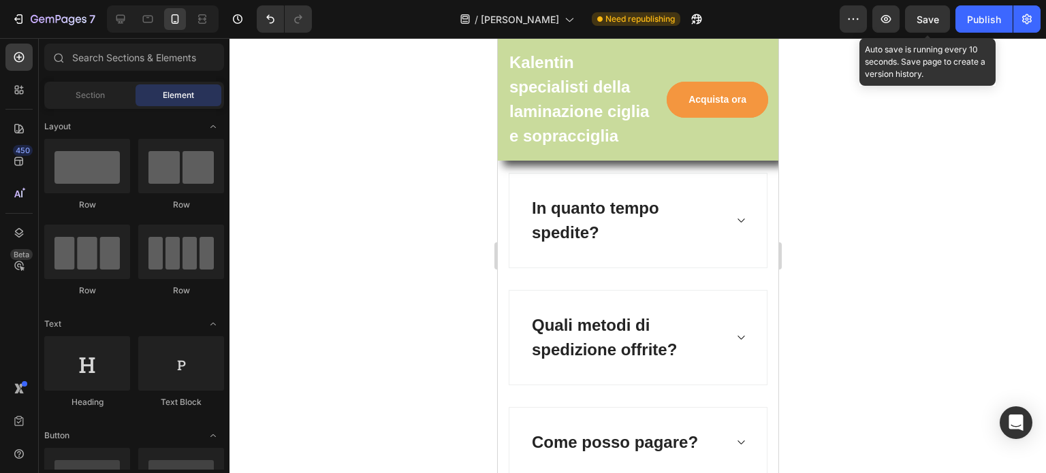
click at [929, 18] on span "Save" at bounding box center [927, 20] width 22 height 12
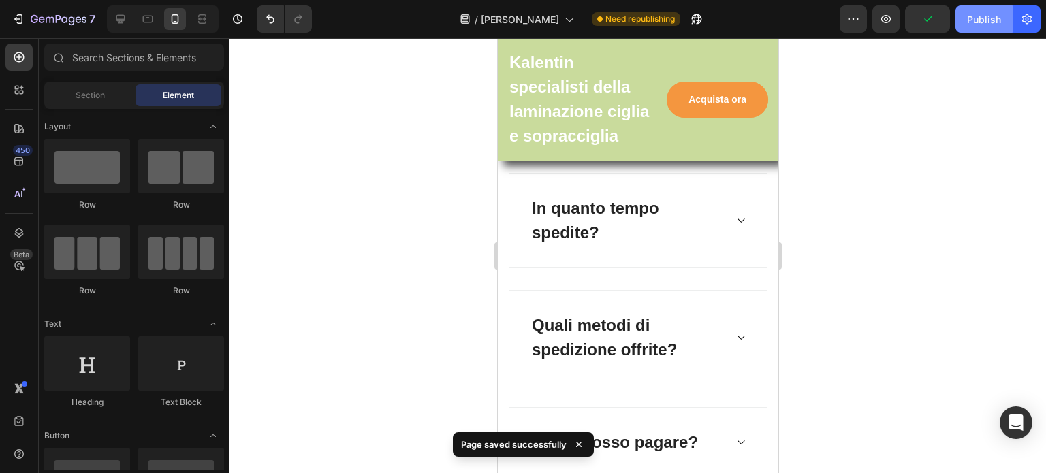
click at [973, 14] on div "Publish" at bounding box center [984, 19] width 34 height 14
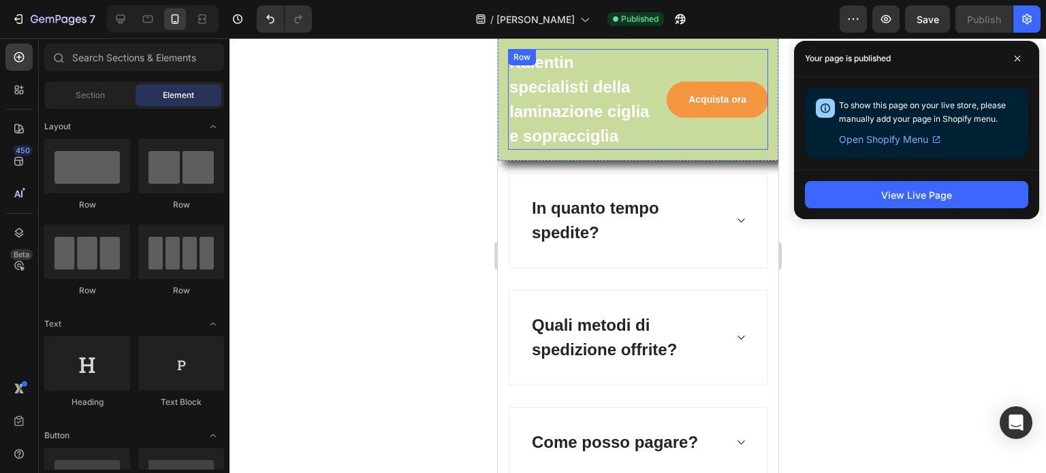
click at [741, 150] on div "Acquista ora Button" at bounding box center [716, 99] width 104 height 101
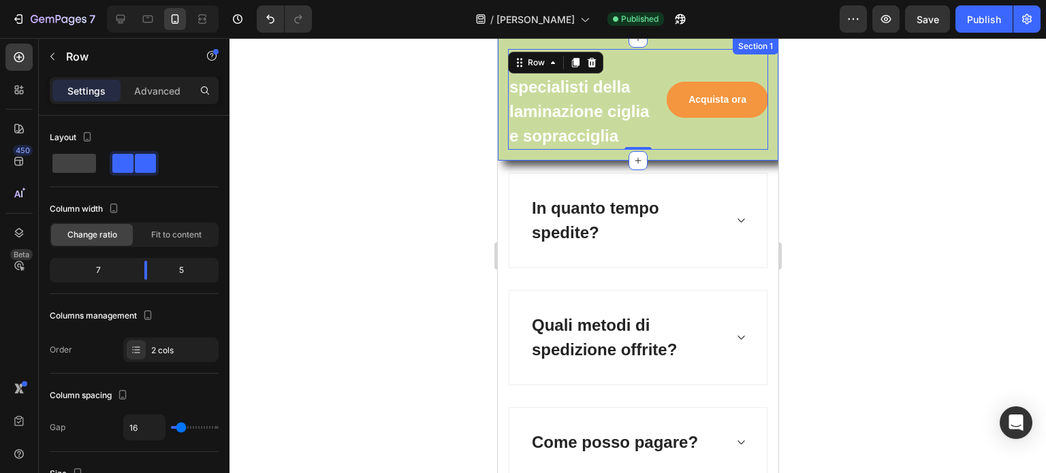
click at [741, 161] on div "Kalentin specialisti della laminazione ciglia e sopracciglia Text block Acquist…" at bounding box center [637, 99] width 281 height 123
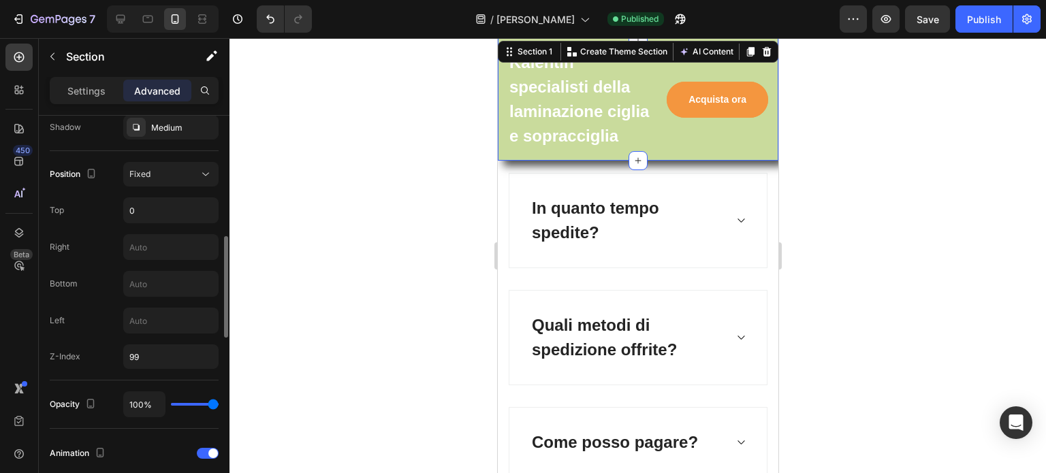
scroll to position [464, 0]
click at [206, 168] on icon at bounding box center [206, 173] width 14 height 14
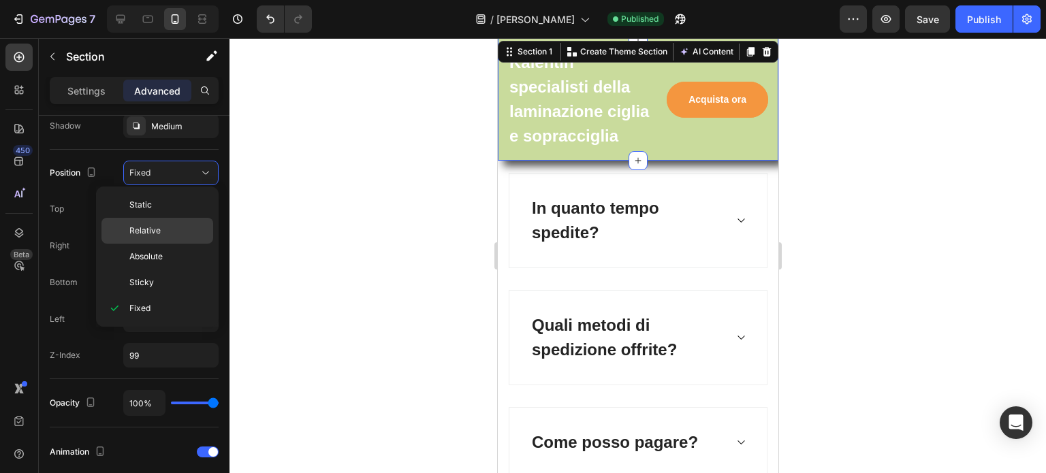
click at [172, 236] on p "Relative" at bounding box center [168, 231] width 78 height 12
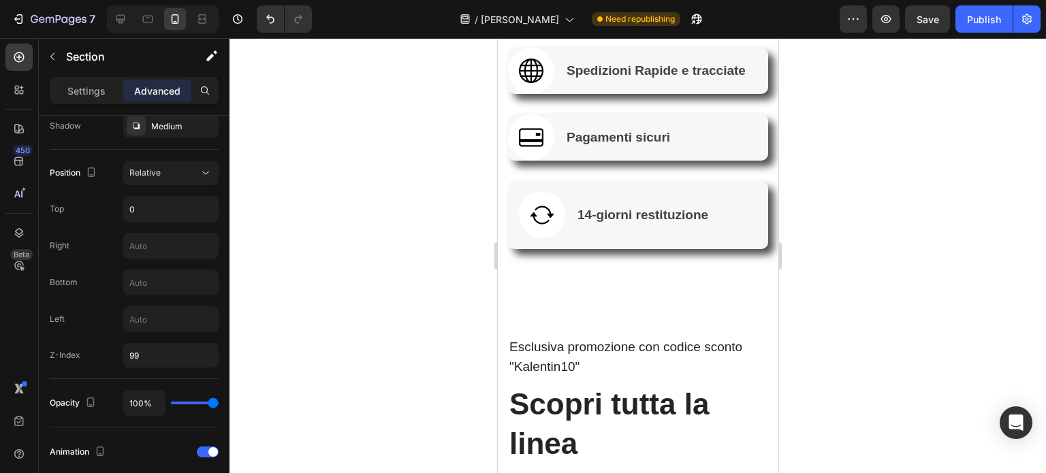
scroll to position [942, 0]
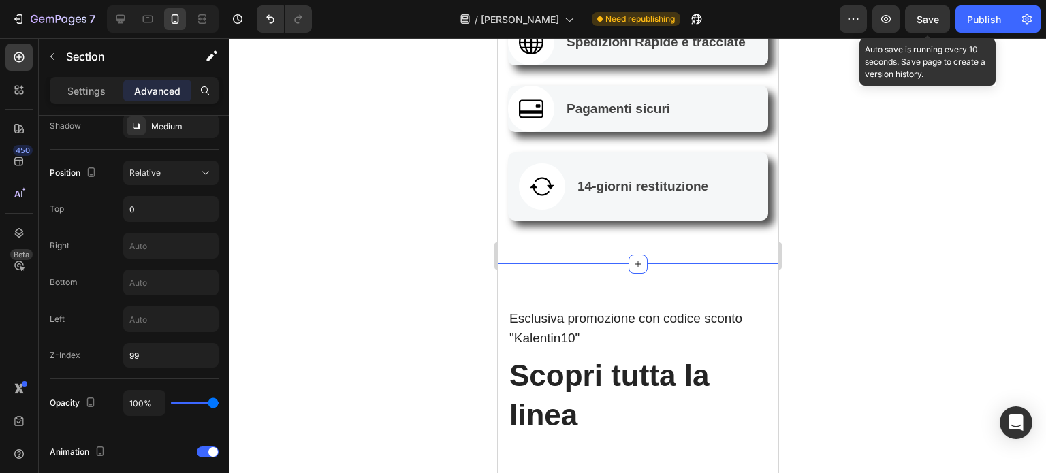
click at [936, 17] on span "Save" at bounding box center [927, 20] width 22 height 12
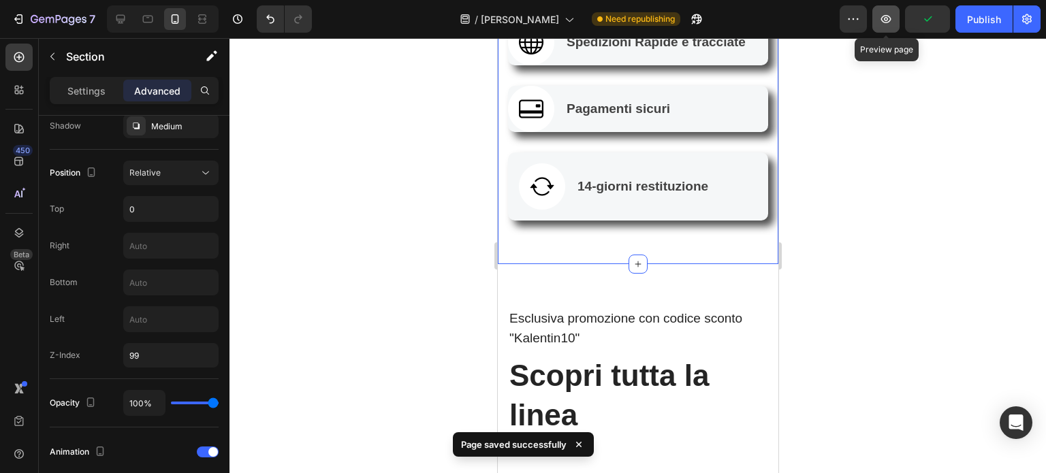
click at [894, 14] on button "button" at bounding box center [885, 18] width 27 height 27
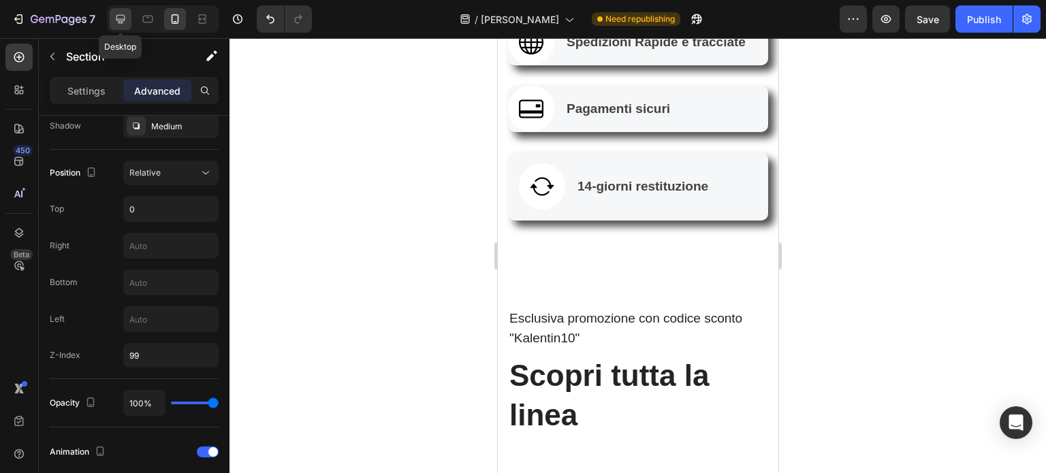
click at [125, 18] on icon at bounding box center [121, 19] width 14 height 14
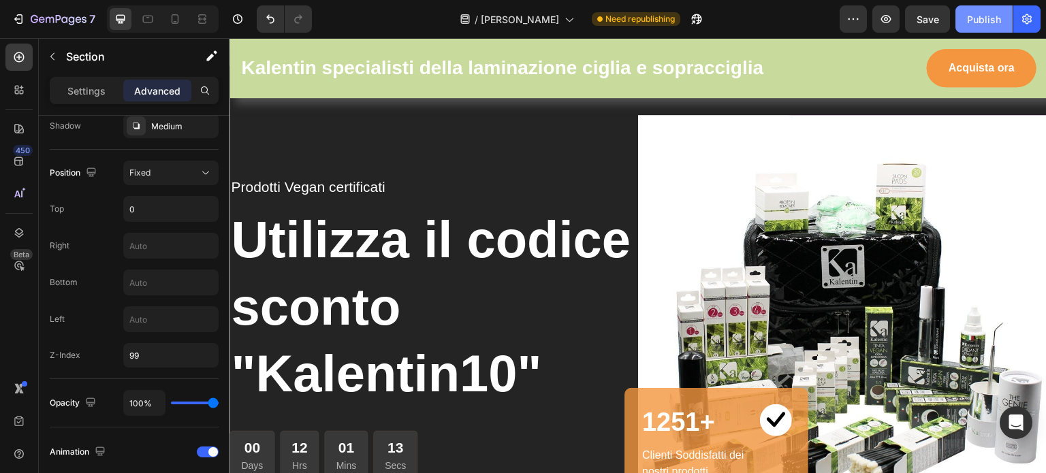
click at [984, 16] on div "Publish" at bounding box center [984, 19] width 34 height 14
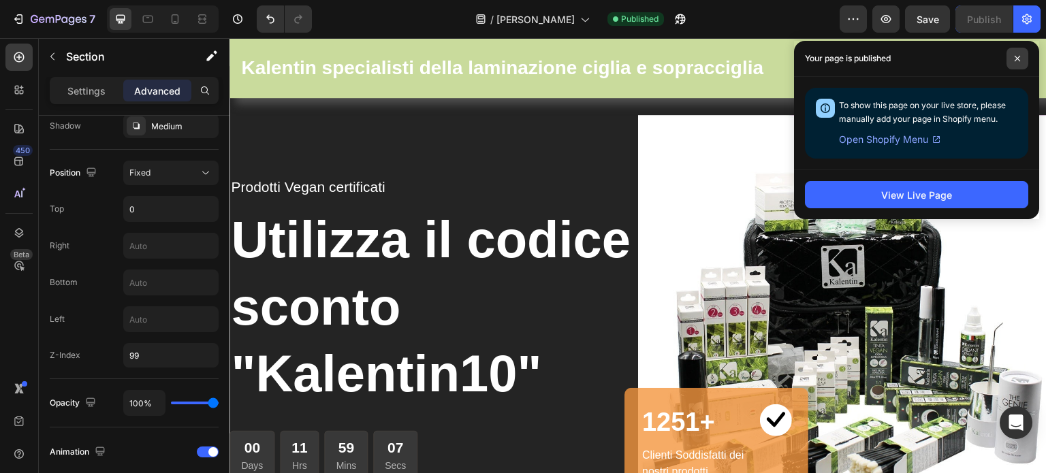
click at [1016, 55] on icon at bounding box center [1017, 58] width 7 height 7
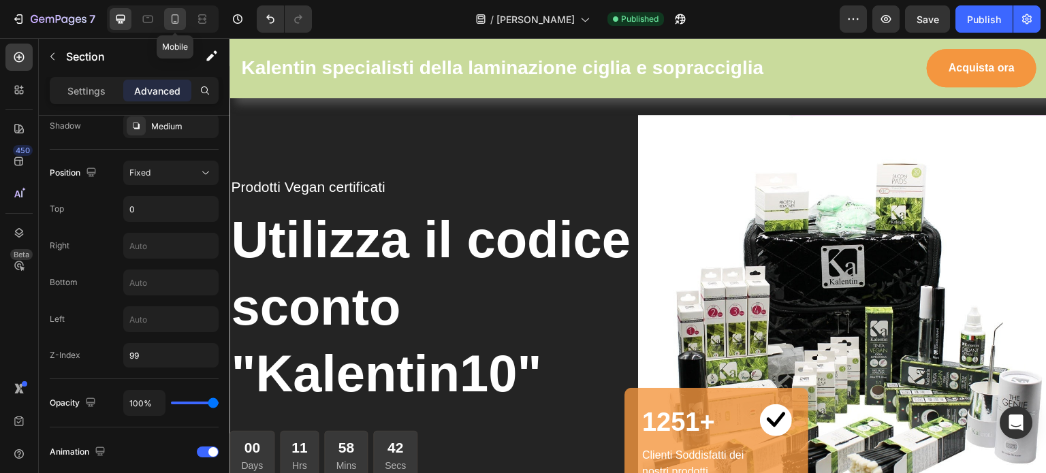
click at [172, 19] on icon at bounding box center [175, 19] width 14 height 14
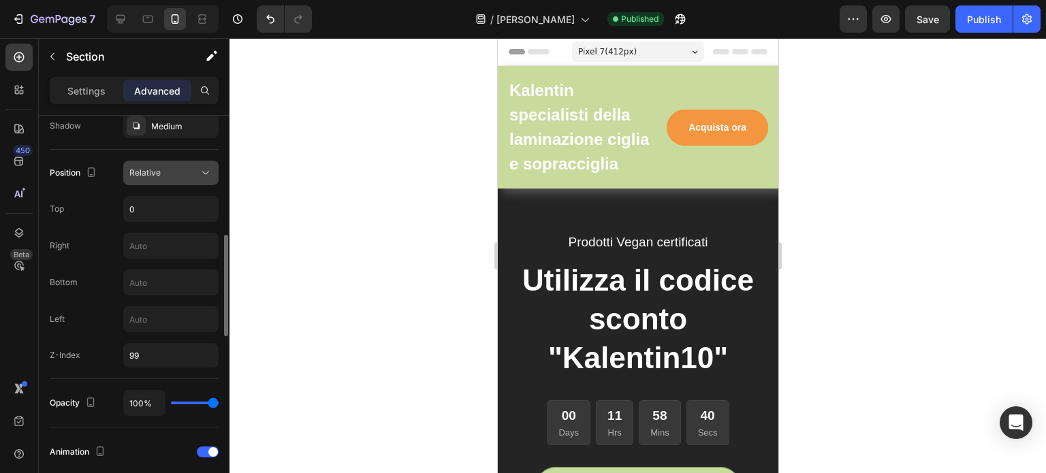
click at [206, 168] on icon at bounding box center [206, 173] width 14 height 14
click at [337, 208] on div at bounding box center [637, 255] width 816 height 435
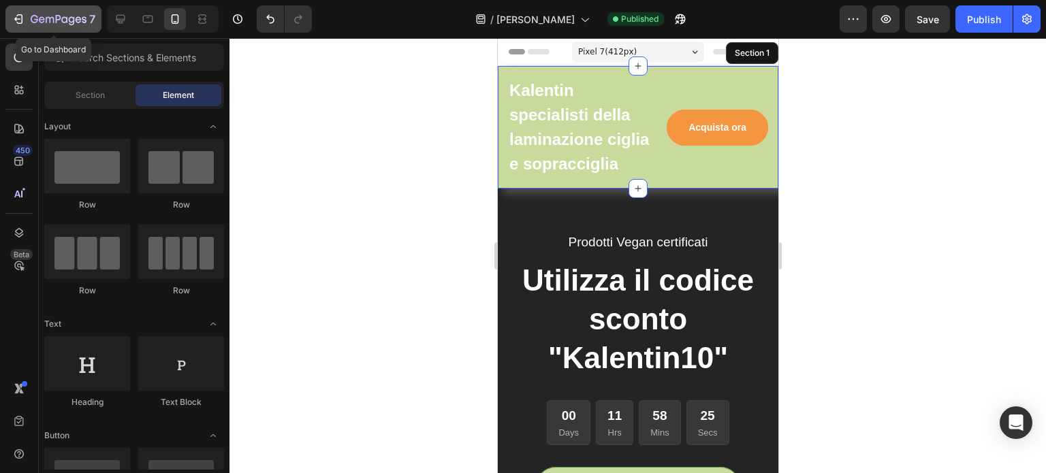
click at [19, 17] on icon "button" at bounding box center [19, 19] width 14 height 14
